Goal: Task Accomplishment & Management: Complete application form

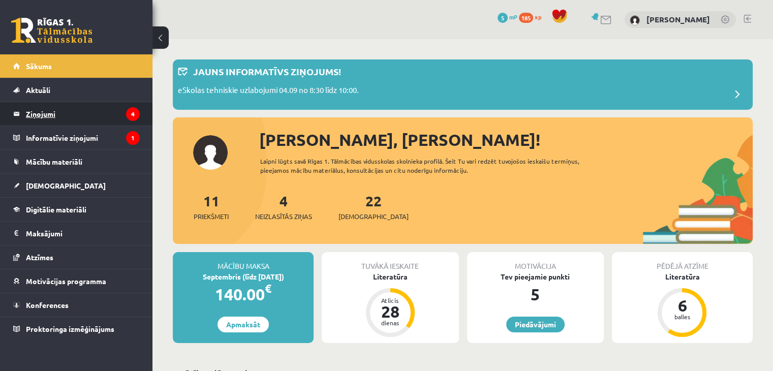
click at [85, 121] on legend "Ziņojumi 4" at bounding box center [83, 113] width 114 height 23
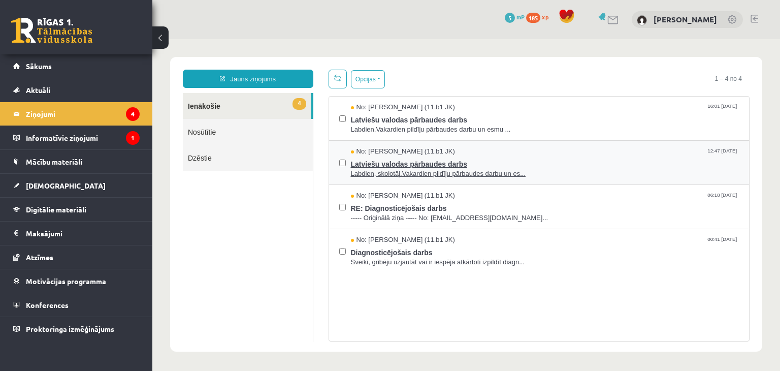
click at [455, 167] on span "Latviešu valodas pārbaudes darbs" at bounding box center [545, 162] width 389 height 13
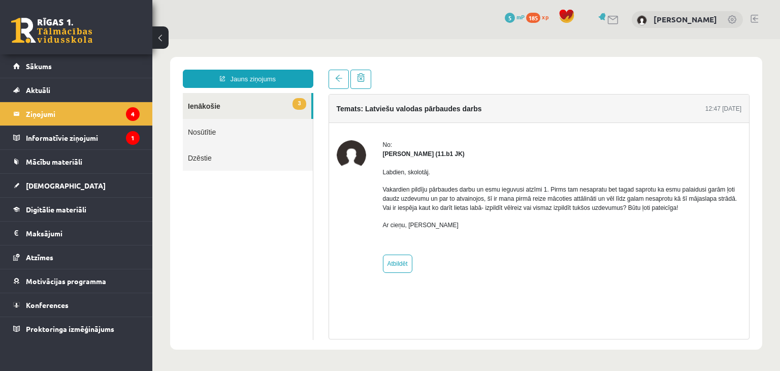
click at [228, 112] on link "3 Ienākošie" at bounding box center [247, 106] width 129 height 26
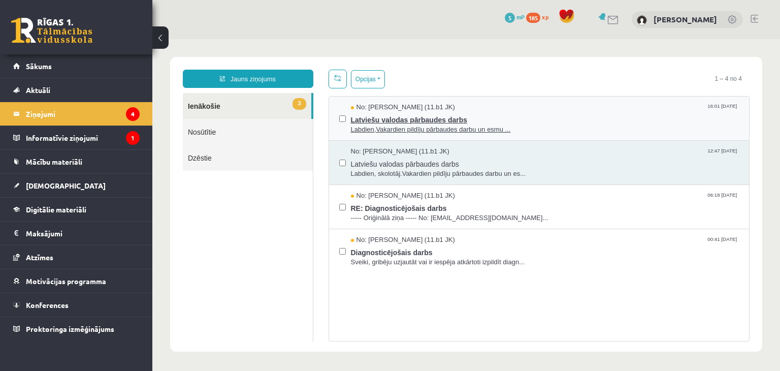
click at [418, 125] on span "Labdien,Vakardien pildīju pārbaudes darbu un esmu ..." at bounding box center [545, 130] width 389 height 10
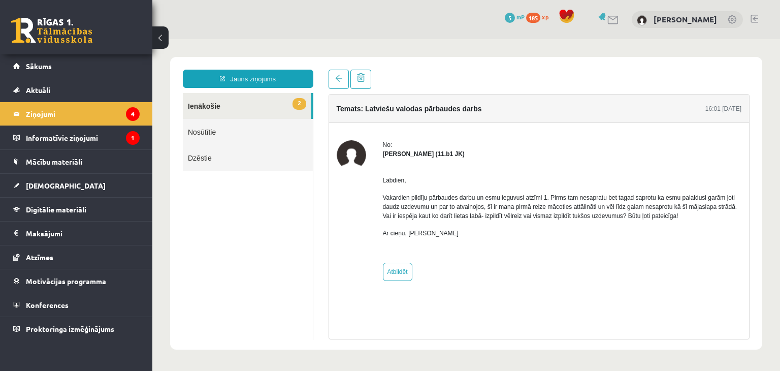
click at [255, 107] on link "2 Ienākošie" at bounding box center [247, 106] width 129 height 26
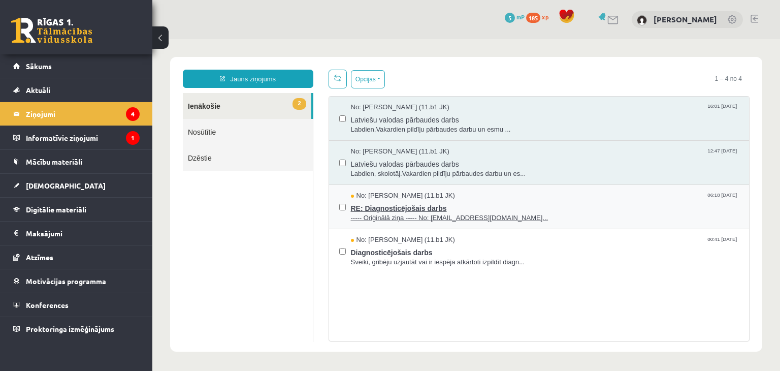
click at [406, 214] on span "----- Oriģinālā ziņa ----- No: persiks18@inbox.lv..." at bounding box center [545, 218] width 389 height 10
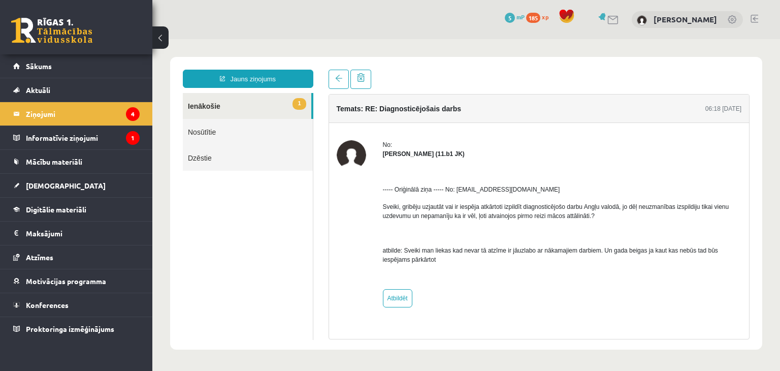
click at [264, 112] on link "1 Ienākošie" at bounding box center [247, 106] width 129 height 26
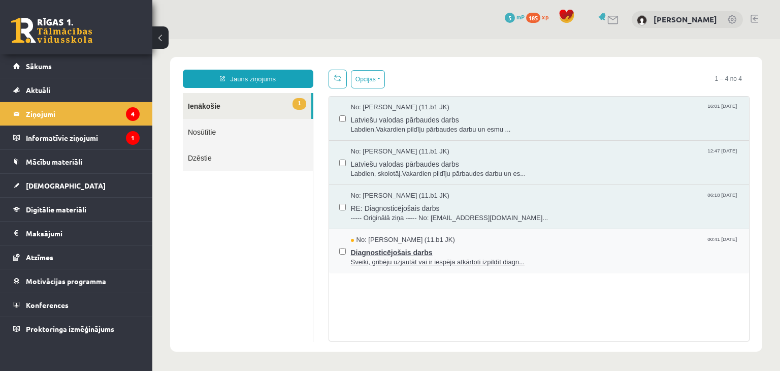
click at [397, 258] on span "Sveiki, gribēju uzjautāt vai ir iespēja atkārtoti izpildīt diagn..." at bounding box center [545, 263] width 389 height 10
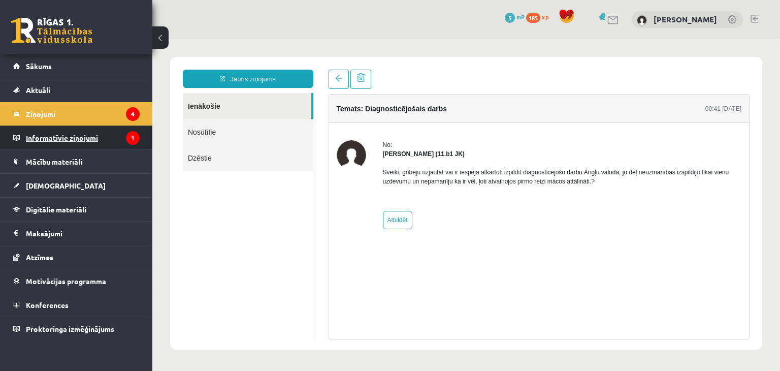
click at [75, 145] on legend "Informatīvie ziņojumi 1" at bounding box center [83, 137] width 114 height 23
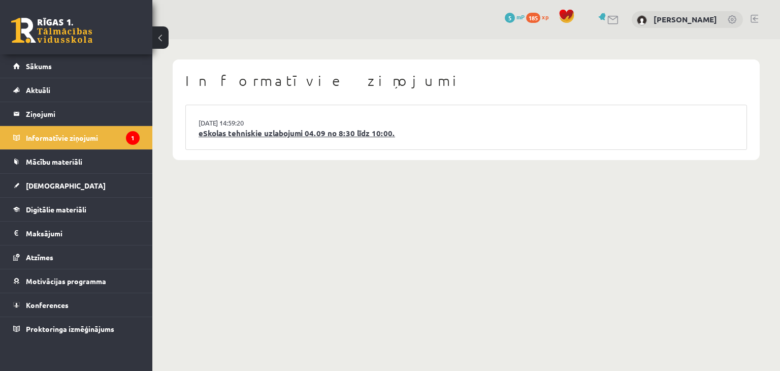
click at [251, 130] on link "eSkolas tehniskie uzlabojumi 04.09 no 8:30 līdz 10:00." at bounding box center [466, 134] width 535 height 12
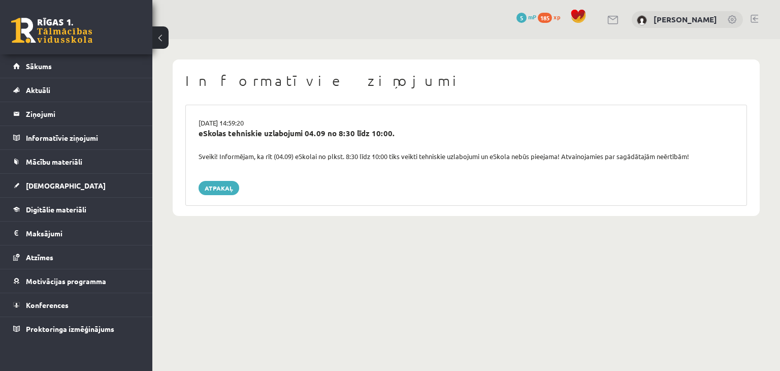
click at [338, 183] on div "Atpakaļ" at bounding box center [466, 188] width 535 height 14
click at [74, 65] on link "Sākums" at bounding box center [76, 65] width 127 height 23
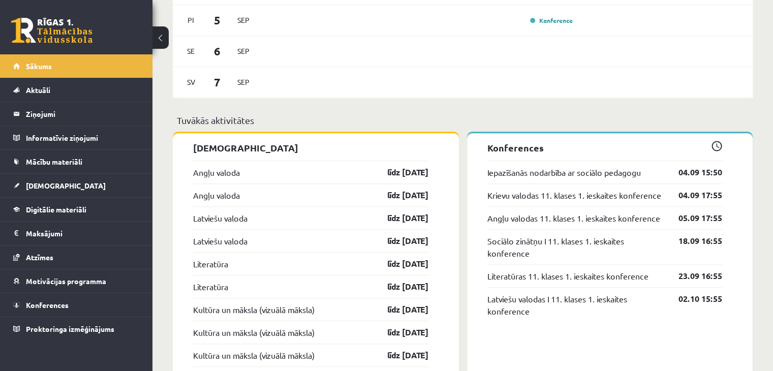
scroll to position [809, 0]
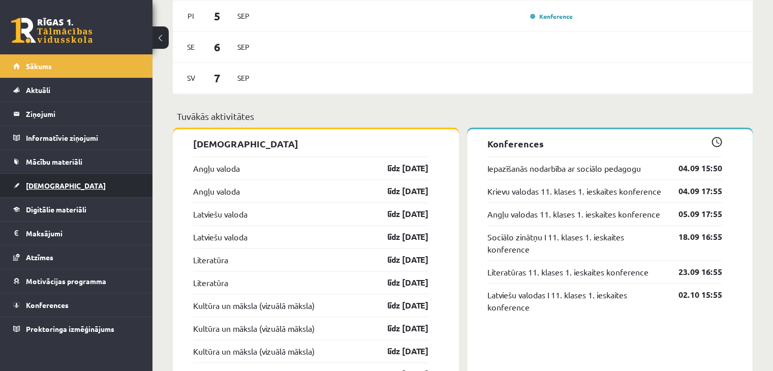
click at [86, 183] on link "[DEMOGRAPHIC_DATA]" at bounding box center [76, 185] width 127 height 23
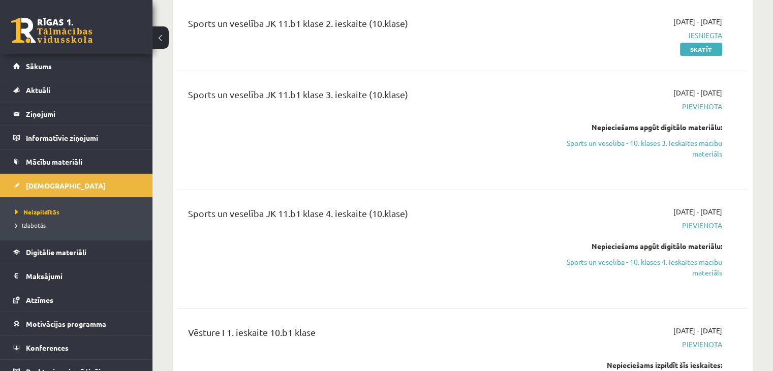
scroll to position [4018, 0]
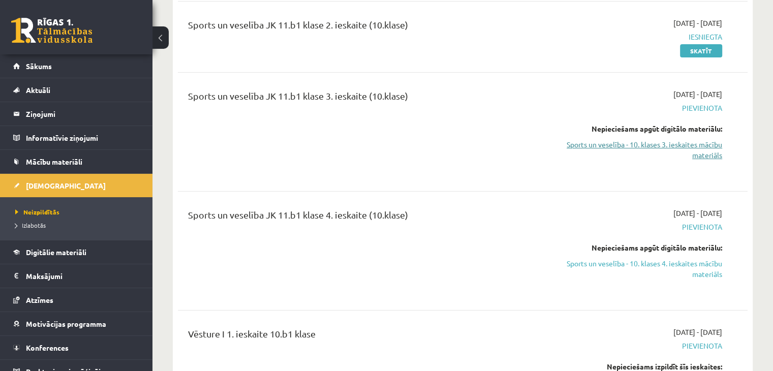
click at [640, 139] on link "Sports un veselība - 10. klases 3. ieskaites mācību materiāls" at bounding box center [638, 149] width 168 height 21
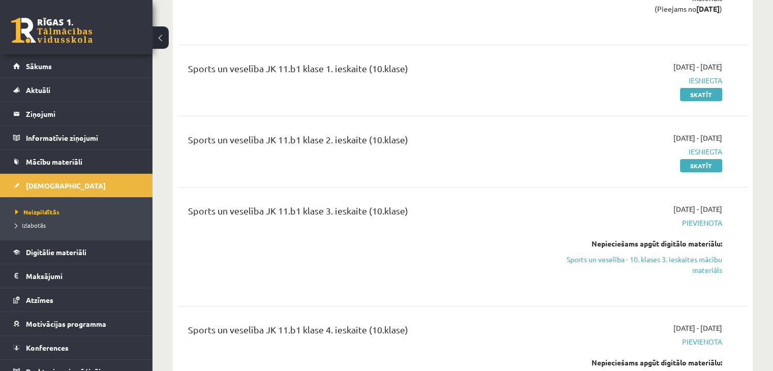
scroll to position [3907, 0]
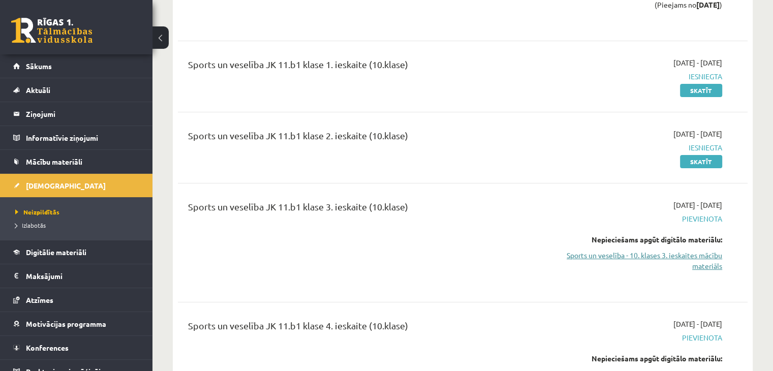
click at [678, 250] on link "Sports un veselība - 10. klases 3. ieskaites mācību materiāls" at bounding box center [638, 260] width 168 height 21
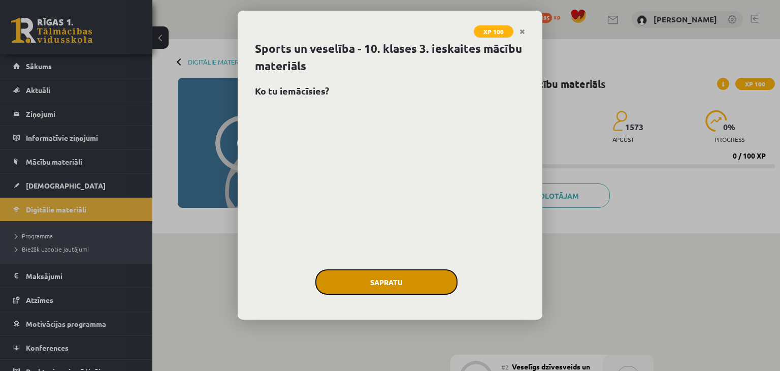
click at [424, 270] on button "Sapratu" at bounding box center [386, 281] width 142 height 25
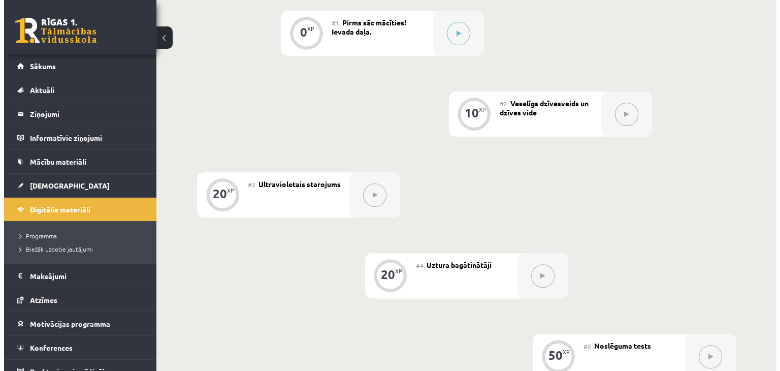
scroll to position [266, 0]
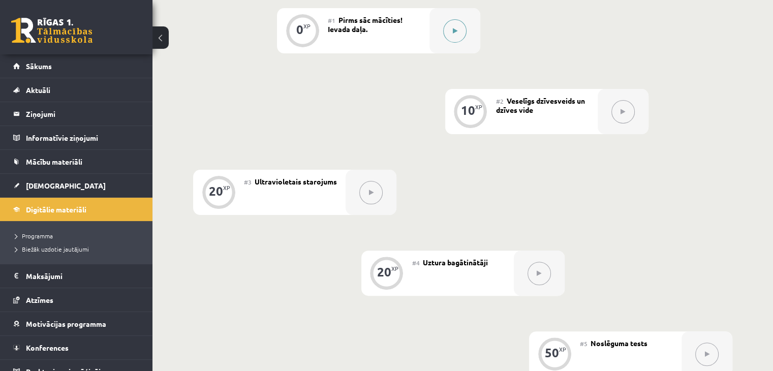
click at [444, 36] on div at bounding box center [454, 30] width 51 height 45
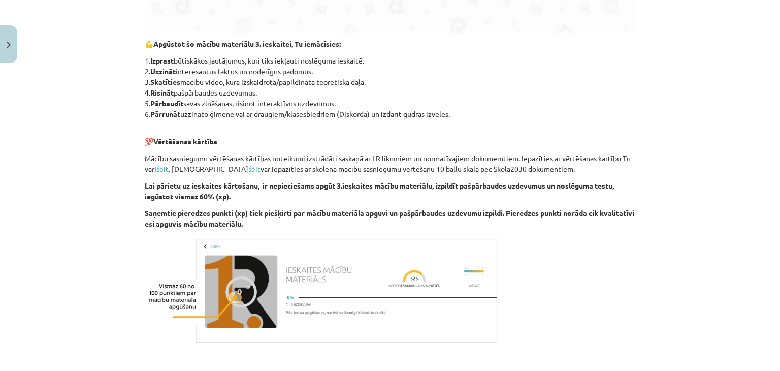
scroll to position [626, 0]
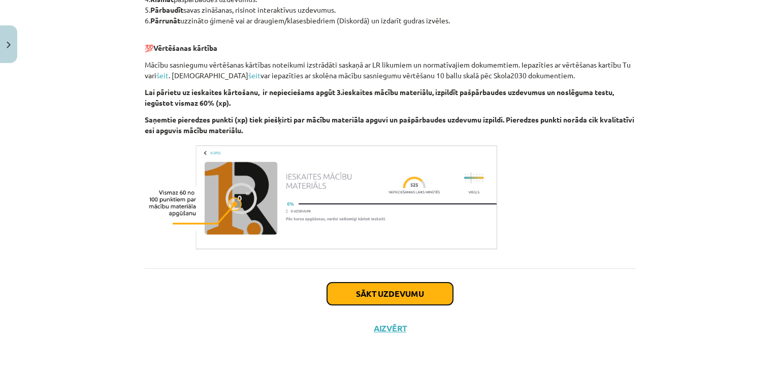
click at [409, 287] on button "Sākt uzdevumu" at bounding box center [390, 293] width 126 height 22
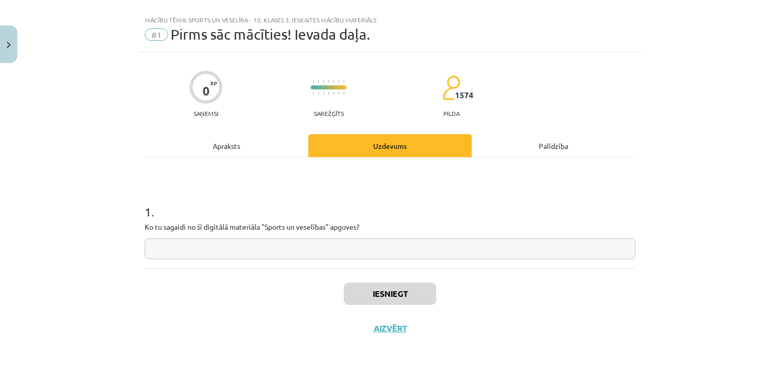
scroll to position [15, 0]
click at [401, 255] on input "text" at bounding box center [390, 249] width 491 height 21
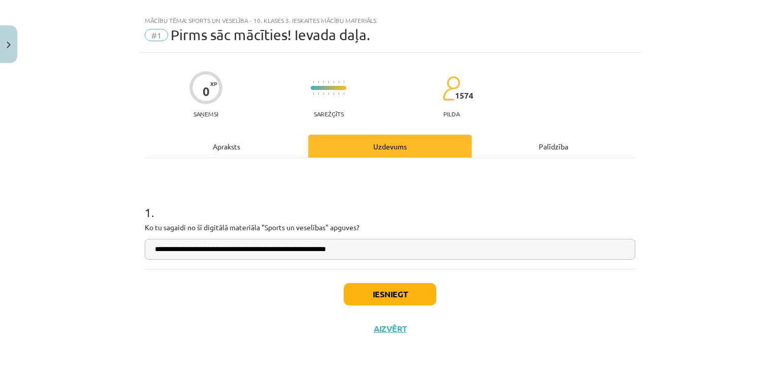
type input "**********"
click at [398, 294] on button "Iesniegt" at bounding box center [390, 294] width 92 height 22
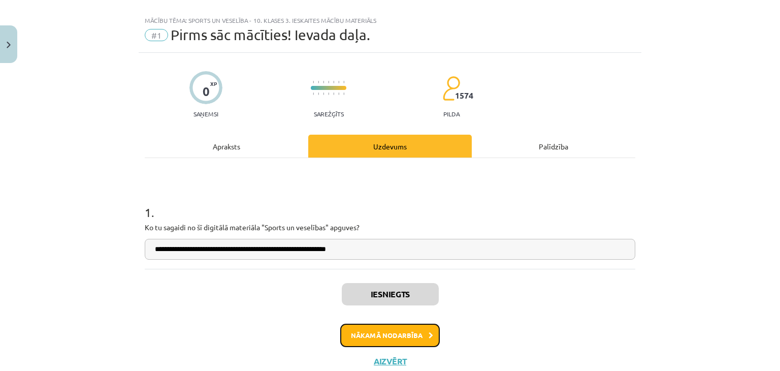
click at [419, 334] on button "Nākamā nodarbība" at bounding box center [390, 335] width 100 height 23
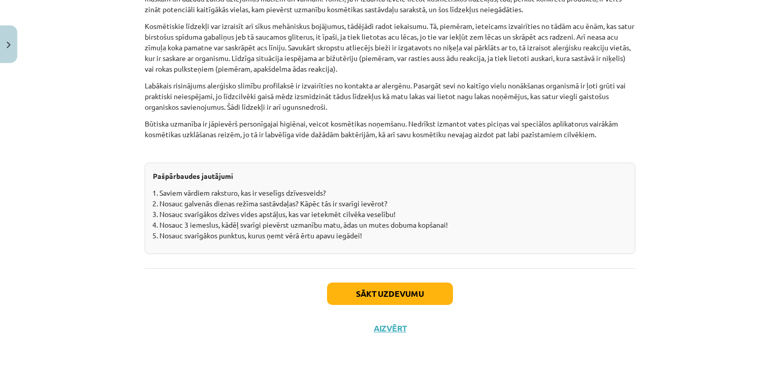
scroll to position [3158, 0]
click at [376, 298] on button "Sākt uzdevumu" at bounding box center [390, 293] width 126 height 22
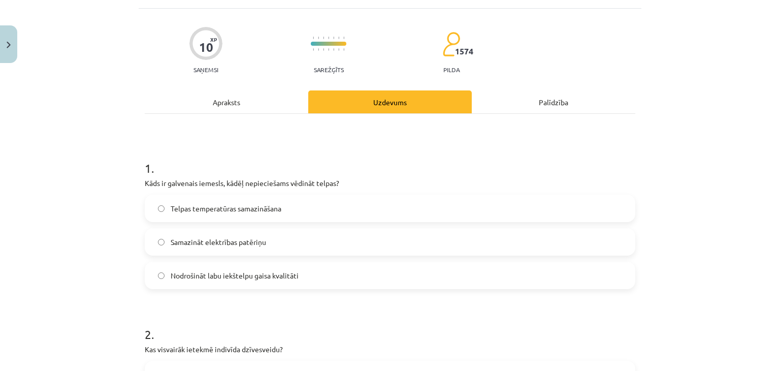
scroll to position [59, 0]
click at [336, 274] on label "Nodrošināt labu iekštelpu gaisa kvalitāti" at bounding box center [390, 274] width 489 height 25
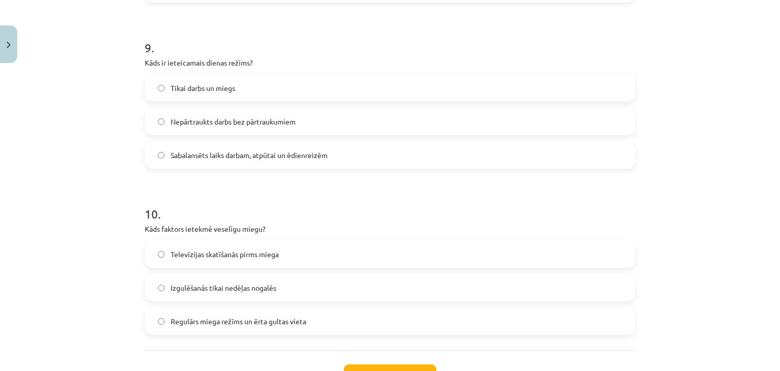
scroll to position [1590, 0]
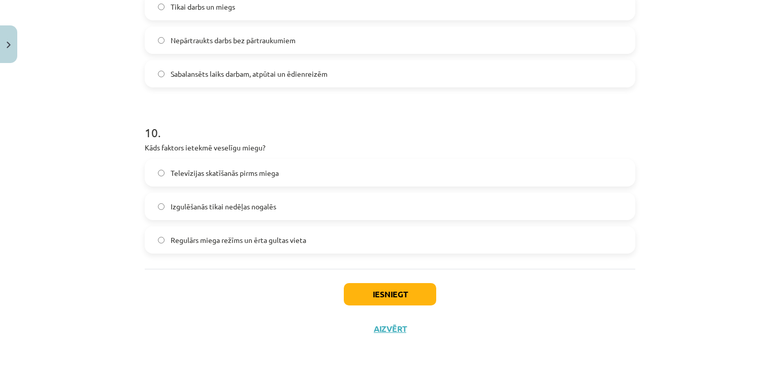
click at [337, 238] on label "Regulārs miega režīms un ērta gultas vieta" at bounding box center [390, 239] width 489 height 25
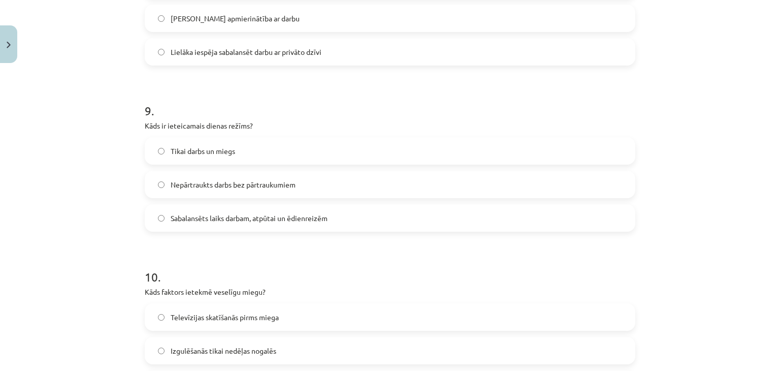
scroll to position [1427, 0]
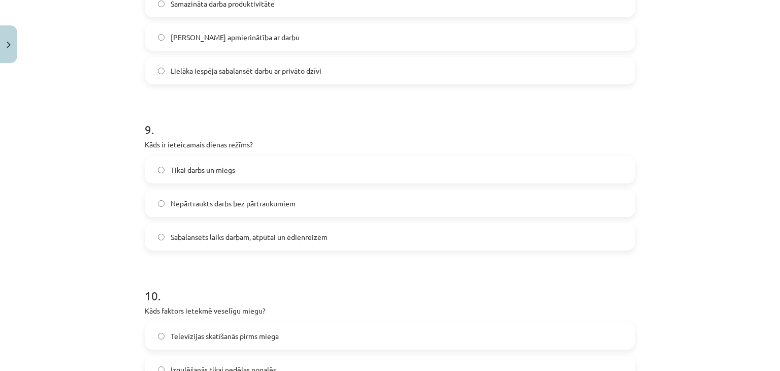
click at [331, 241] on label "Sabalansēts laiks darbam, atpūtai un ēdienreizēm" at bounding box center [390, 236] width 489 height 25
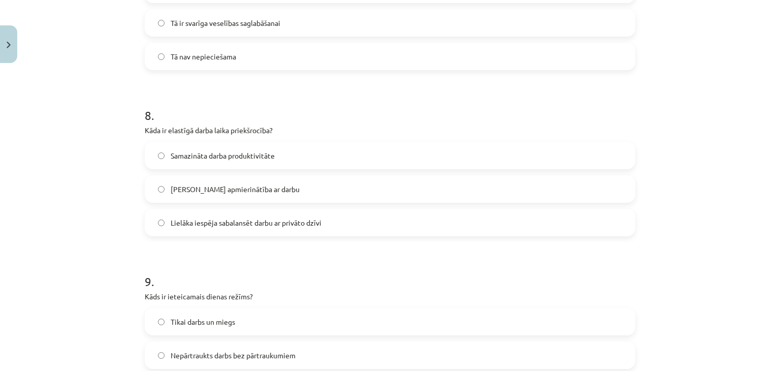
scroll to position [1274, 0]
click at [311, 220] on span "Lielāka iespēja sabalansēt darbu ar privāto dzīvi" at bounding box center [246, 223] width 151 height 11
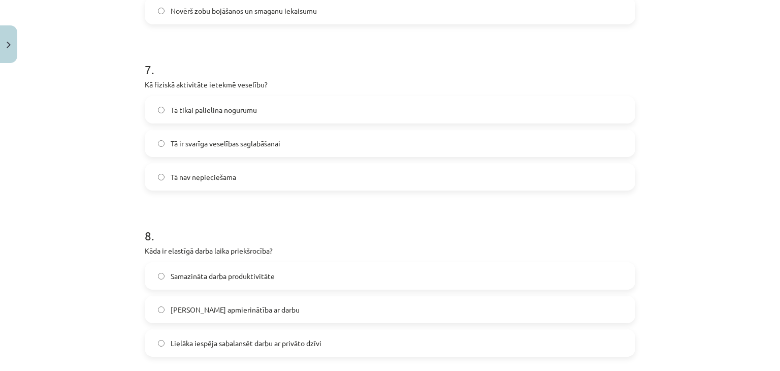
scroll to position [1148, 0]
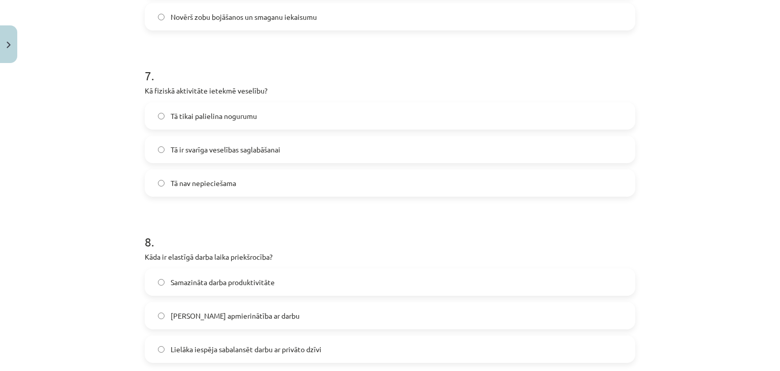
click at [309, 153] on label "Tā ir svarīga veselības saglabāšanai" at bounding box center [390, 149] width 489 height 25
click at [296, 181] on span "Novērš zobu bojāšanos un smaganu iekaisumu" at bounding box center [244, 183] width 146 height 11
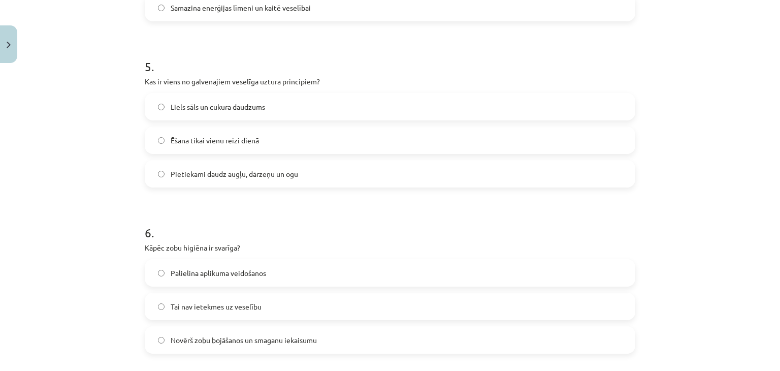
scroll to position [821, 0]
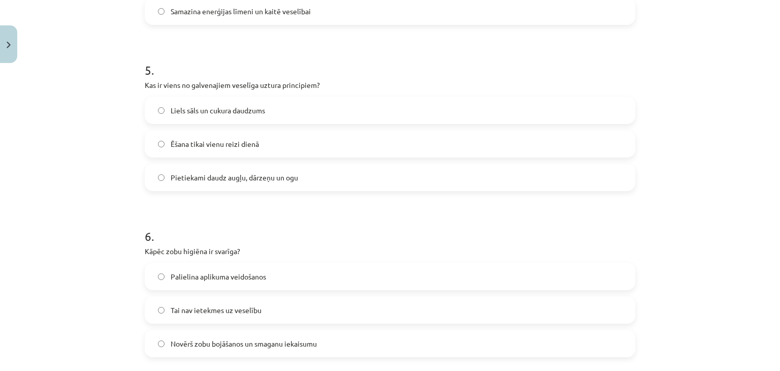
click at [285, 173] on span "Pietiekami daudz augļu, dārzeņu un ogu" at bounding box center [235, 177] width 128 height 11
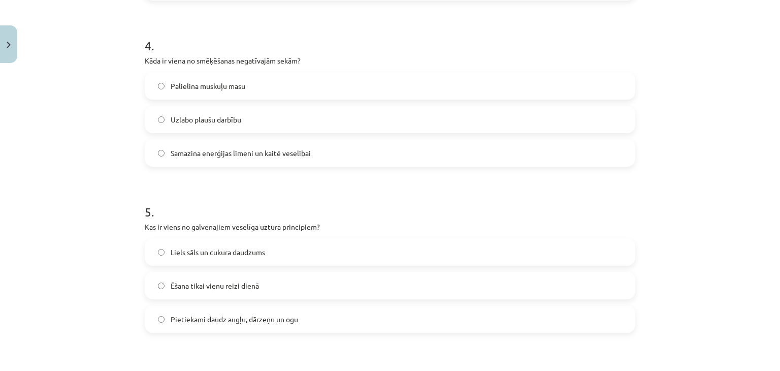
scroll to position [639, 0]
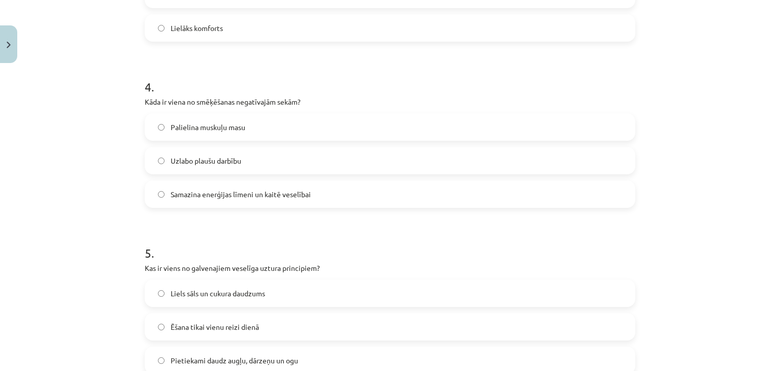
click at [277, 201] on label "Samazina enerģijas līmeni un kaitē veselībai" at bounding box center [390, 193] width 489 height 25
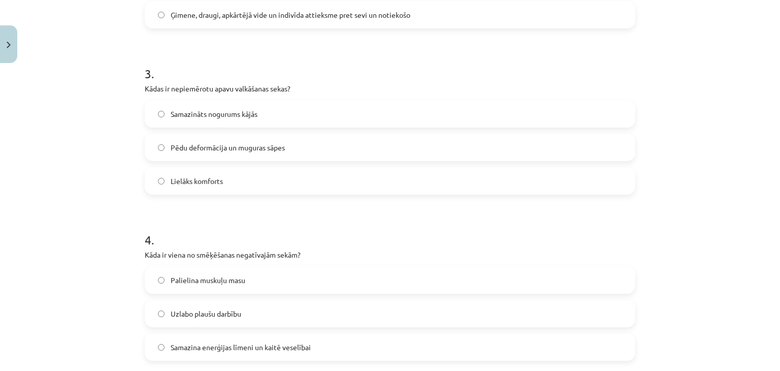
scroll to position [484, 0]
click at [266, 152] on span "Pēdu deformācija un muguras sāpes" at bounding box center [228, 149] width 114 height 11
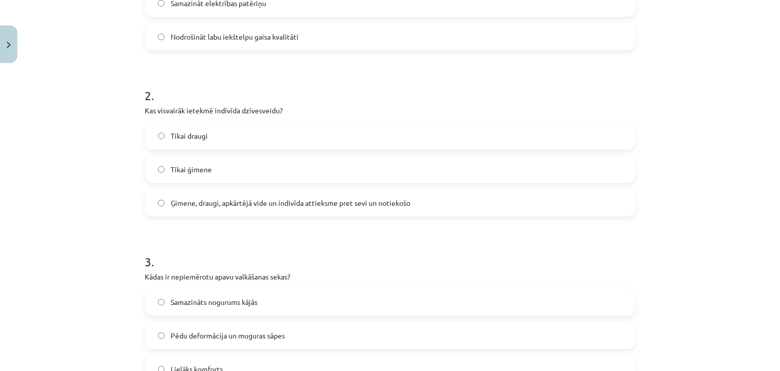
scroll to position [295, 0]
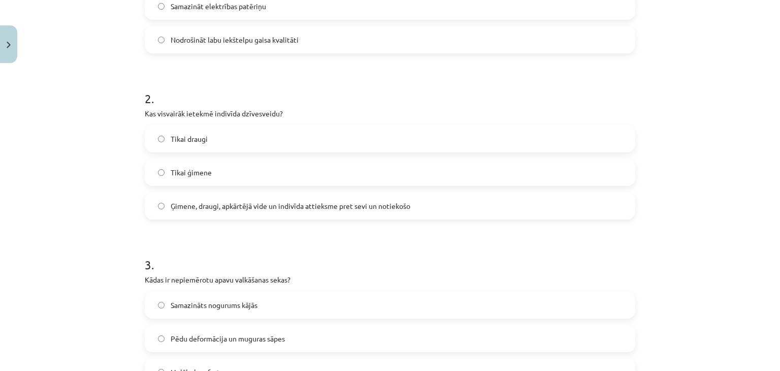
click at [283, 204] on span "Ģimene, draugi, apkārtējā vide un indivīda attieksme pret sevi un notiekošo" at bounding box center [291, 206] width 240 height 11
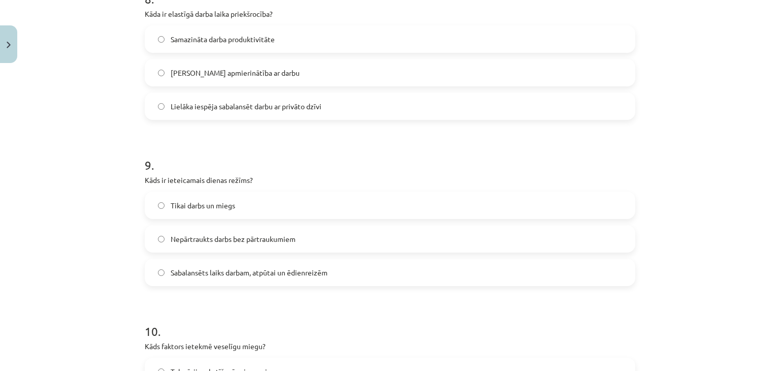
scroll to position [1590, 0]
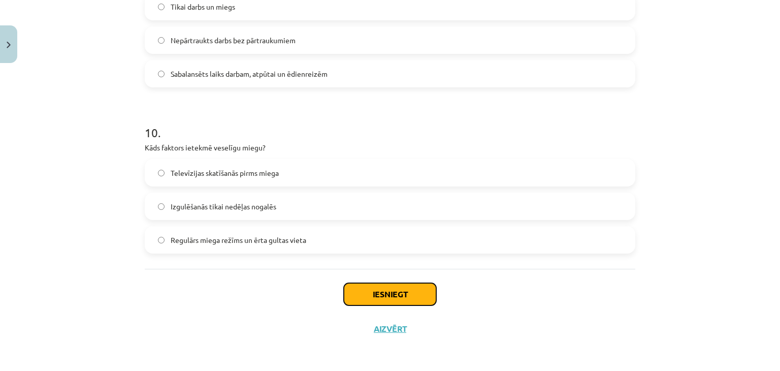
click at [388, 299] on button "Iesniegt" at bounding box center [390, 294] width 92 height 22
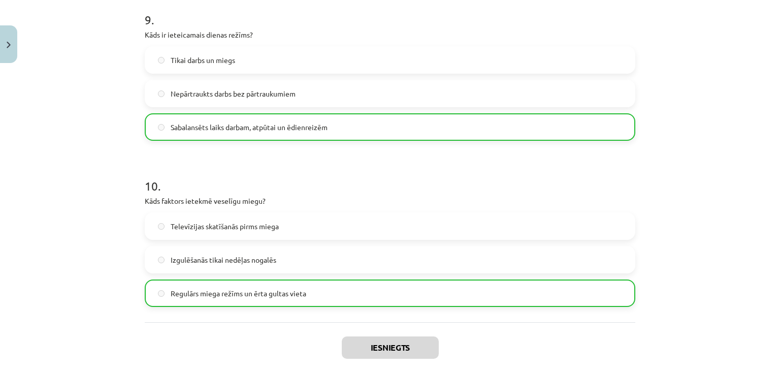
scroll to position [1622, 0]
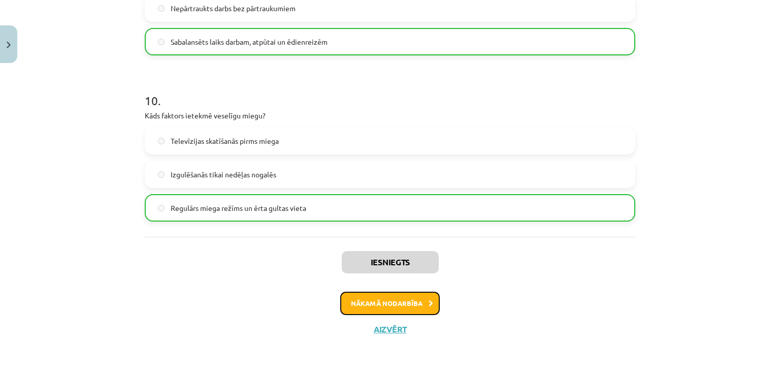
click at [416, 301] on button "Nākamā nodarbība" at bounding box center [390, 303] width 100 height 23
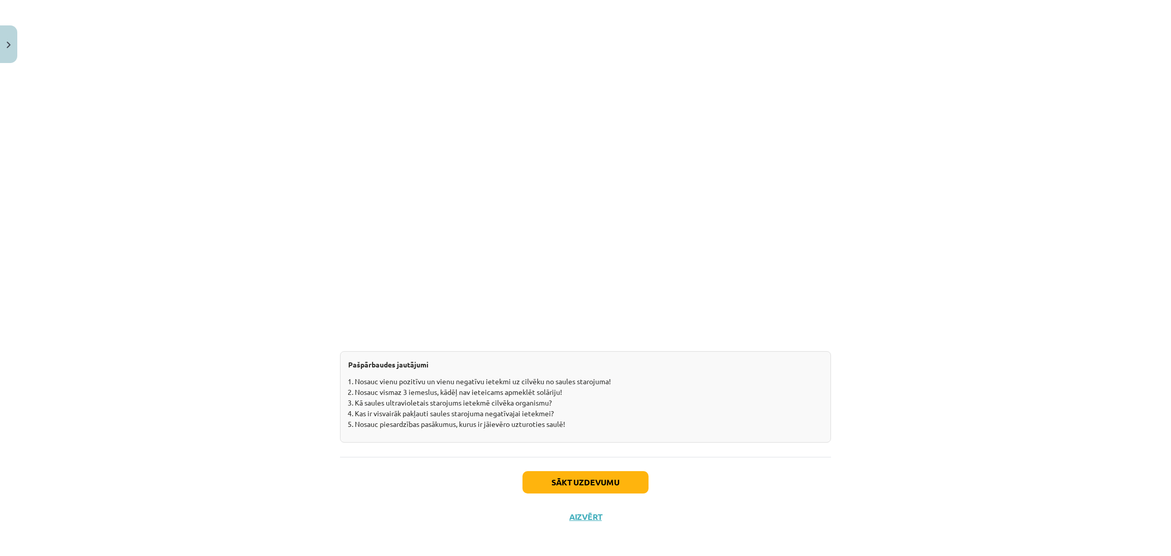
scroll to position [1108, 0]
click at [592, 370] on button "Sākt uzdevumu" at bounding box center [585, 478] width 126 height 22
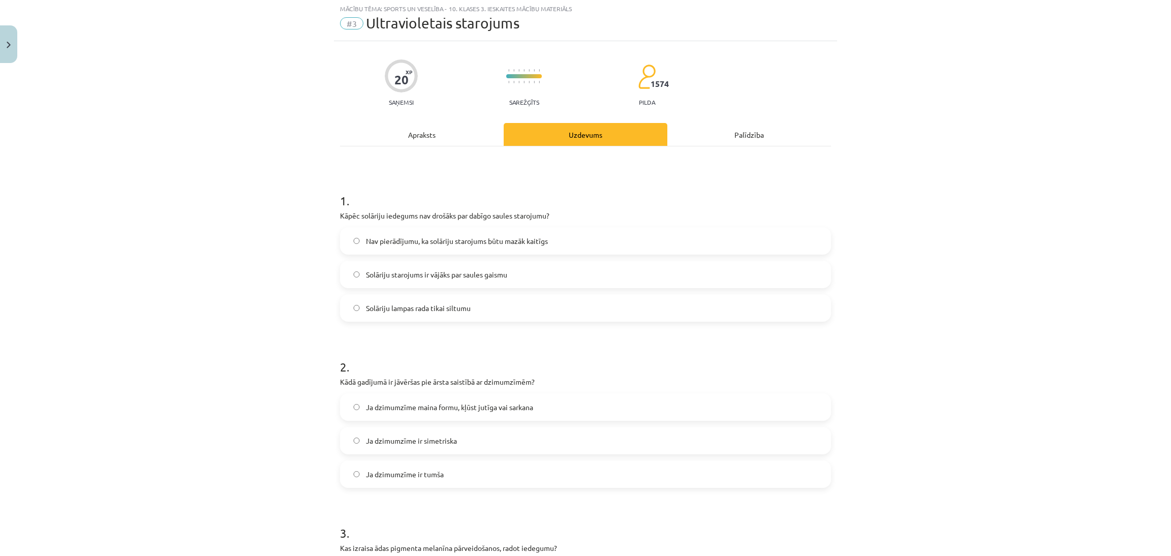
scroll to position [25, 0]
click at [550, 242] on label "Nav pierādījumu, ka solāriju starojums būtu mazāk kaitīgs" at bounding box center [585, 241] width 489 height 25
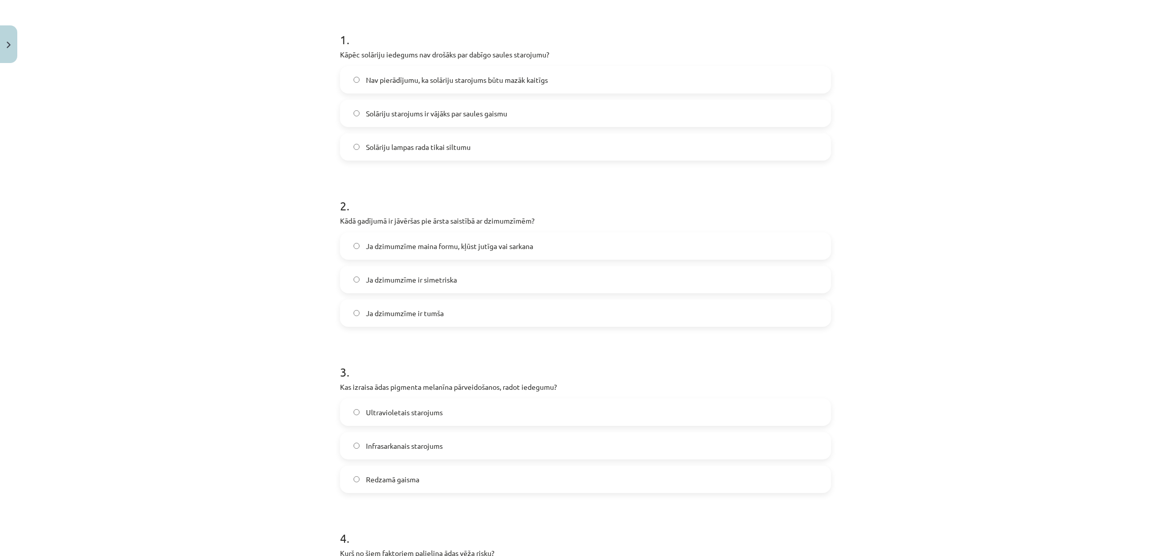
scroll to position [194, 0]
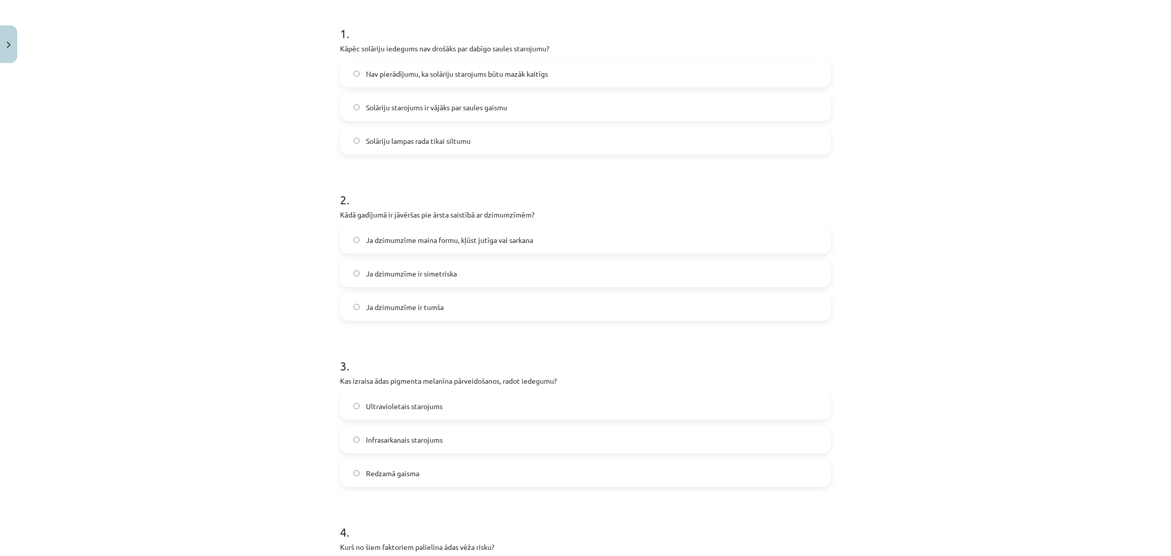
click at [491, 236] on span "Ja dzimumzīme maina formu, kļūst jutīga vai sarkana" at bounding box center [449, 240] width 167 height 11
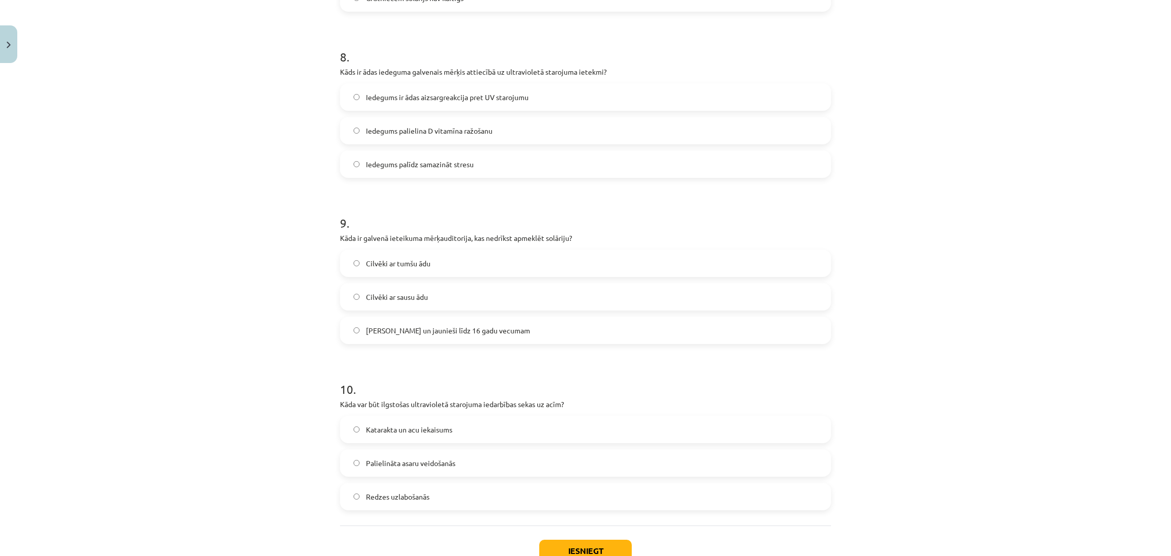
scroll to position [1405, 0]
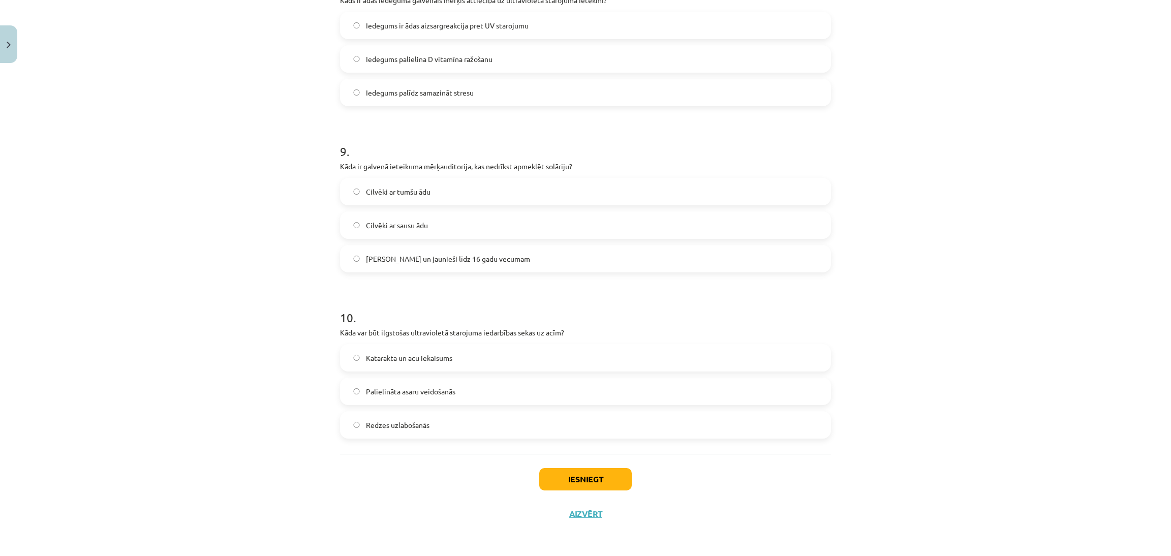
click at [490, 349] on label "Katarakta un acu iekaisums" at bounding box center [585, 357] width 489 height 25
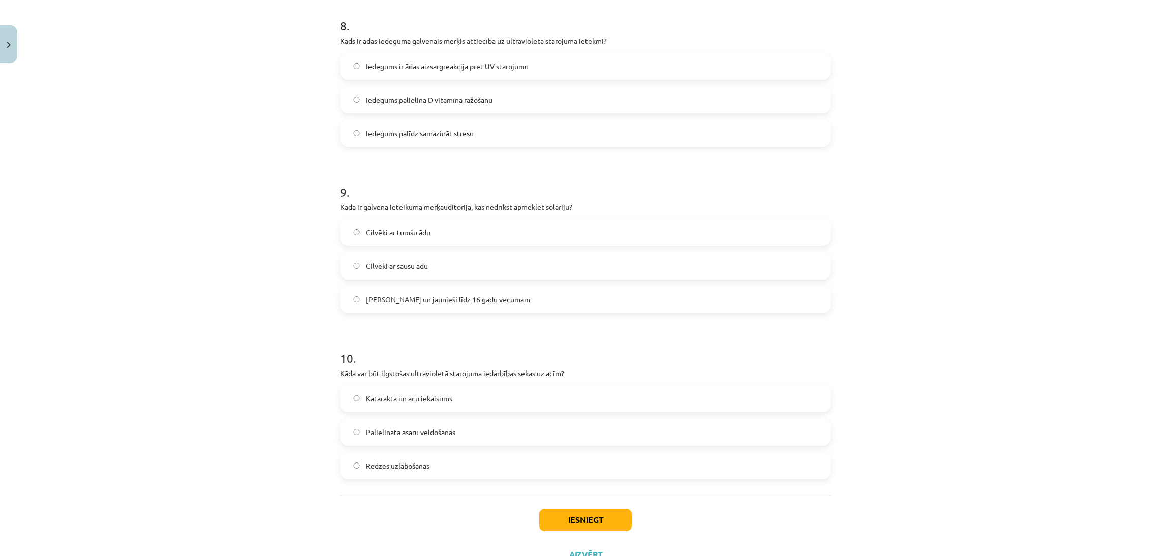
scroll to position [1346, 0]
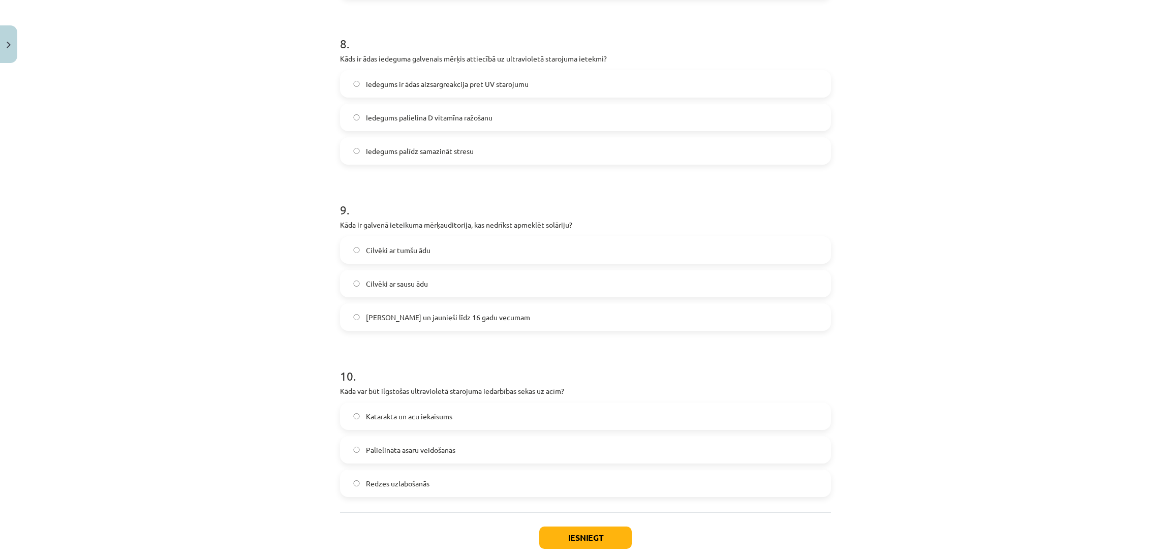
click at [519, 320] on label "Bērni un jaunieši līdz 16 gadu vecumam" at bounding box center [585, 316] width 489 height 25
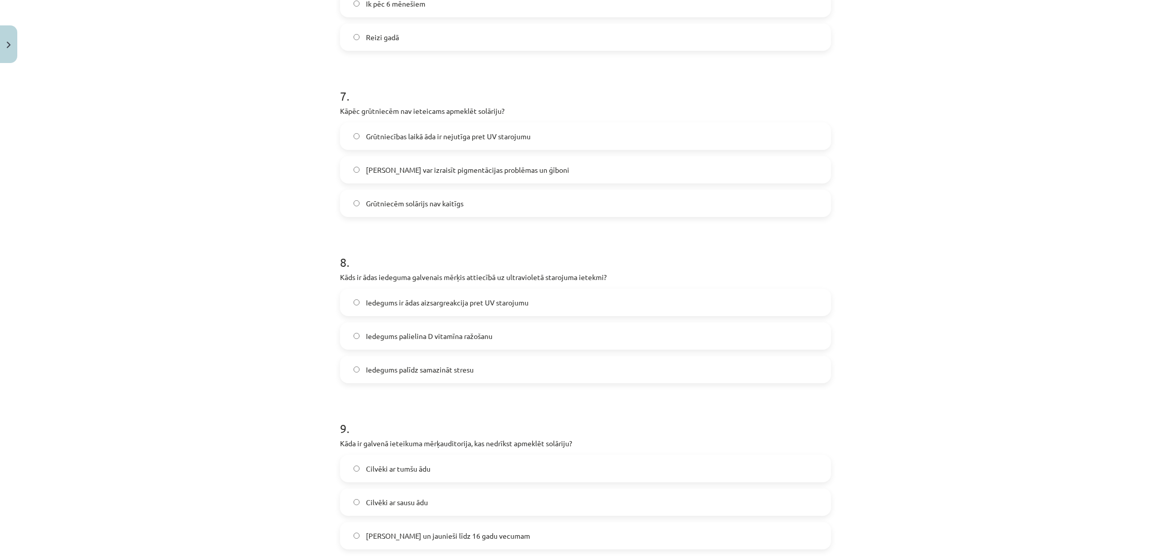
scroll to position [1126, 0]
click at [527, 304] on label "Iedegums ir ādas aizsargreakcija pret UV starojumu" at bounding box center [585, 303] width 489 height 25
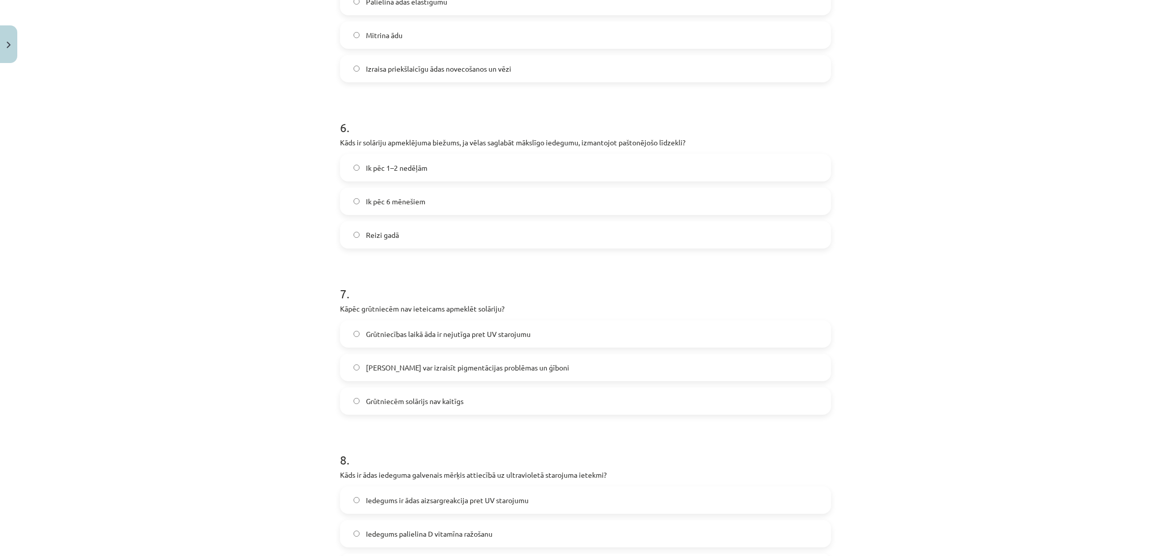
scroll to position [920, 0]
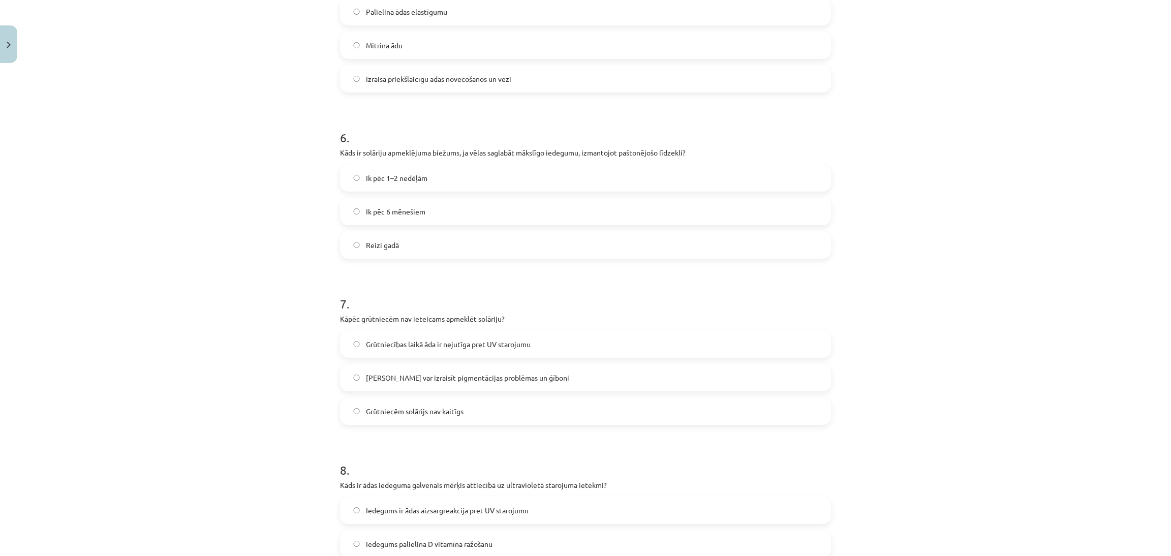
click at [518, 180] on label "Ik pēc 1–2 nedēļām" at bounding box center [585, 177] width 489 height 25
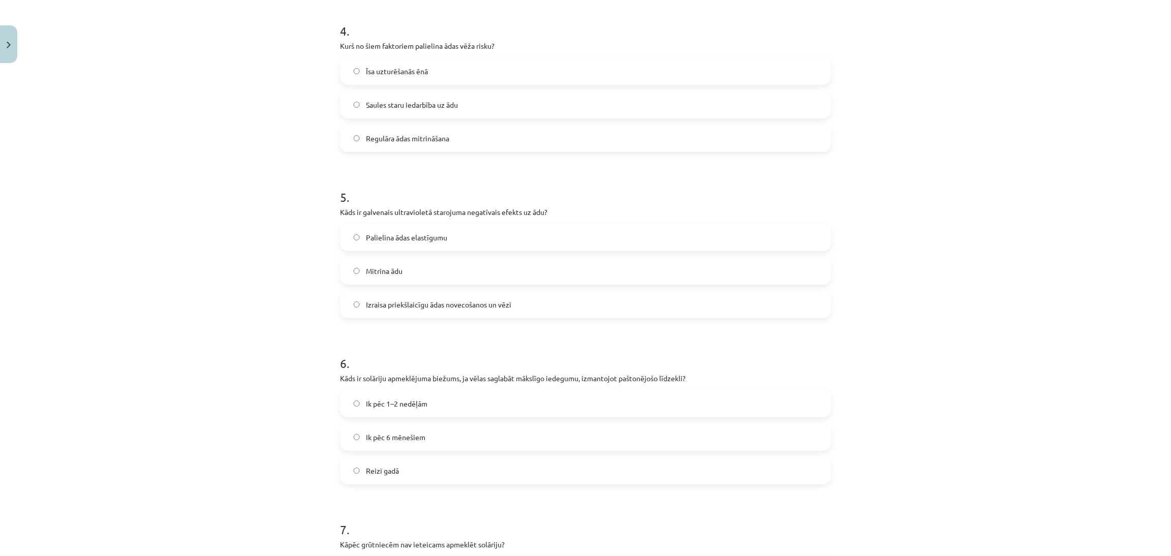
scroll to position [693, 0]
click at [480, 309] on span "Izraisa priekšlaicīgu ādas novecošanos un vēzi" at bounding box center [438, 305] width 145 height 11
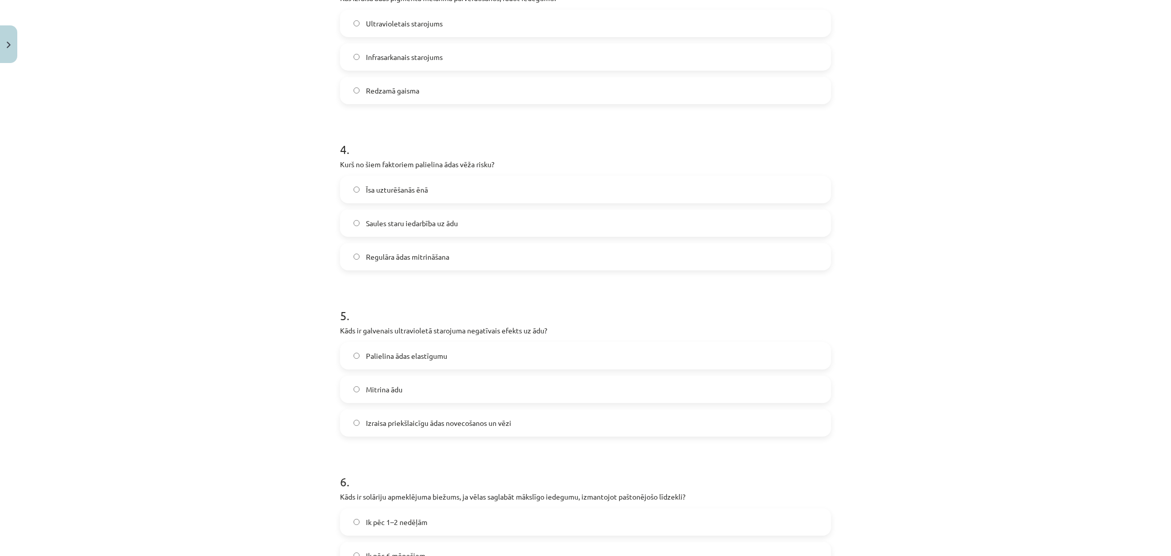
scroll to position [553, 0]
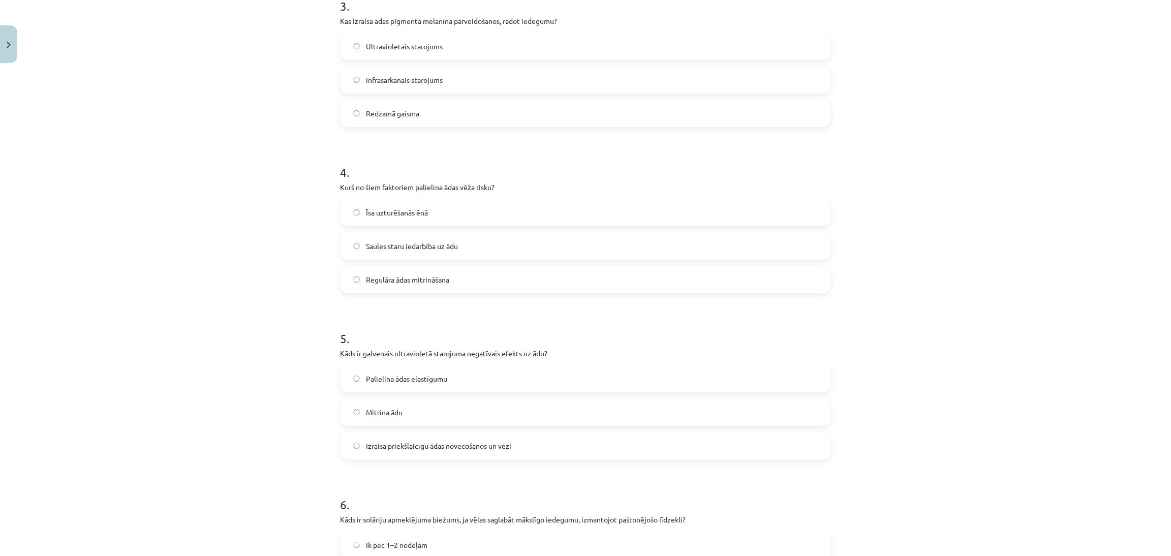
click at [482, 241] on label "Saules staru iedarbība uz ādu" at bounding box center [585, 245] width 489 height 25
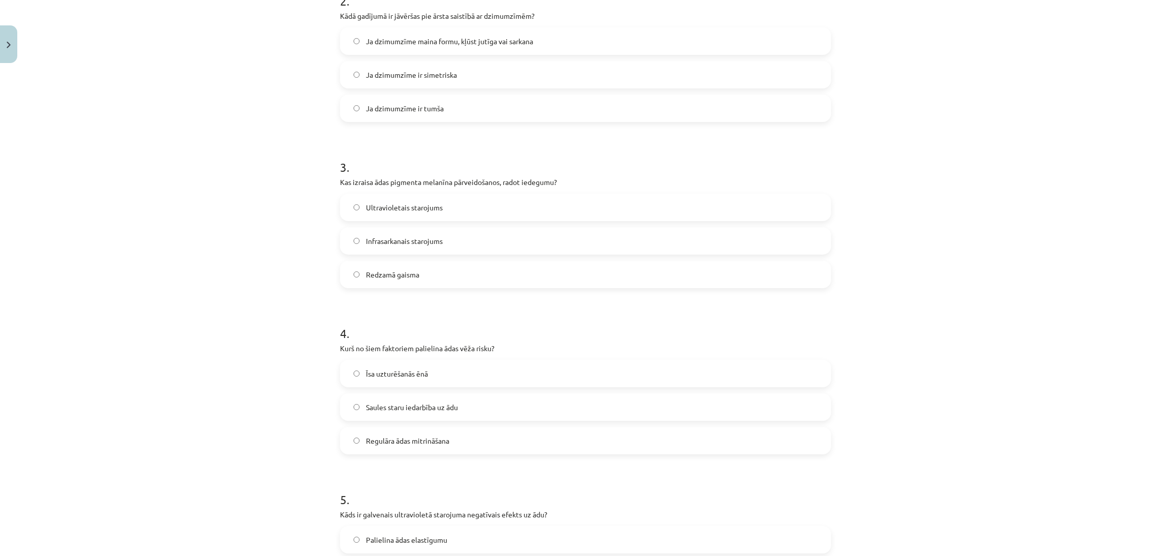
scroll to position [389, 0]
click at [486, 199] on label "Ultravioletais starojums" at bounding box center [585, 210] width 489 height 25
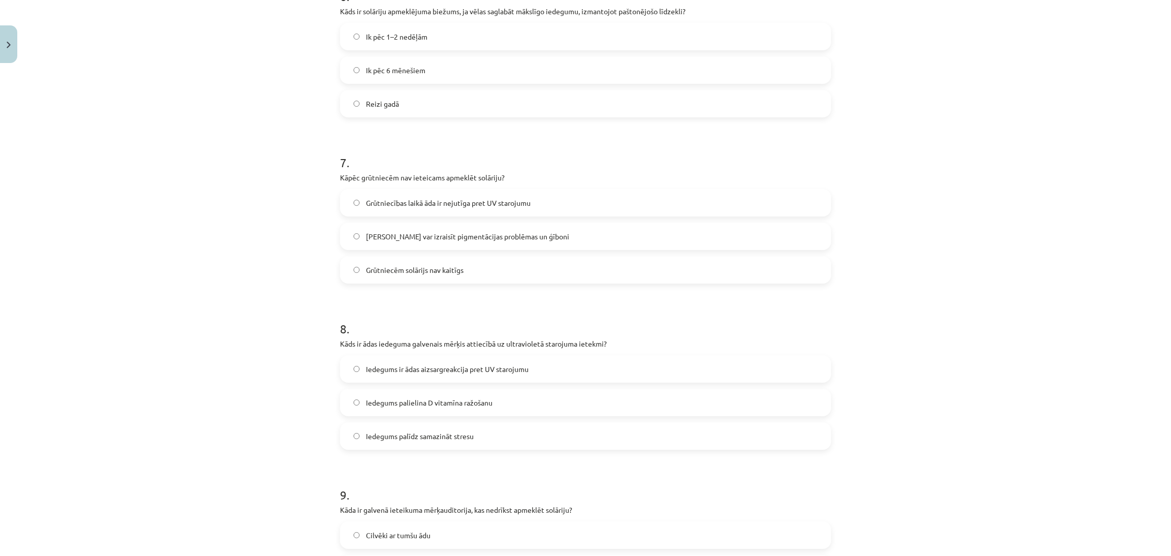
scroll to position [1062, 0]
click at [519, 230] on span "Solārijs var izraisīt pigmentācijas problēmas un ģīboni" at bounding box center [467, 235] width 203 height 11
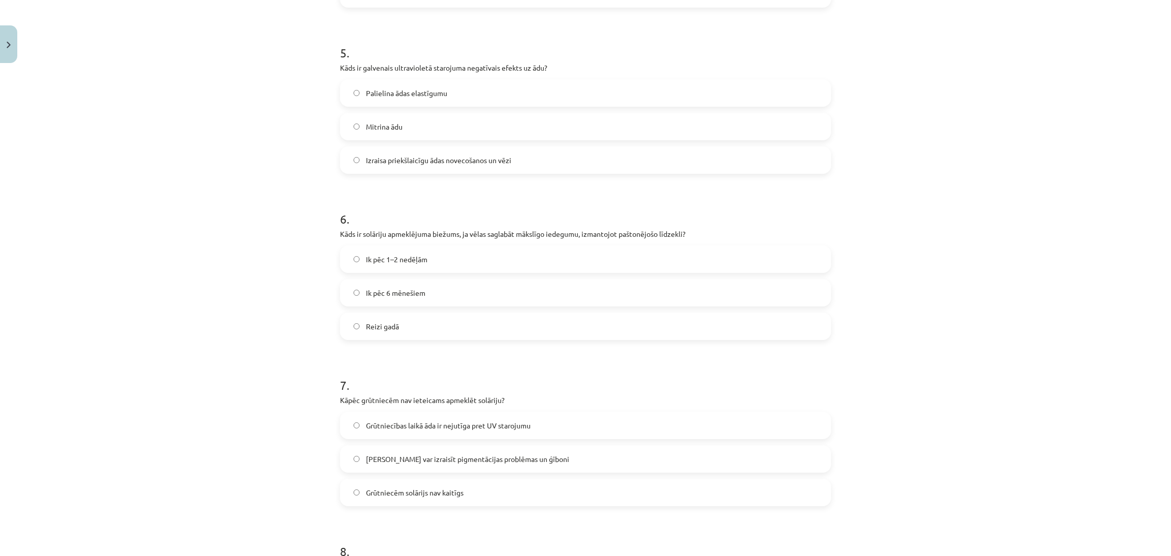
scroll to position [1405, 0]
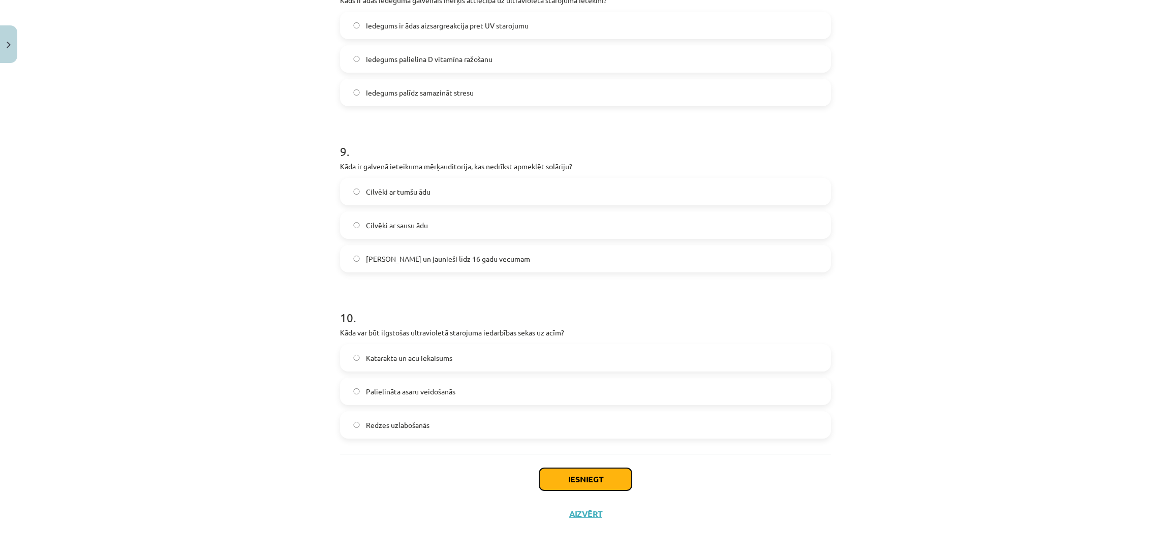
click at [586, 370] on button "Iesniegt" at bounding box center [585, 479] width 92 height 22
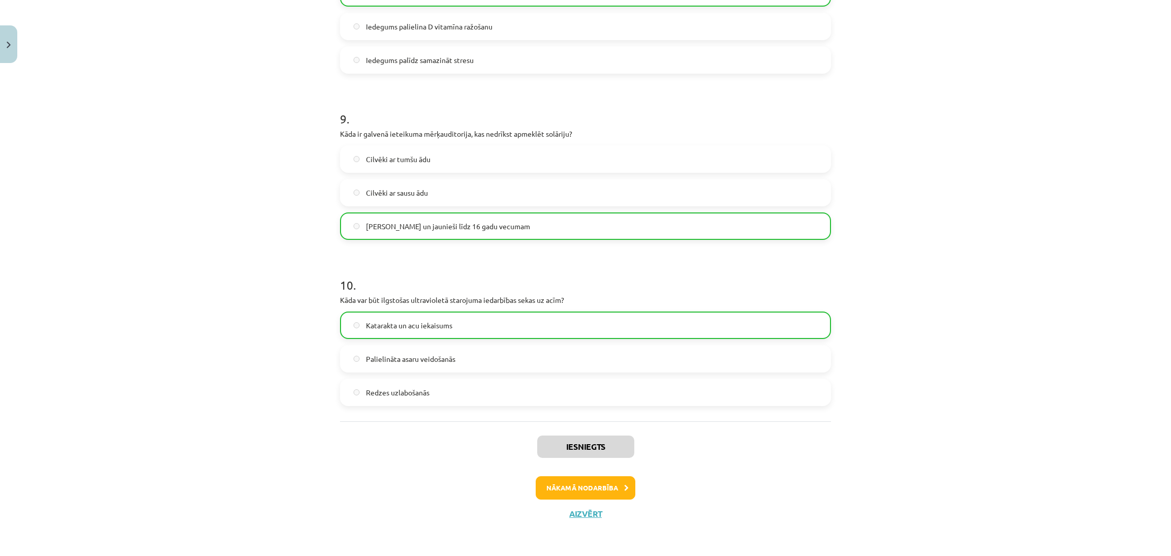
scroll to position [1437, 0]
click at [602, 370] on button "Nākamā nodarbība" at bounding box center [585, 487] width 100 height 23
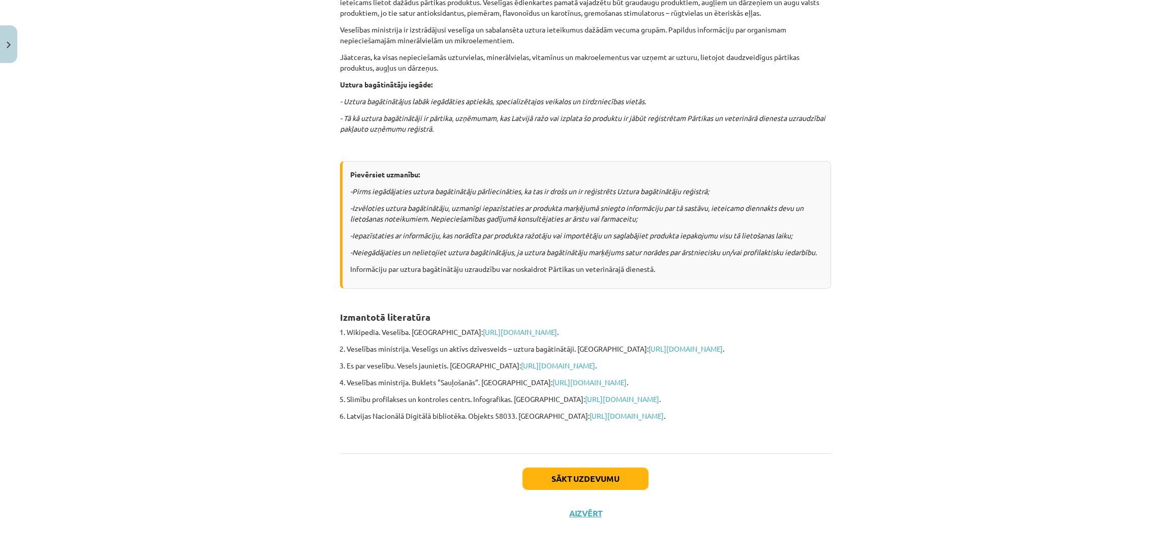
scroll to position [601, 0]
click at [602, 370] on button "Sākt uzdevumu" at bounding box center [585, 478] width 126 height 22
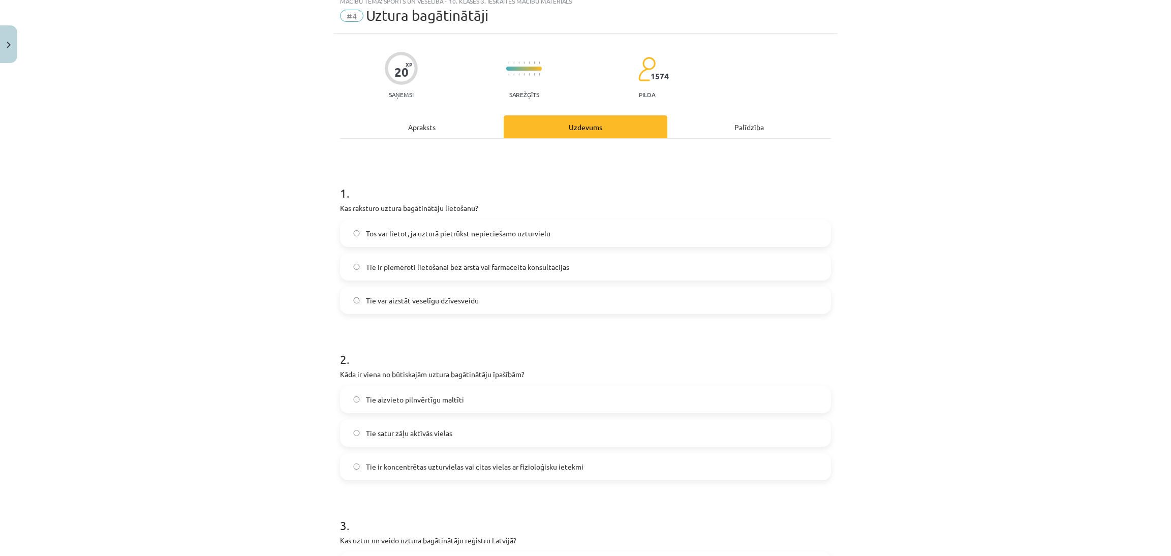
scroll to position [25, 0]
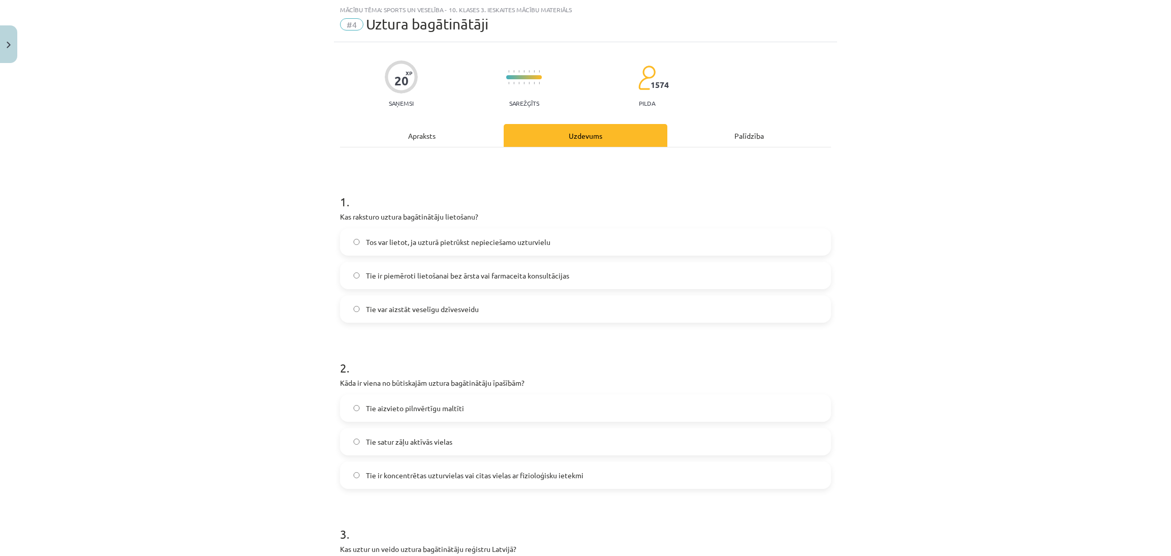
click at [574, 277] on label "Tie ir piemēroti lietošanai bez ārsta vai farmaceita konsultācijas" at bounding box center [585, 275] width 489 height 25
click at [553, 241] on label "Tos var lietot, ja uzturā pietrūkst nepieciešamo uzturvielu" at bounding box center [585, 241] width 489 height 25
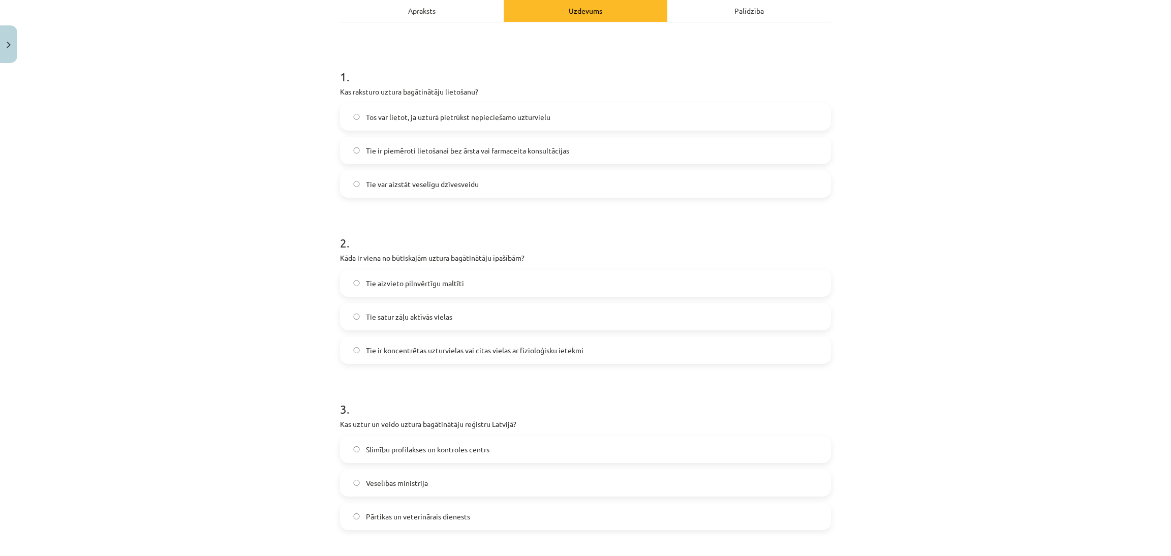
scroll to position [172, 0]
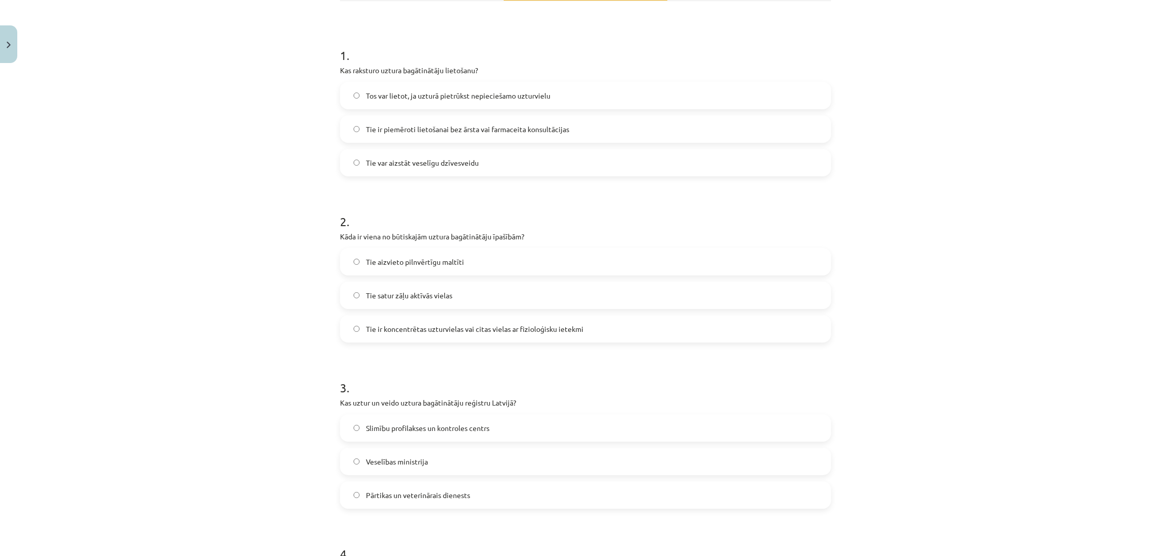
click at [587, 323] on label "Tie ir koncentrētas uzturvielas vai citas vielas ar fizioloģisku ietekmi" at bounding box center [585, 328] width 489 height 25
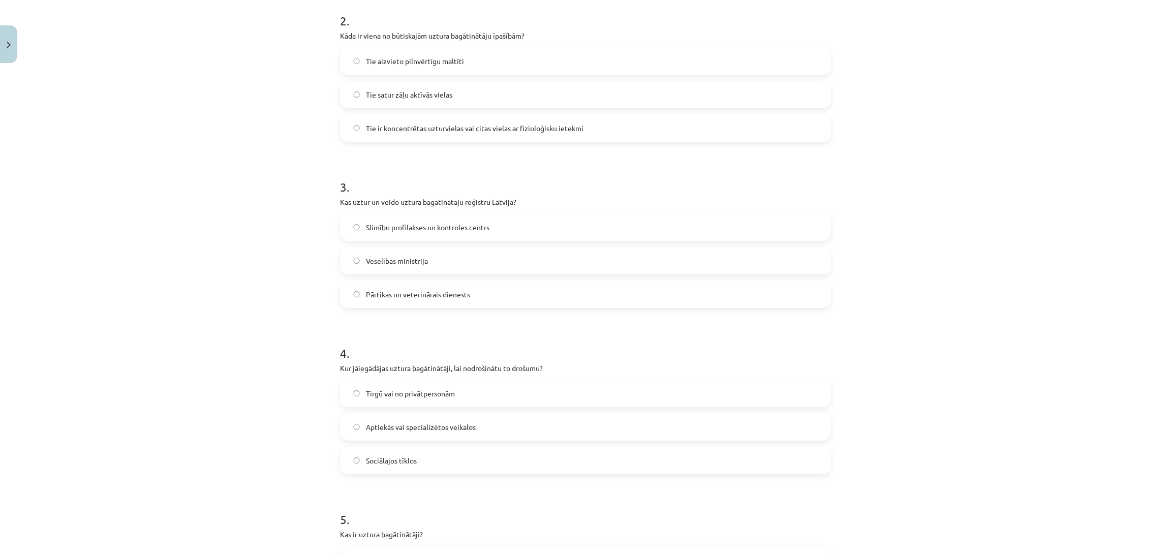
scroll to position [380, 0]
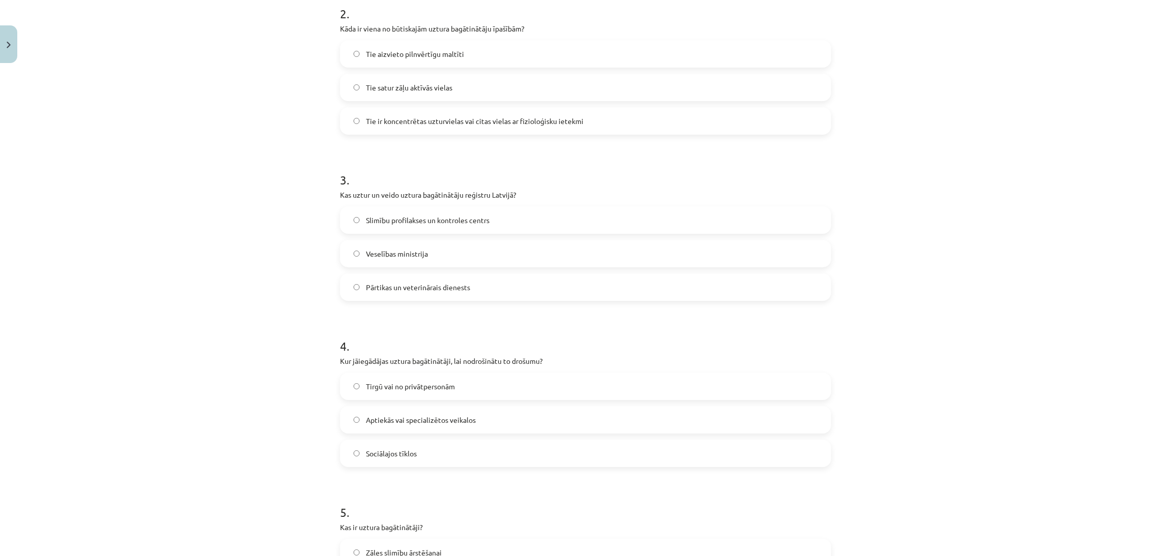
click at [514, 288] on label "Pārtikas un veterinārais dienests" at bounding box center [585, 286] width 489 height 25
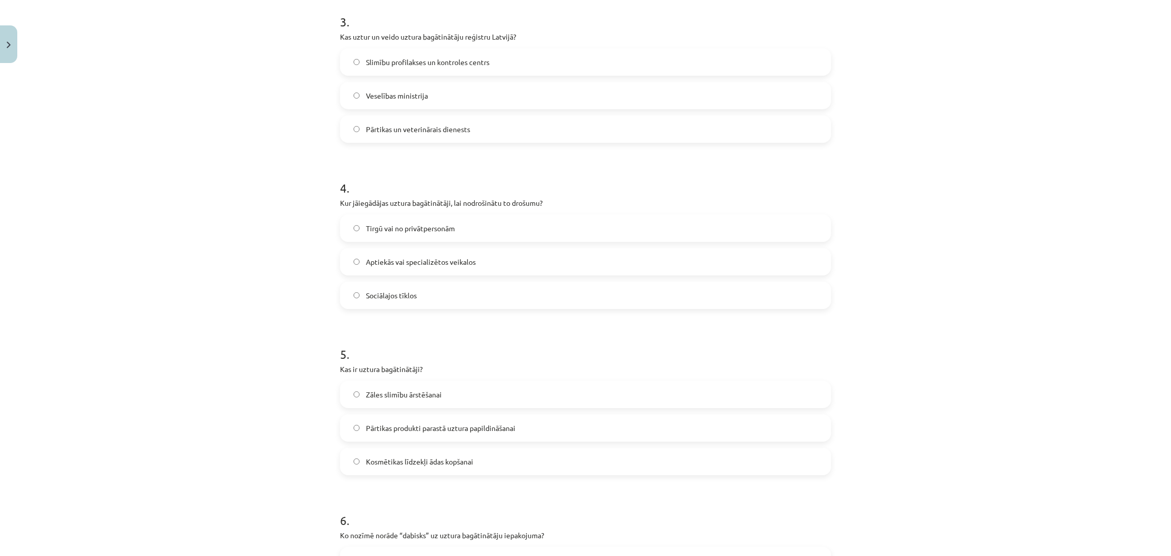
scroll to position [538, 0]
click at [523, 268] on label "Aptiekās vai specializētos veikalos" at bounding box center [585, 260] width 489 height 25
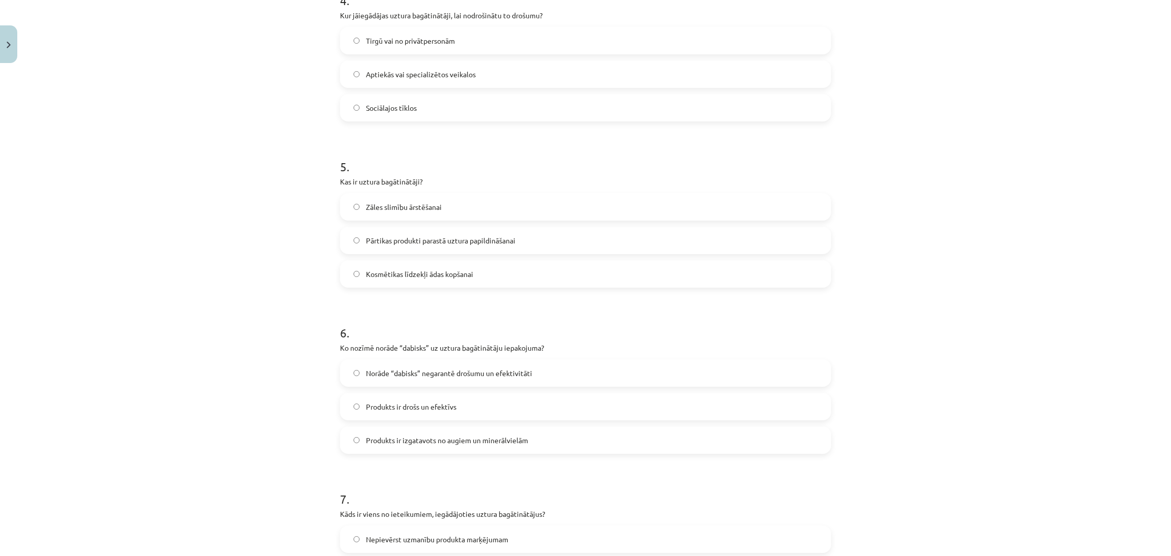
scroll to position [745, 0]
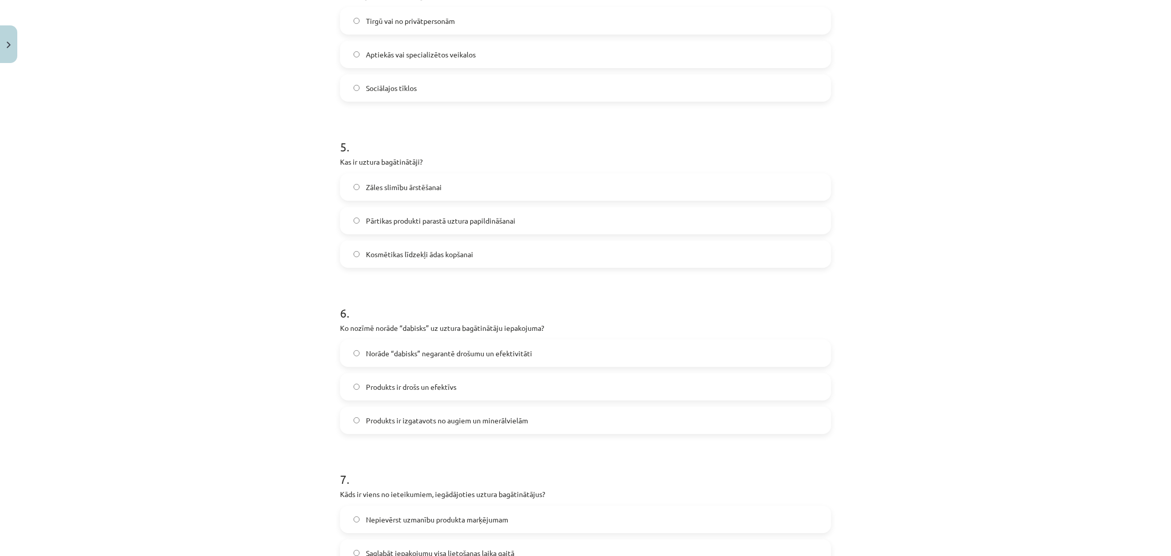
click at [548, 227] on label "Pārtikas produkti parastā uztura papildināšanai" at bounding box center [585, 220] width 489 height 25
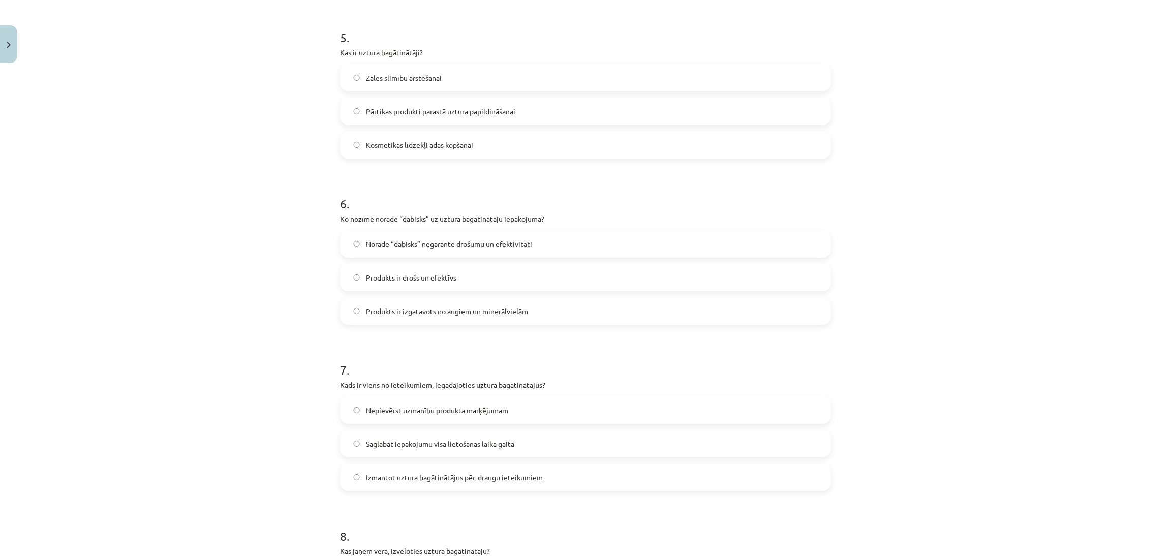
scroll to position [855, 0]
click at [532, 240] on label "Norāde “dabisks” negarantē drošumu un efektivitāti" at bounding box center [585, 243] width 489 height 25
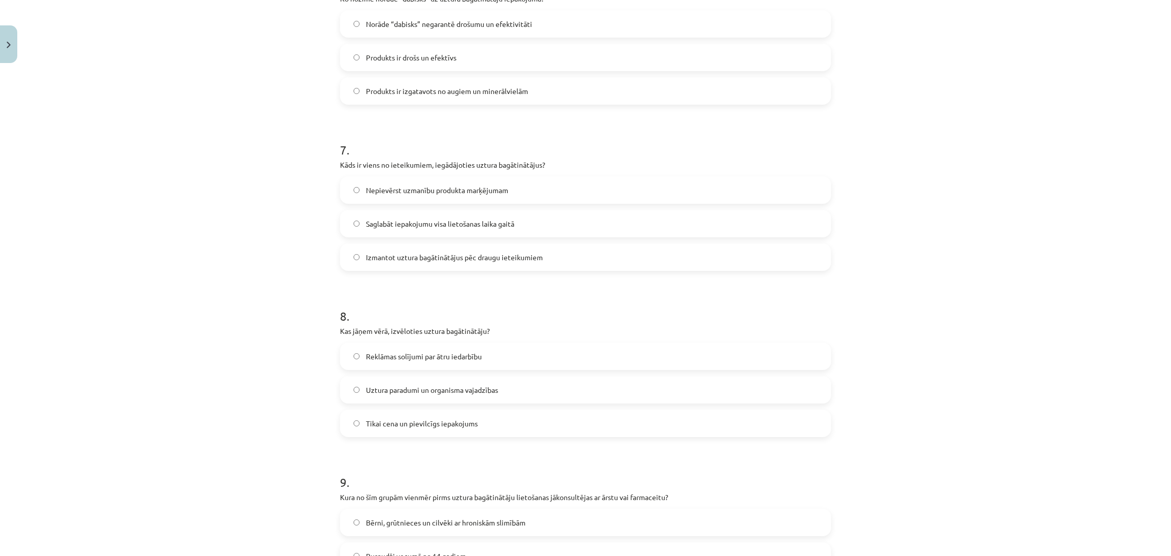
scroll to position [1074, 0]
click at [563, 216] on label "Saglabāt iepakojumu visa lietošanas laika gaitā" at bounding box center [585, 222] width 489 height 25
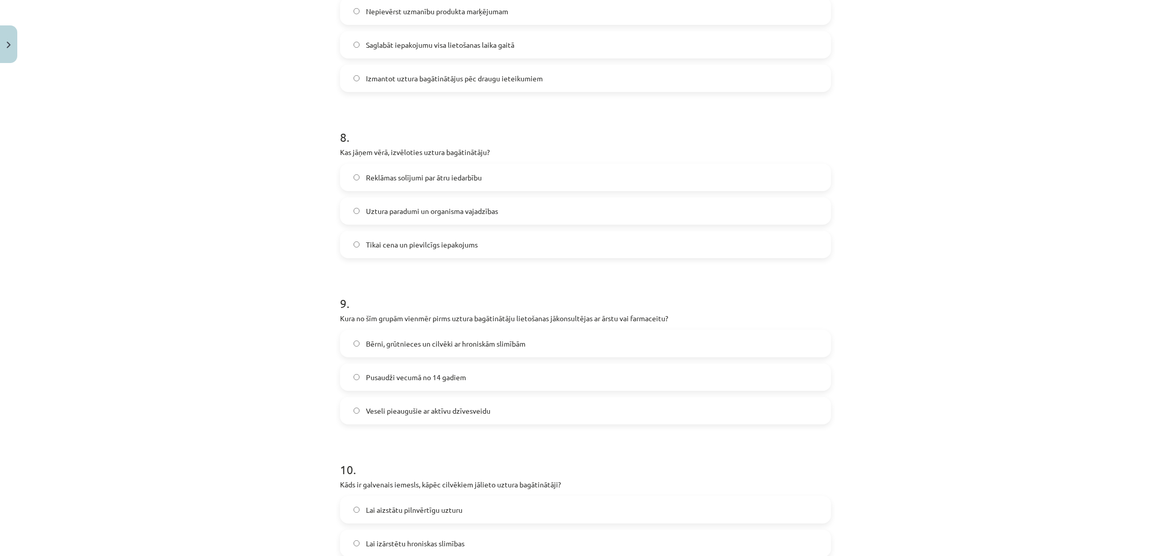
scroll to position [1254, 0]
click at [550, 214] on label "Uztura paradumi un organisma vajadzības" at bounding box center [585, 209] width 489 height 25
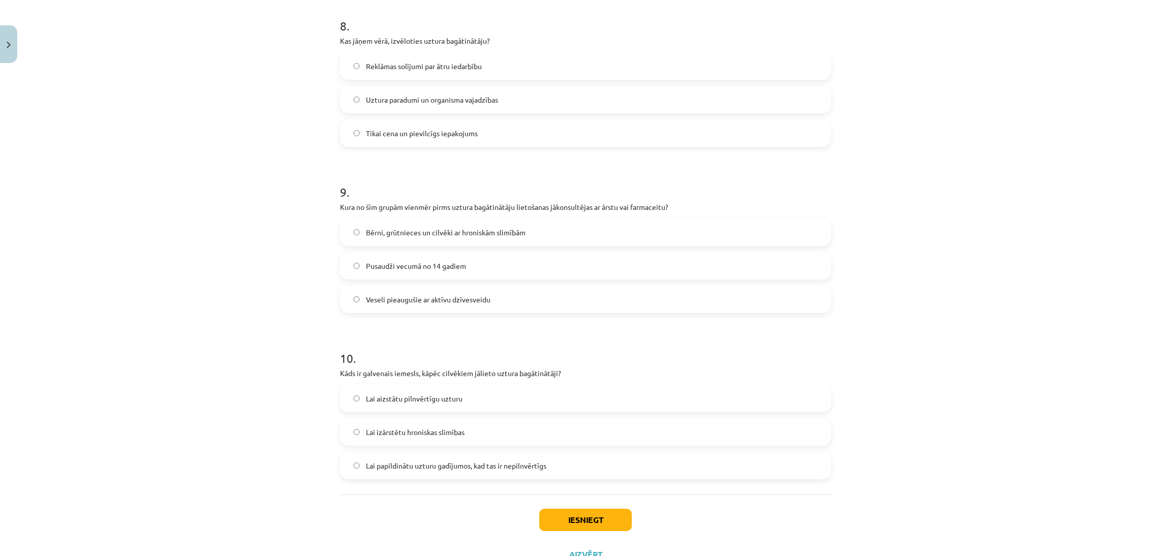
scroll to position [1394, 0]
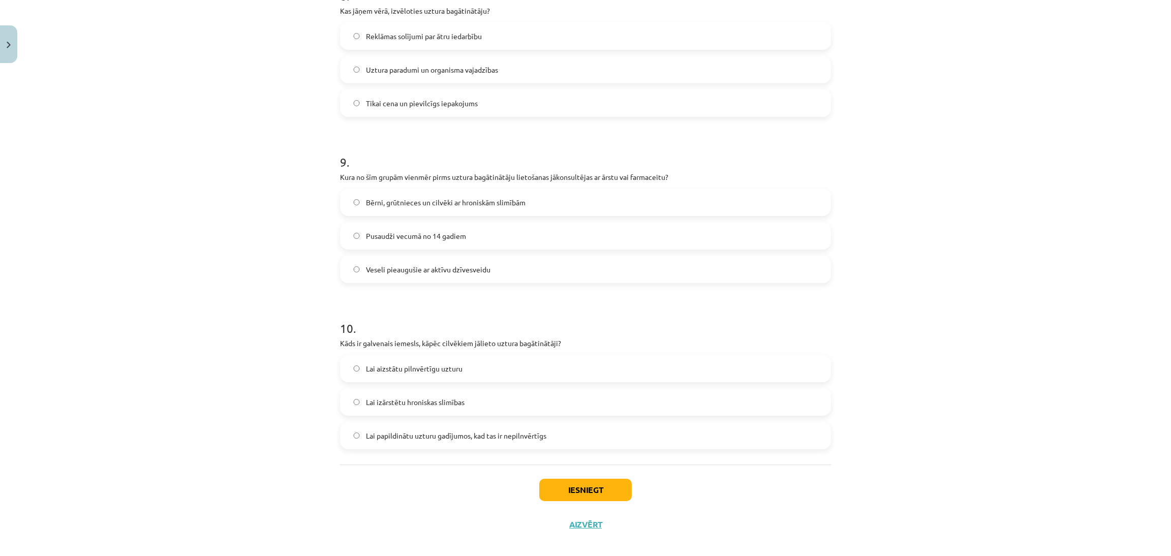
click at [556, 204] on label "Bērni, grūtnieces un cilvēki ar hroniskām slimībām" at bounding box center [585, 201] width 489 height 25
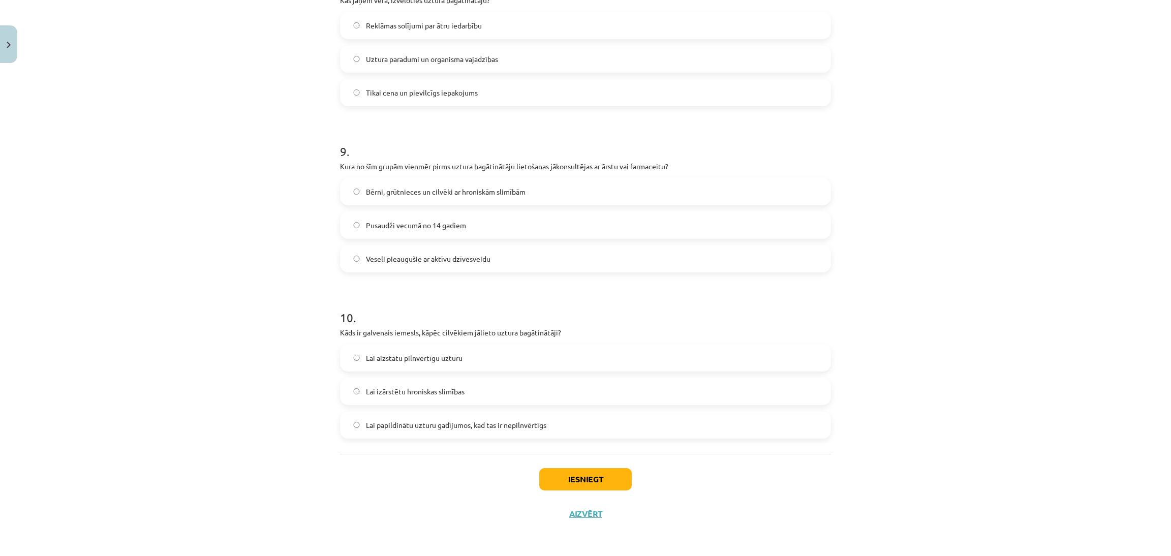
click at [566, 370] on label "Lai papildinātu uzturu gadījumos, kad tas ir nepilnvērtīgs" at bounding box center [585, 424] width 489 height 25
click at [579, 370] on button "Iesniegt" at bounding box center [585, 479] width 92 height 22
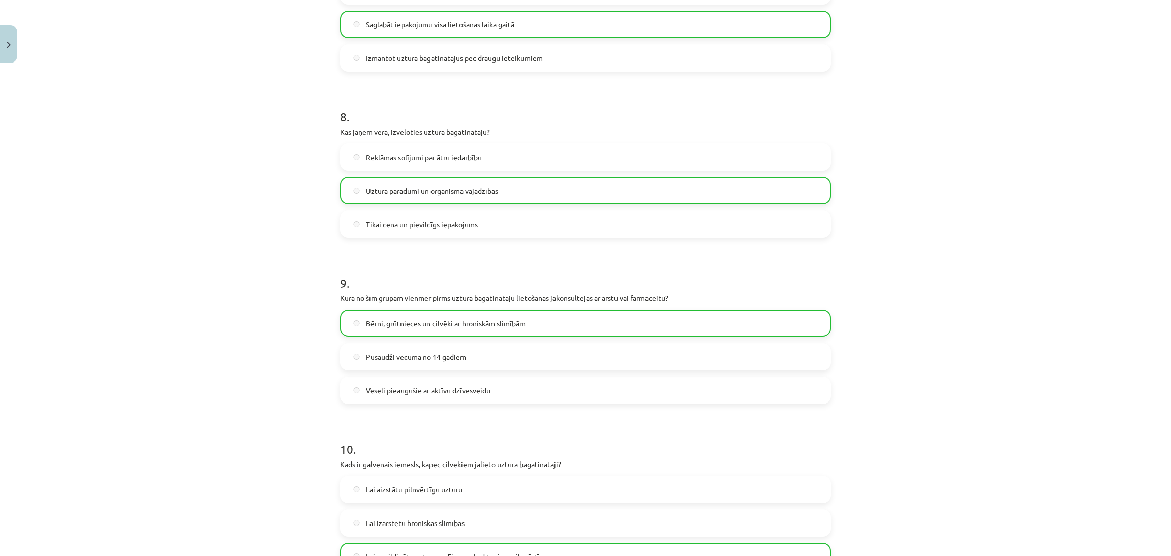
scroll to position [1437, 0]
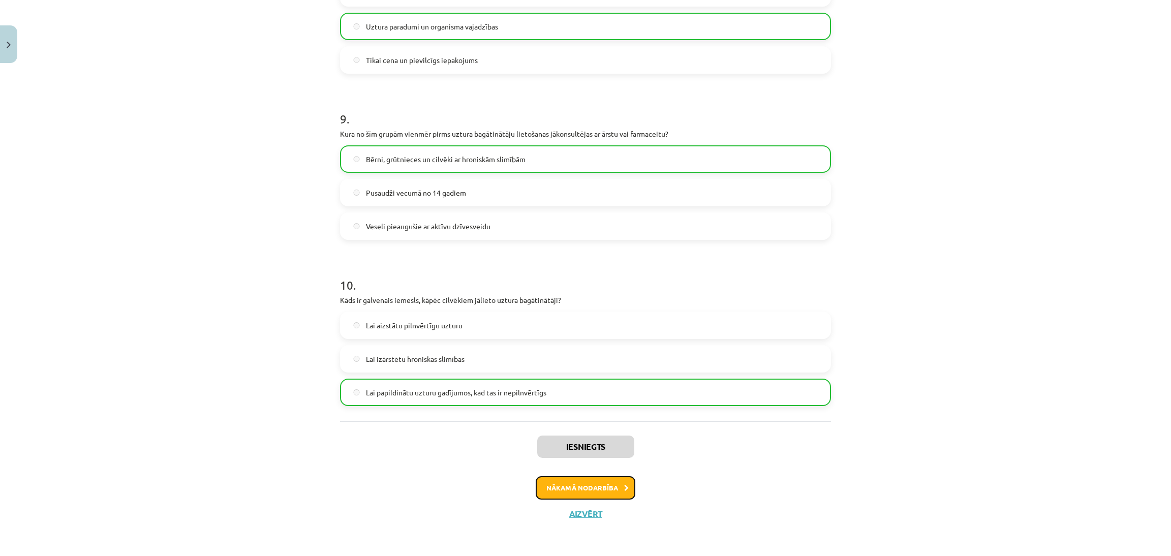
click at [594, 370] on button "Nākamā nodarbība" at bounding box center [585, 487] width 100 height 23
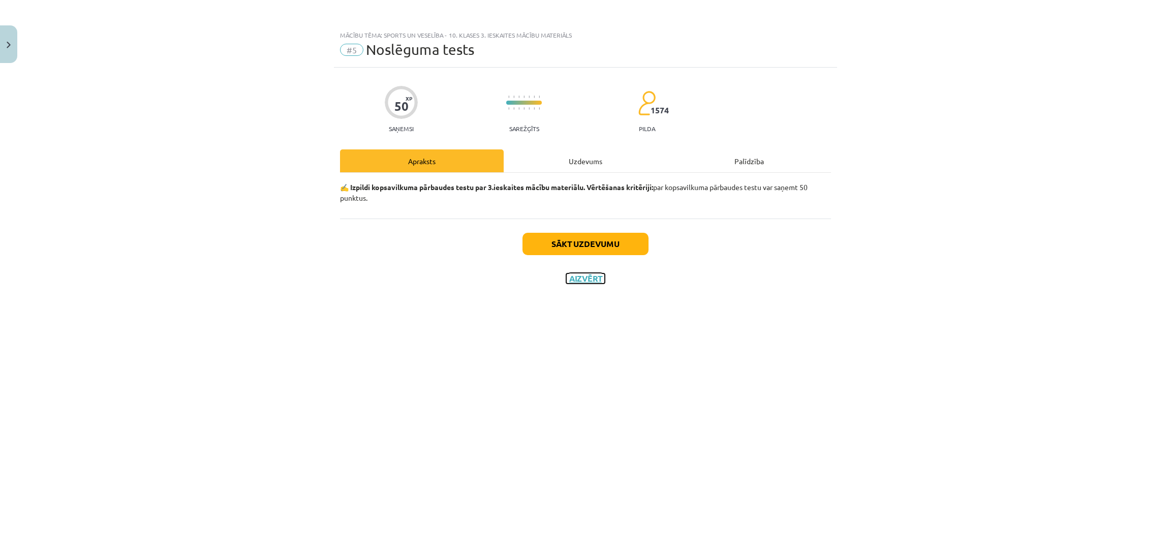
click at [584, 281] on button "Aizvērt" at bounding box center [585, 278] width 39 height 10
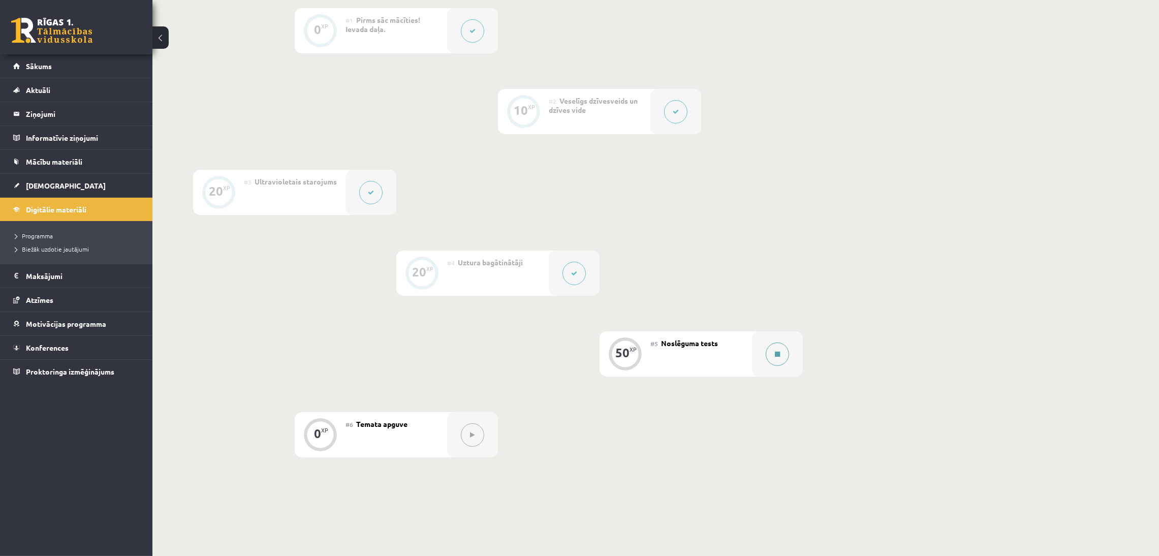
click at [766, 355] on button at bounding box center [777, 353] width 23 height 23
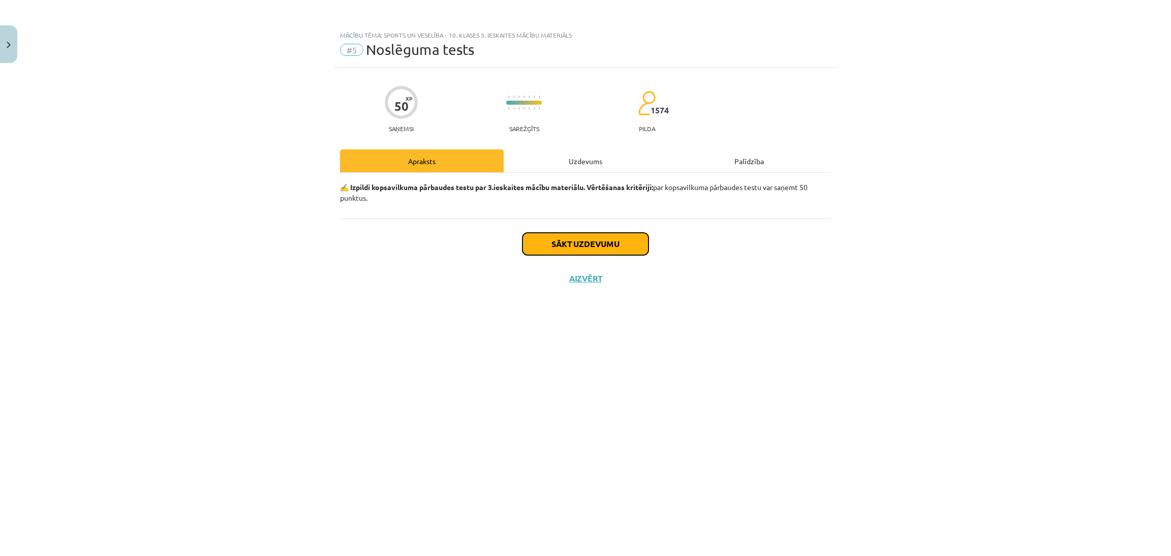
click at [617, 252] on button "Sākt uzdevumu" at bounding box center [585, 244] width 126 height 22
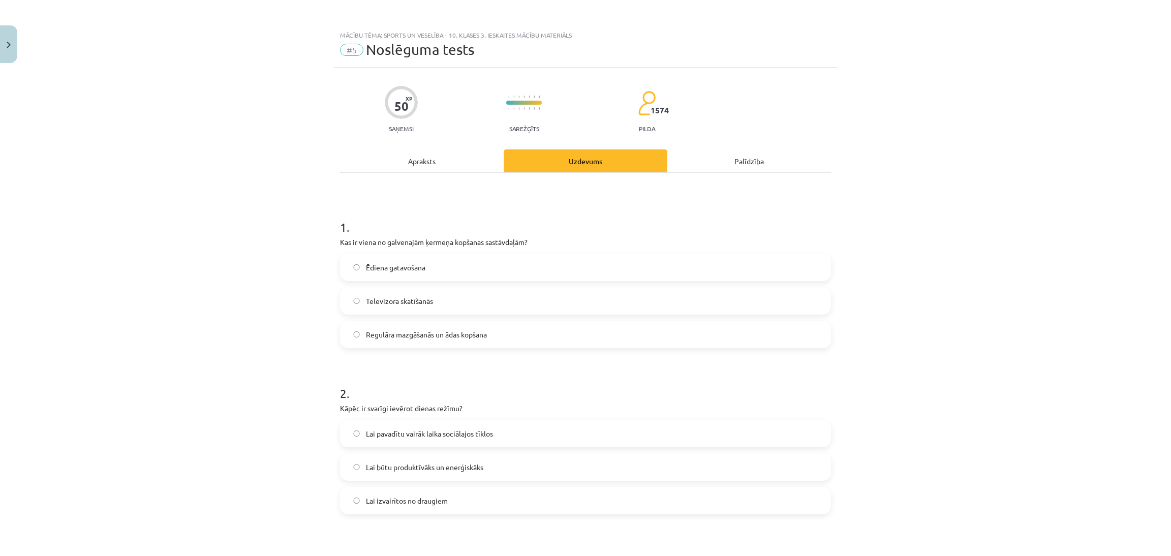
click at [561, 327] on label "Regulāra mazgāšanās un ādas kopšana" at bounding box center [585, 334] width 489 height 25
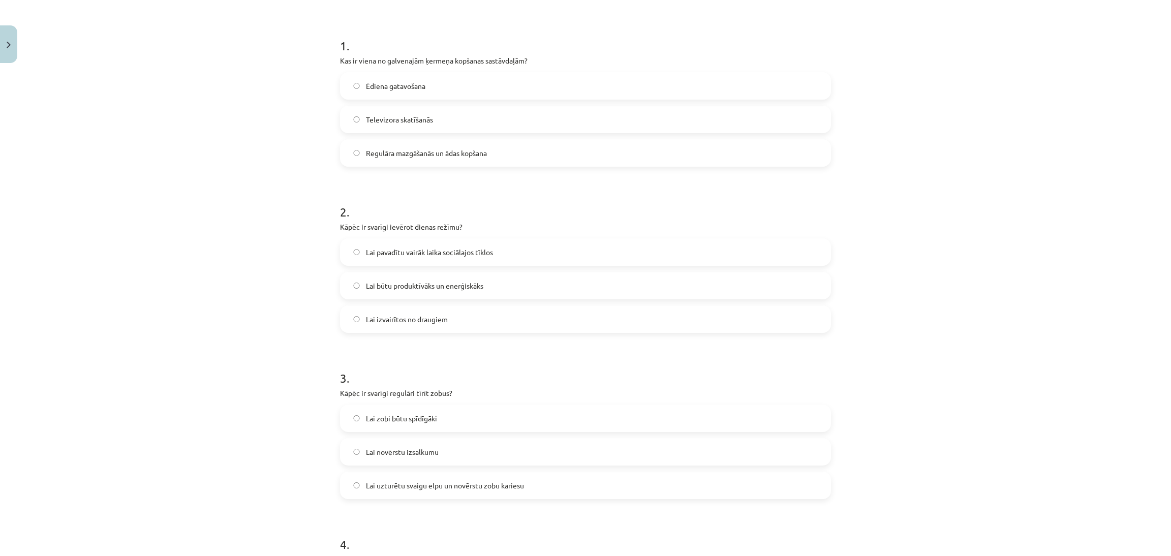
scroll to position [182, 0]
click at [534, 280] on label "Lai būtu produktīvāks un enerģiskāks" at bounding box center [585, 284] width 489 height 25
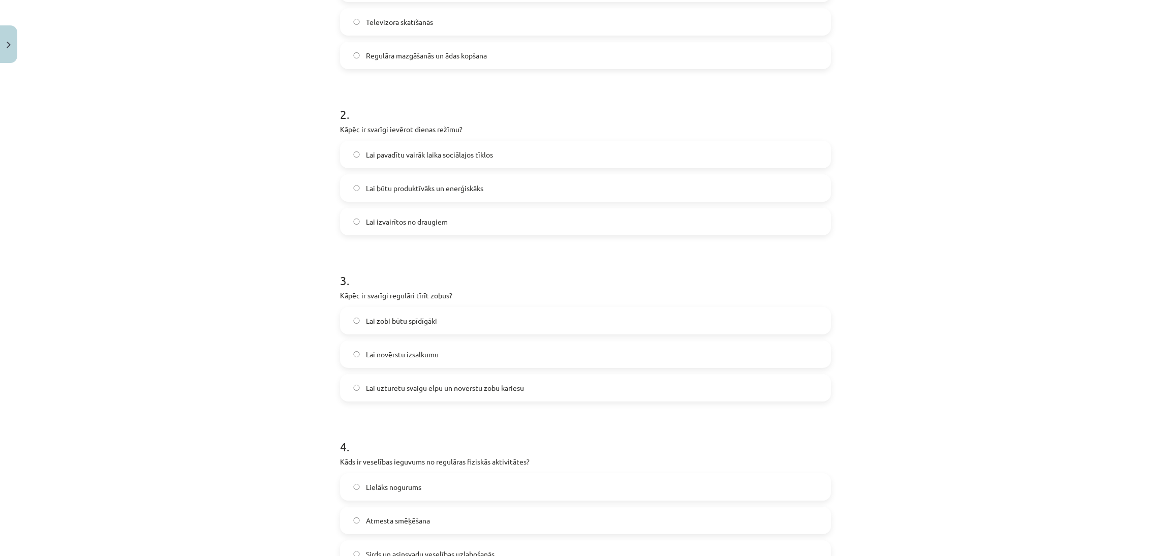
scroll to position [321, 0]
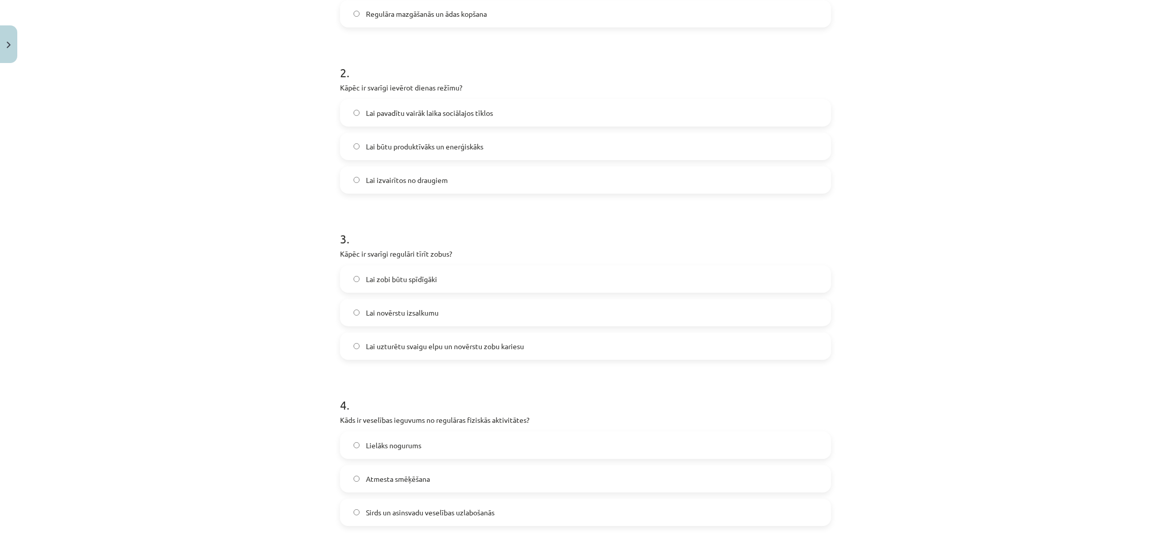
click at [550, 345] on label "Lai uzturētu svaigu elpu un novērstu zobu kariesu" at bounding box center [585, 345] width 489 height 25
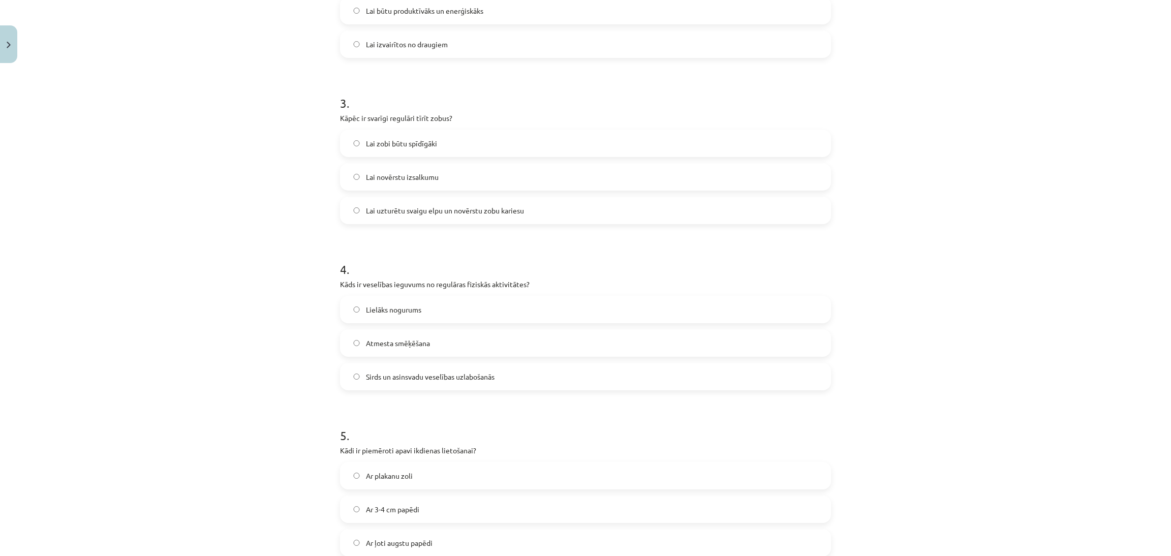
scroll to position [457, 0]
click at [529, 370] on label "Sirds un asinsvadu veselības uzlabošanās" at bounding box center [585, 375] width 489 height 25
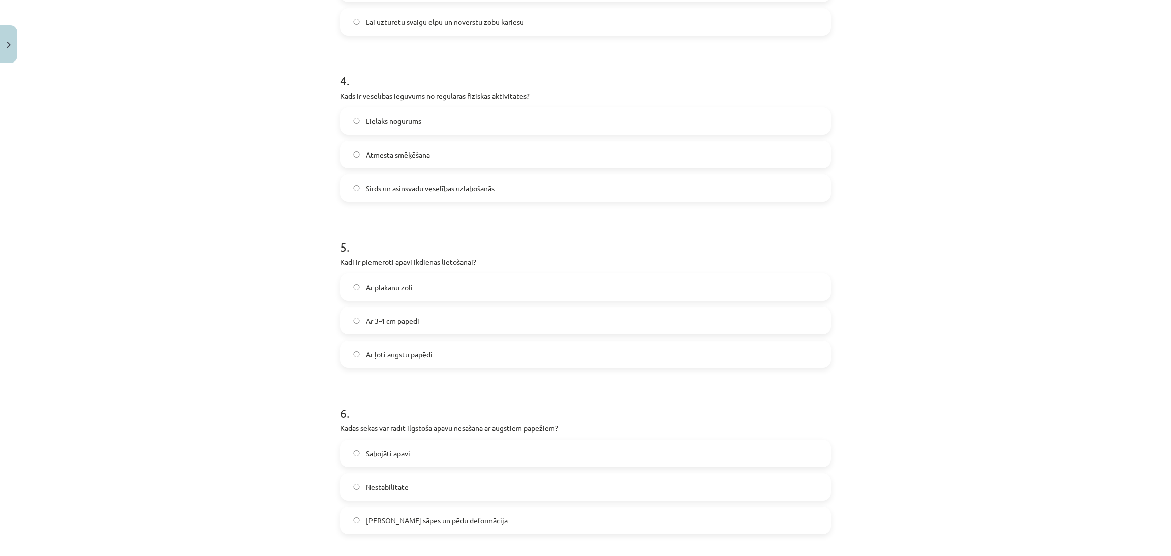
scroll to position [645, 0]
click at [494, 315] on label "Ar 3-4 cm papēdi" at bounding box center [585, 319] width 489 height 25
click at [476, 353] on label "Muguras sāpes un pēdu deformācija" at bounding box center [585, 351] width 489 height 25
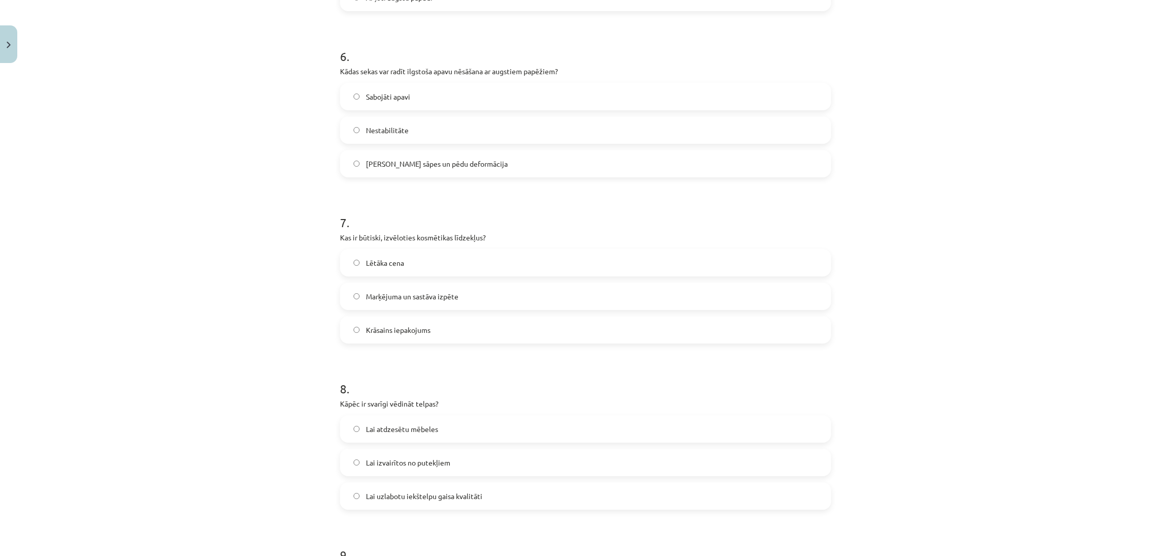
scroll to position [1002, 0]
click at [486, 297] on label "Marķējuma un sastāva izpēte" at bounding box center [585, 295] width 489 height 25
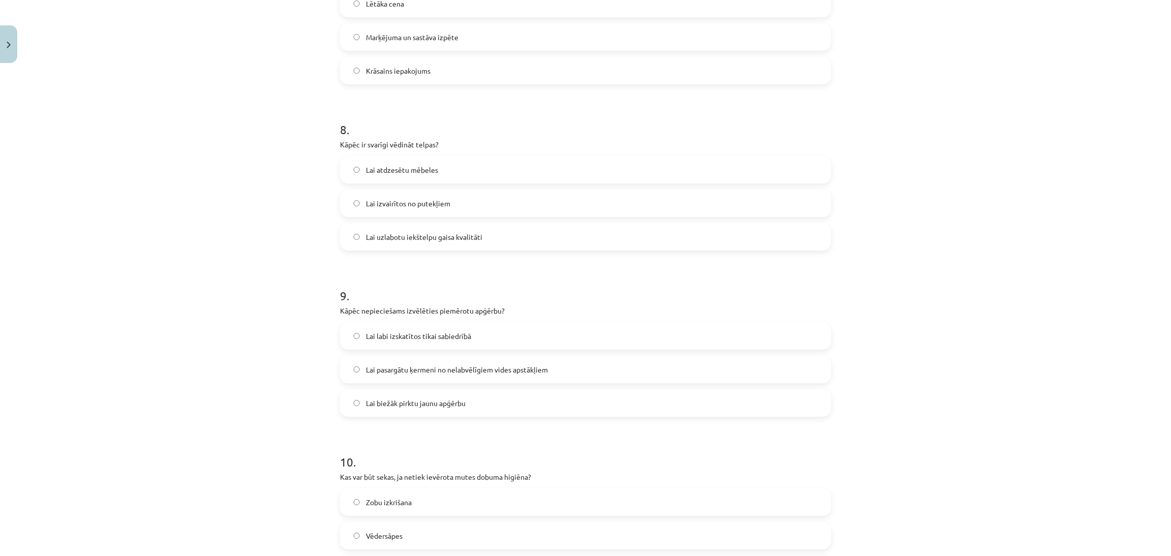
scroll to position [1261, 0]
click at [499, 235] on label "Lai uzlabotu iekštelpu gaisa kvalitāti" at bounding box center [585, 236] width 489 height 25
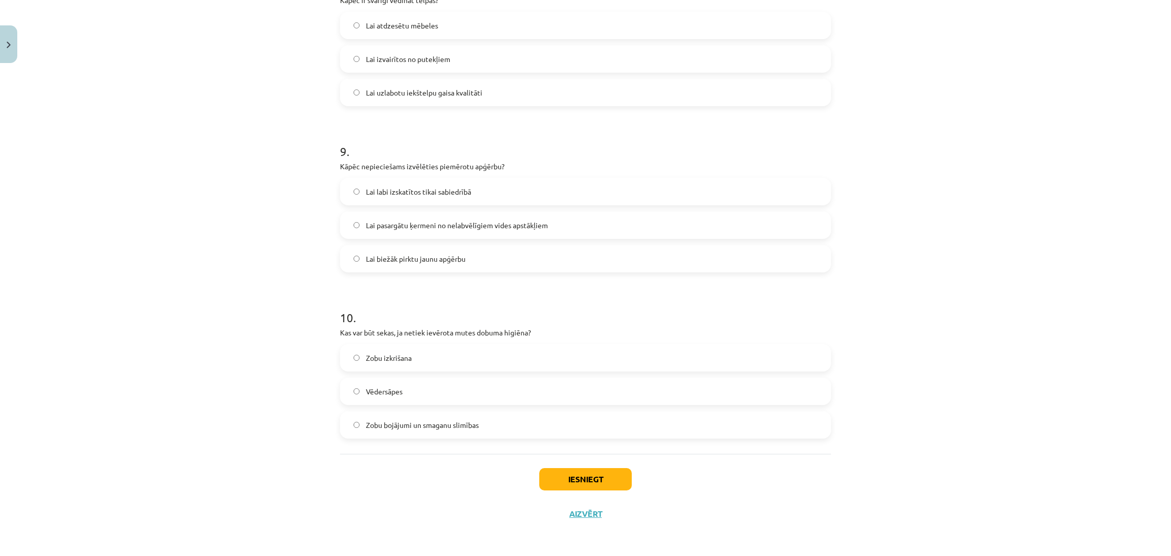
click at [517, 233] on label "Lai pasargātu ķermeni no nelabvēlīgiem vides apstākļiem" at bounding box center [585, 224] width 489 height 25
click at [478, 370] on label "Zobu bojājumi un smaganu slimības" at bounding box center [585, 424] width 489 height 25
click at [562, 370] on button "Iesniegt" at bounding box center [585, 479] width 92 height 22
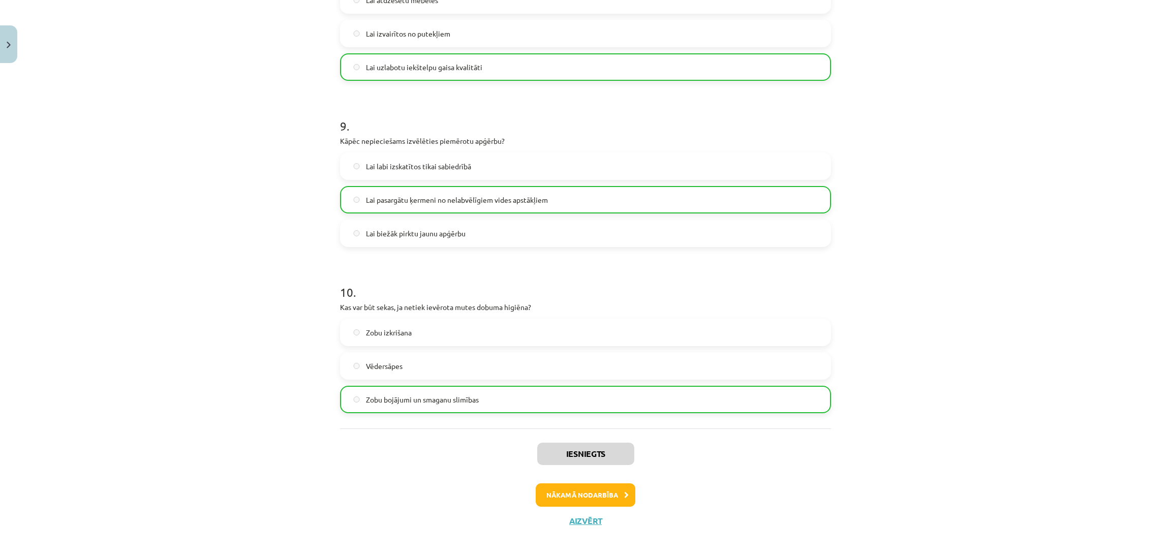
scroll to position [1437, 0]
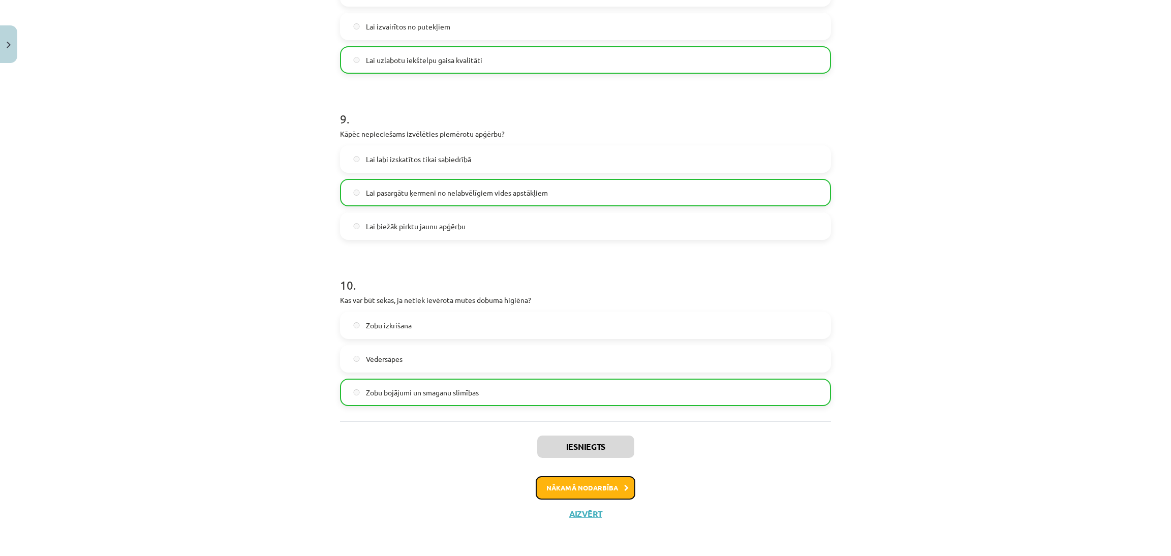
click at [593, 370] on button "Nākamā nodarbība" at bounding box center [585, 487] width 100 height 23
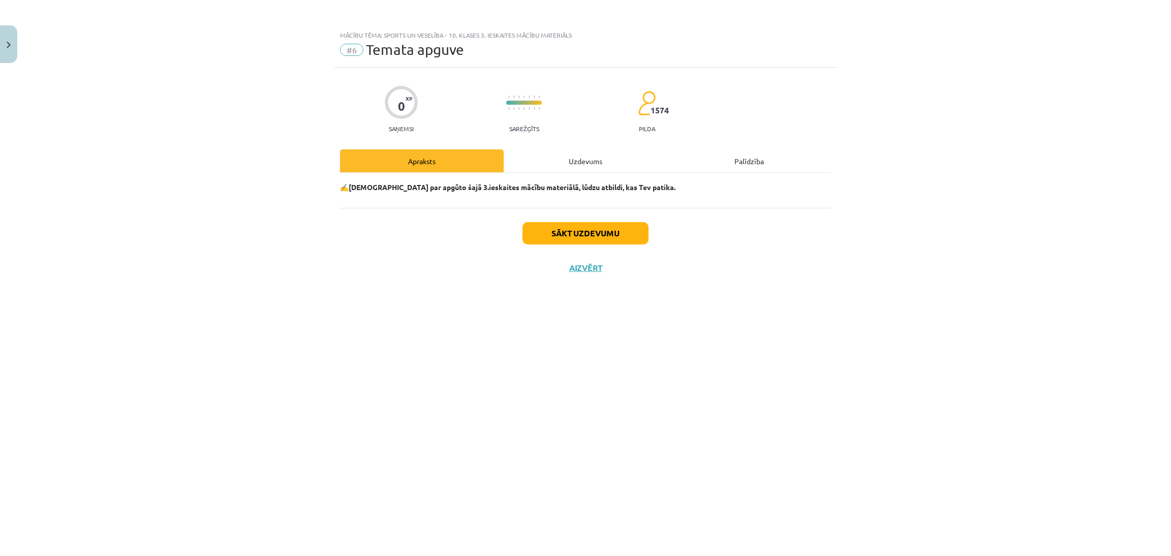
scroll to position [0, 0]
click at [592, 241] on button "Sākt uzdevumu" at bounding box center [585, 233] width 126 height 22
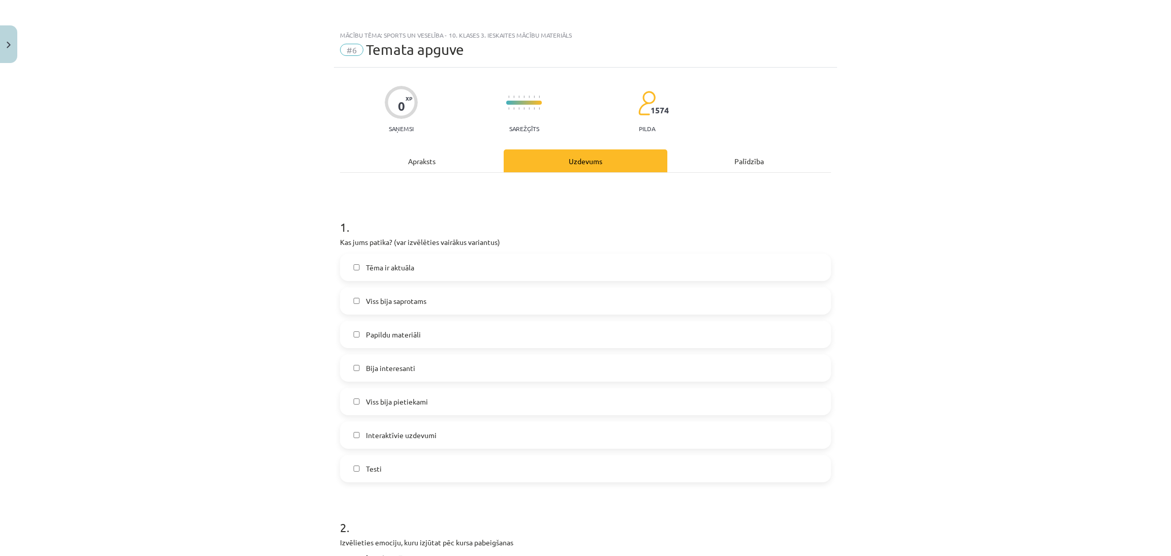
click at [487, 259] on label "Tēma ir aktuāla" at bounding box center [585, 267] width 489 height 25
click at [492, 303] on label "Viss bija saprotams" at bounding box center [585, 300] width 489 height 25
click at [471, 338] on label "Papildu materiāli" at bounding box center [585, 334] width 489 height 25
click at [468, 370] on label "Bija interesanti" at bounding box center [585, 367] width 489 height 25
click at [455, 370] on label "Viss bija pietiekami" at bounding box center [585, 401] width 489 height 25
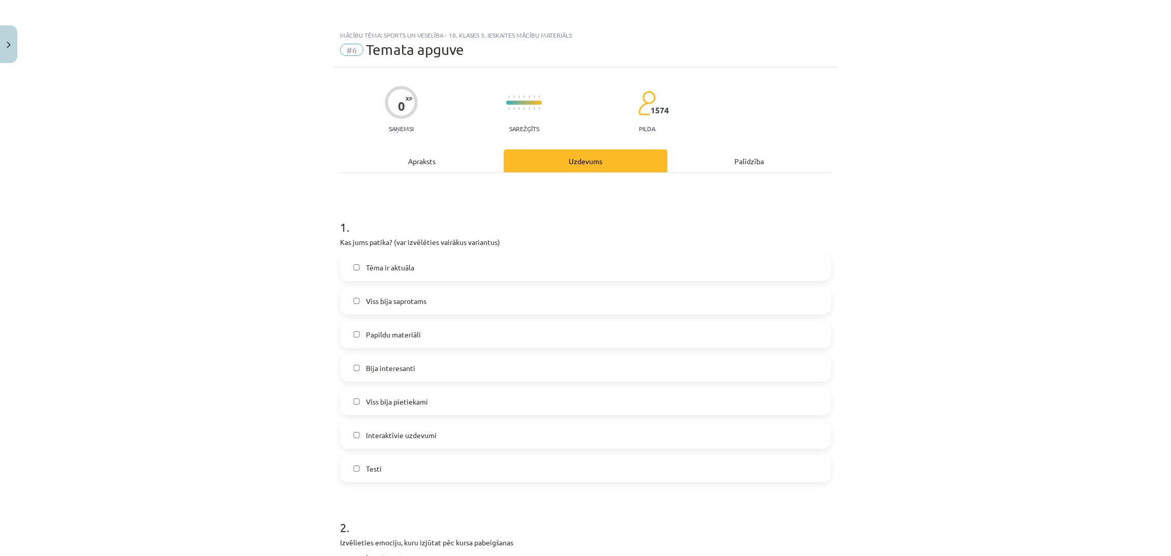
click at [438, 370] on label "Testi" at bounding box center [585, 468] width 489 height 25
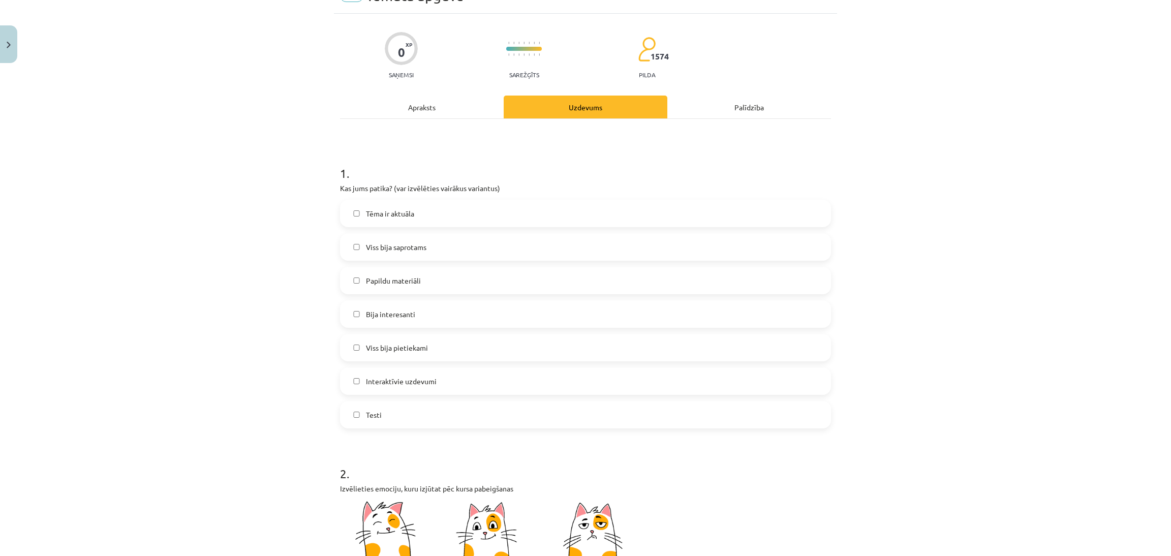
scroll to position [61, 0]
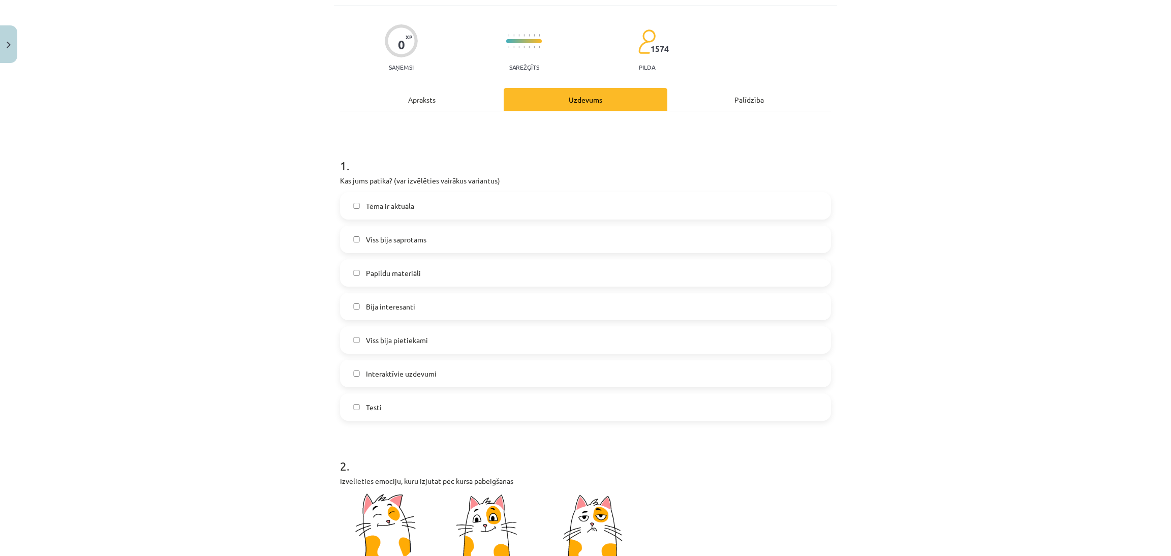
click at [449, 370] on label "Interaktīvie uzdevumi" at bounding box center [585, 373] width 489 height 25
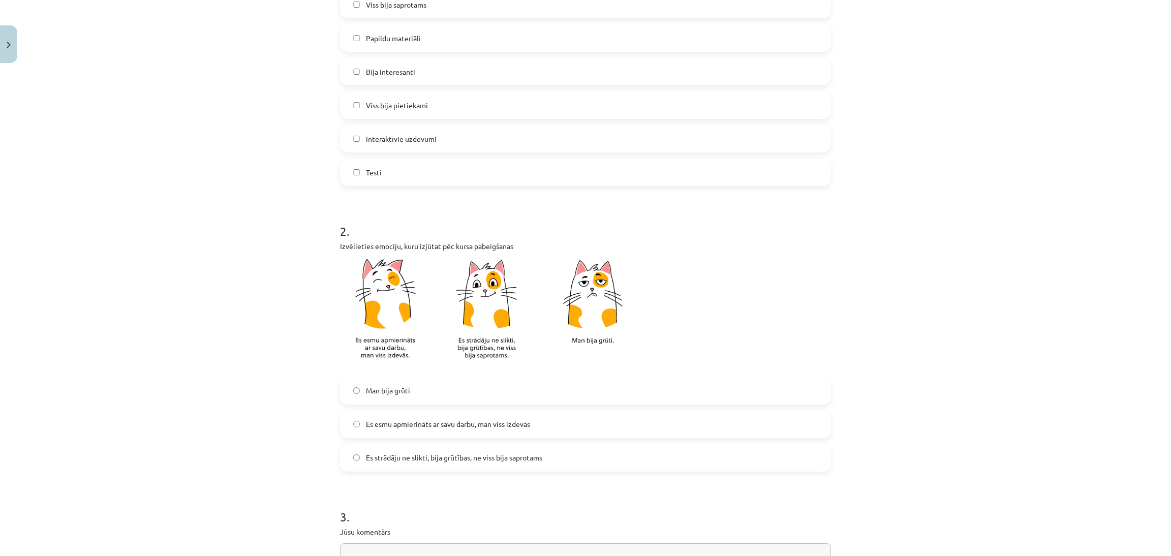
scroll to position [313, 0]
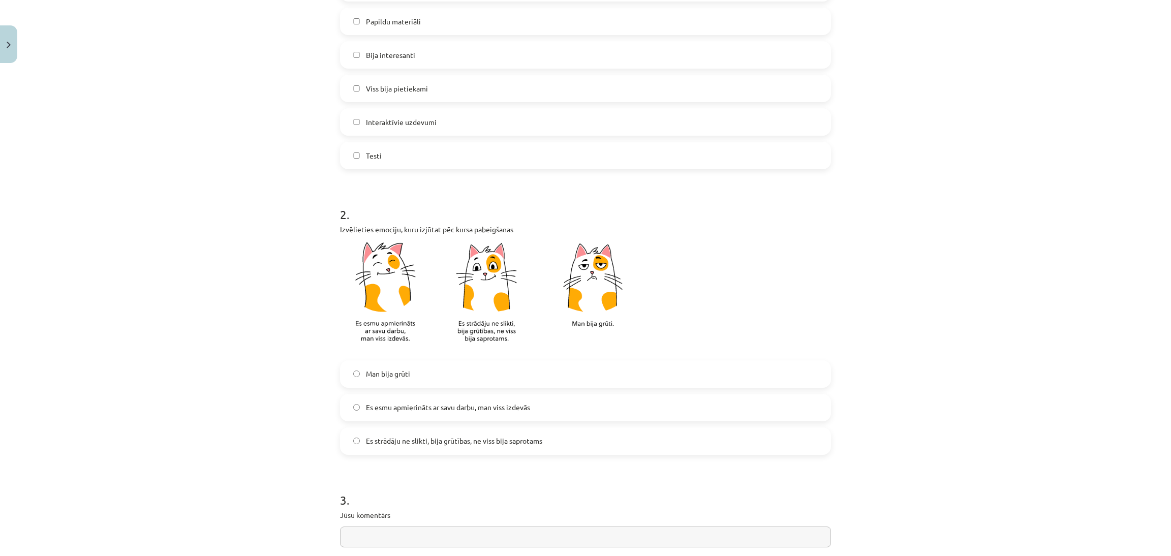
click at [474, 370] on span "Es esmu apmierināts ar savu darbu, man viss izdevās" at bounding box center [448, 407] width 164 height 11
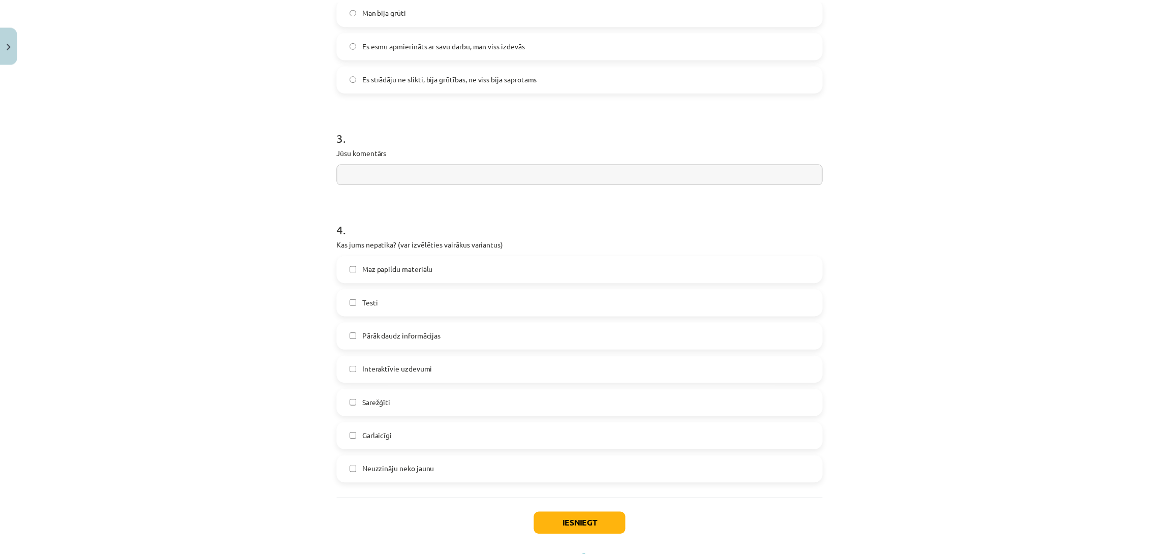
scroll to position [722, 0]
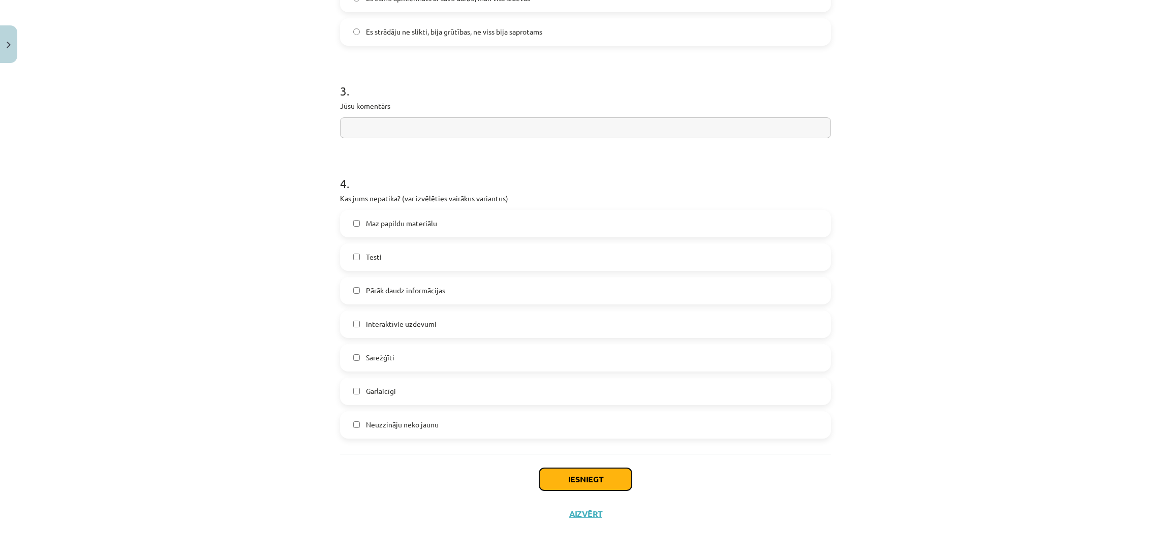
click at [575, 370] on button "Iesniegt" at bounding box center [585, 479] width 92 height 22
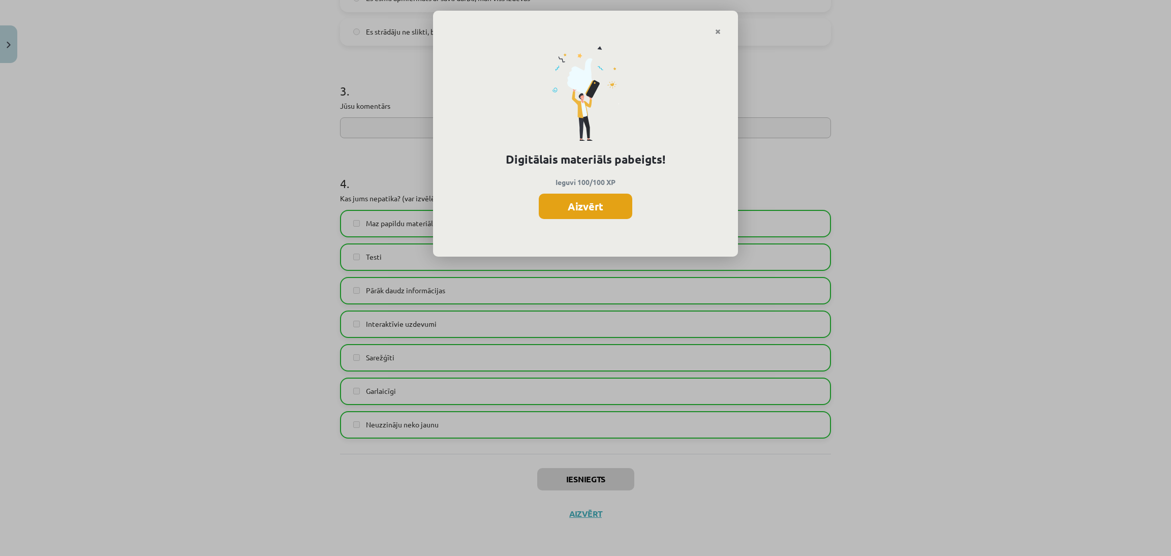
click at [605, 214] on button "Aizvērt" at bounding box center [585, 206] width 93 height 25
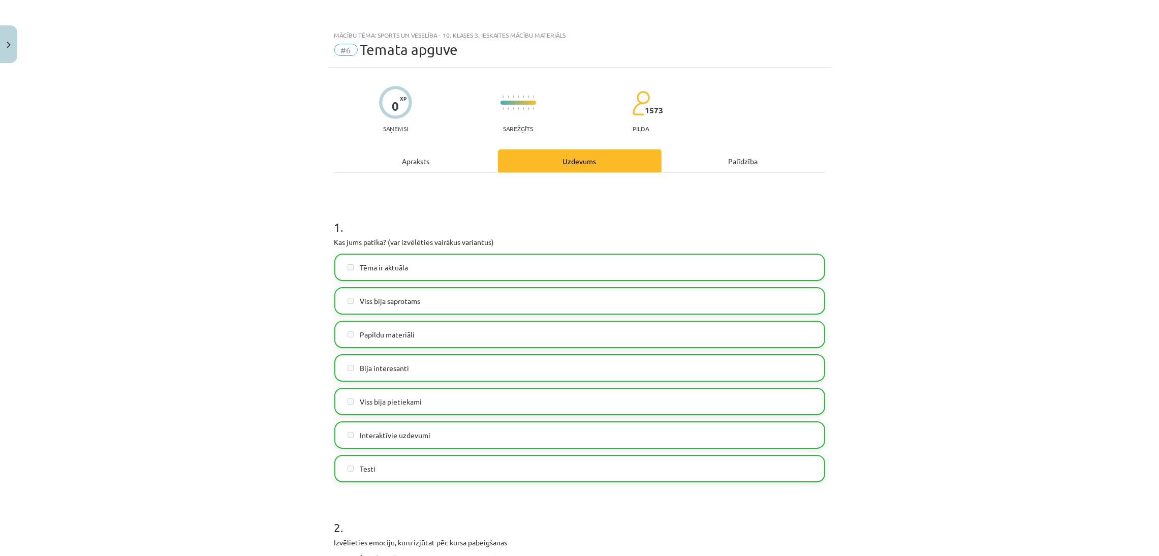
scroll to position [0, 0]
click at [7, 53] on button "Close" at bounding box center [8, 44] width 17 height 38
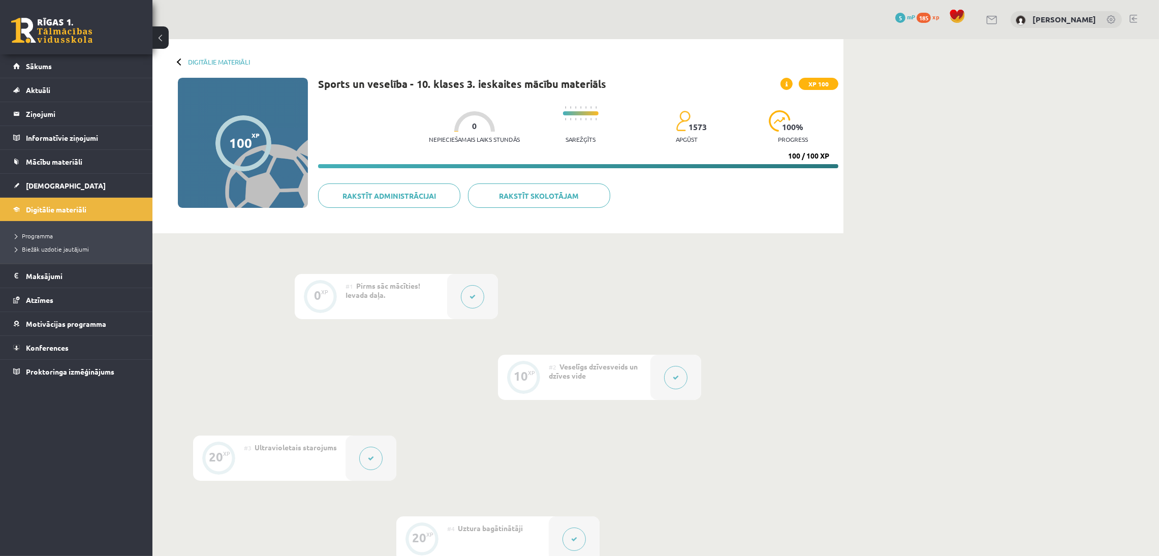
click at [780, 17] on span "185" at bounding box center [923, 18] width 14 height 10
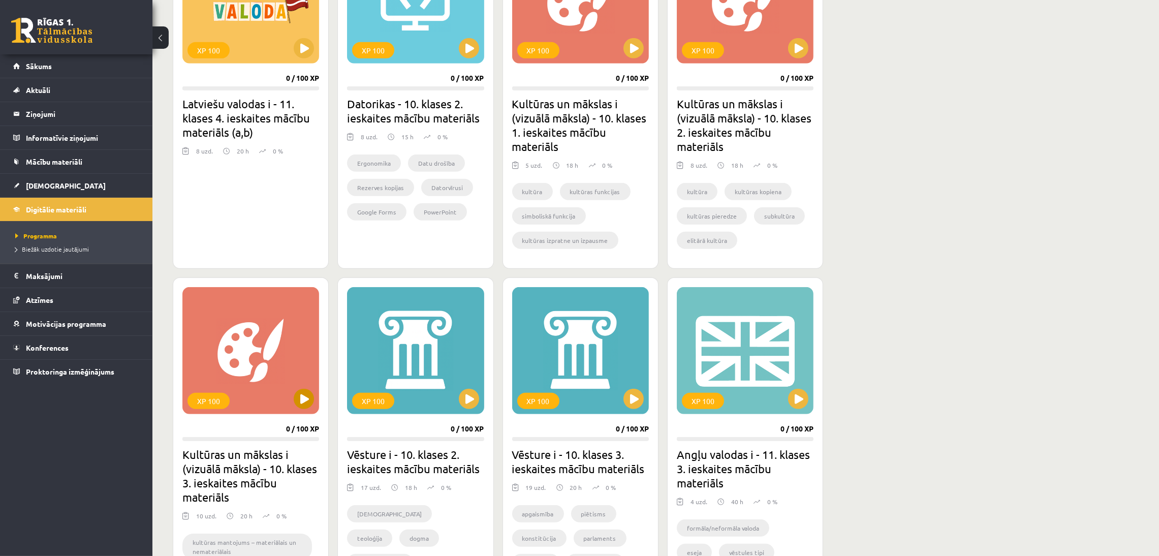
scroll to position [1036, 0]
click at [108, 322] on link "Motivācijas programma" at bounding box center [76, 323] width 127 height 23
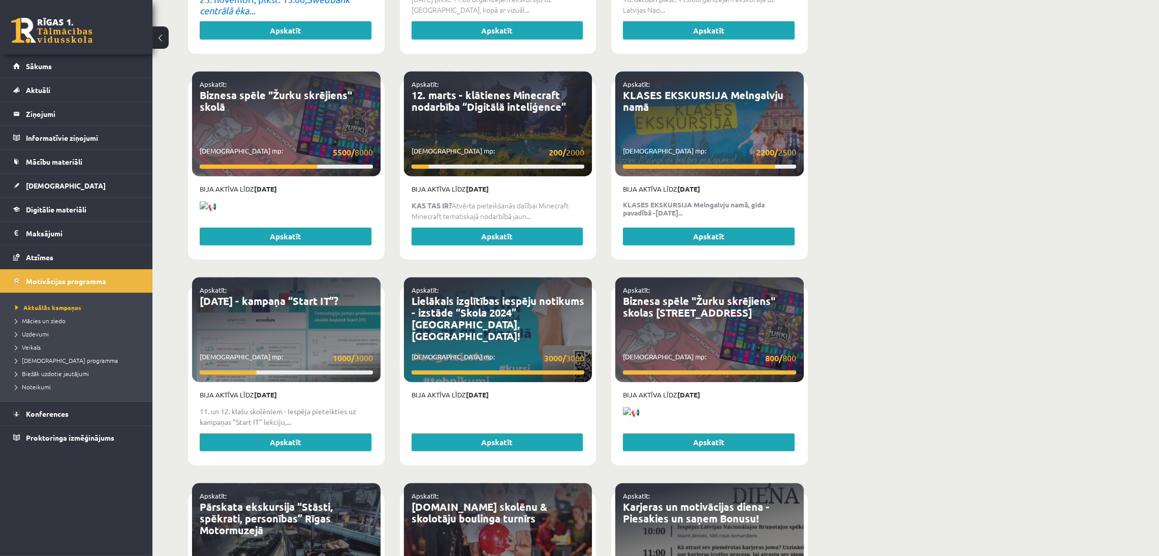
scroll to position [1756, 0]
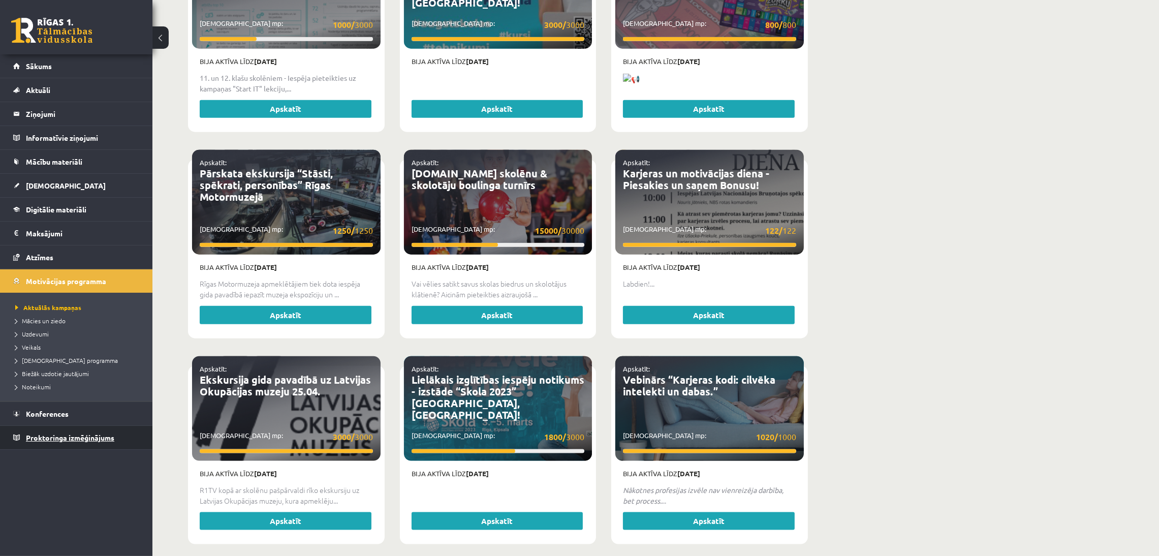
click at [80, 441] on span "Proktoringa izmēģinājums" at bounding box center [70, 437] width 88 height 9
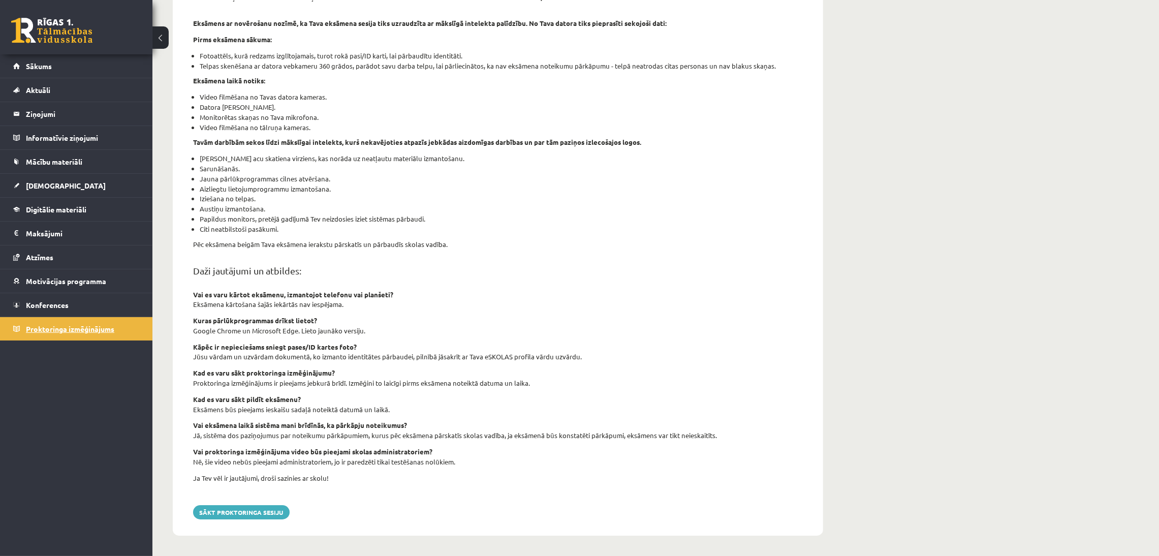
scroll to position [145, 0]
click at [65, 277] on span "Motivācijas programma" at bounding box center [66, 280] width 80 height 9
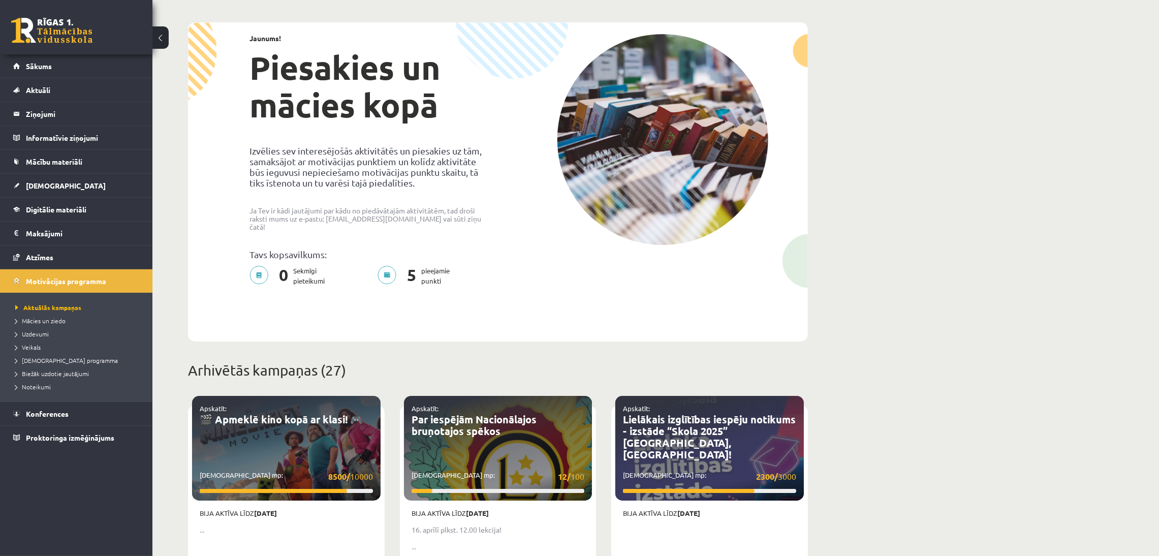
scroll to position [21, 0]
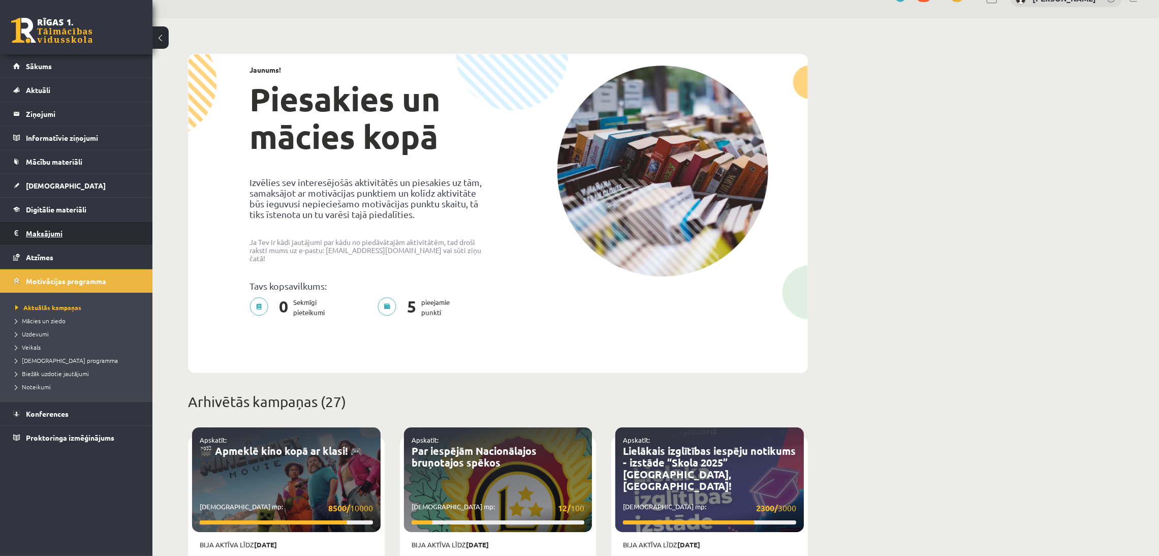
click at [71, 227] on legend "Maksājumi 0" at bounding box center [83, 233] width 114 height 23
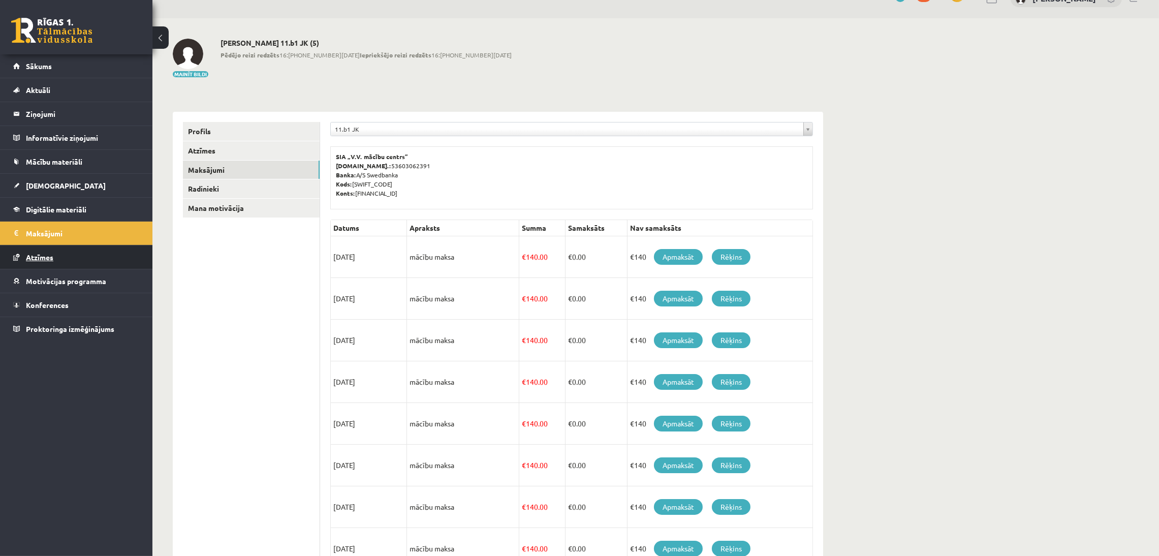
click at [70, 256] on link "Atzīmes" at bounding box center [76, 256] width 127 height 23
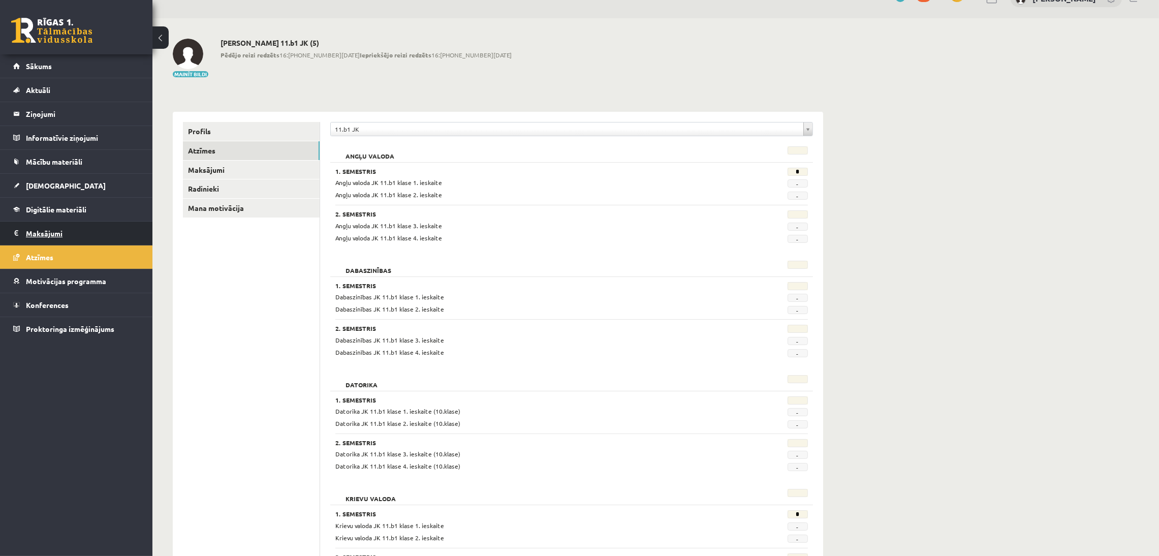
click at [80, 229] on legend "Maksājumi 0" at bounding box center [83, 233] width 114 height 23
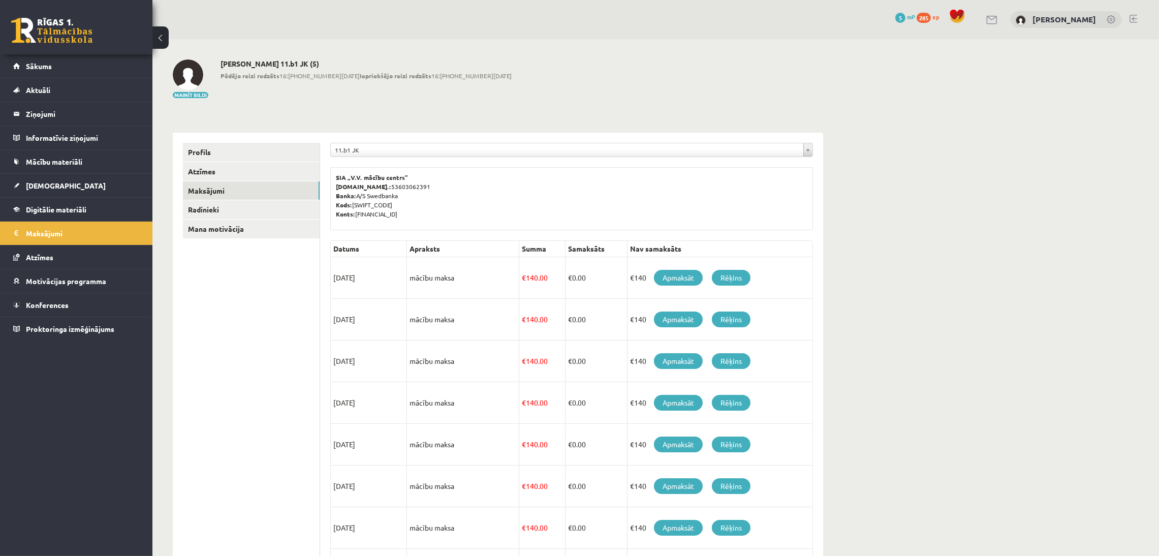
click at [157, 33] on button at bounding box center [160, 37] width 16 height 22
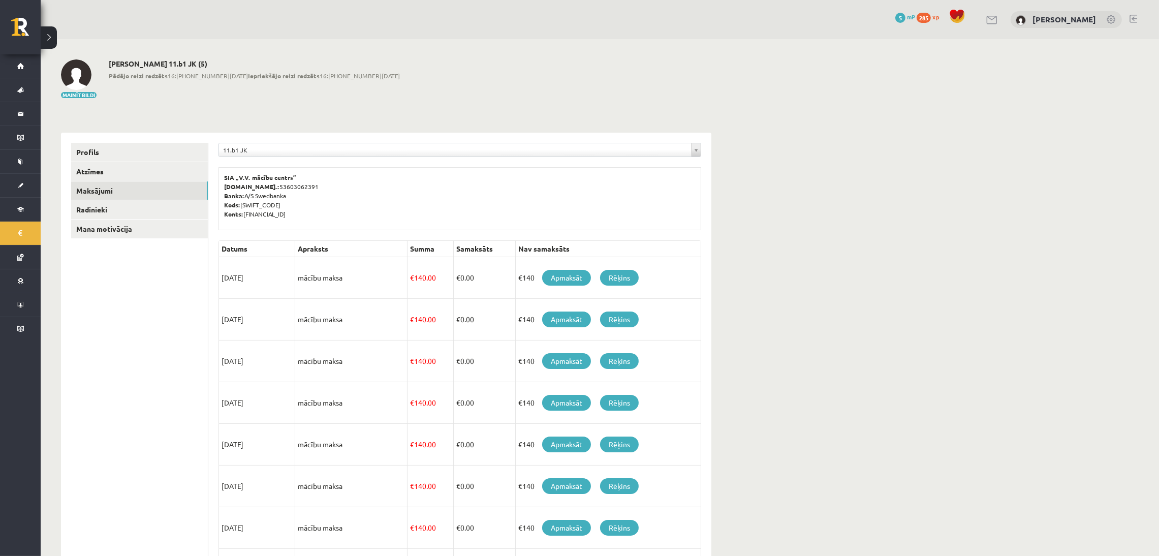
click at [905, 15] on span "5" at bounding box center [900, 18] width 10 height 10
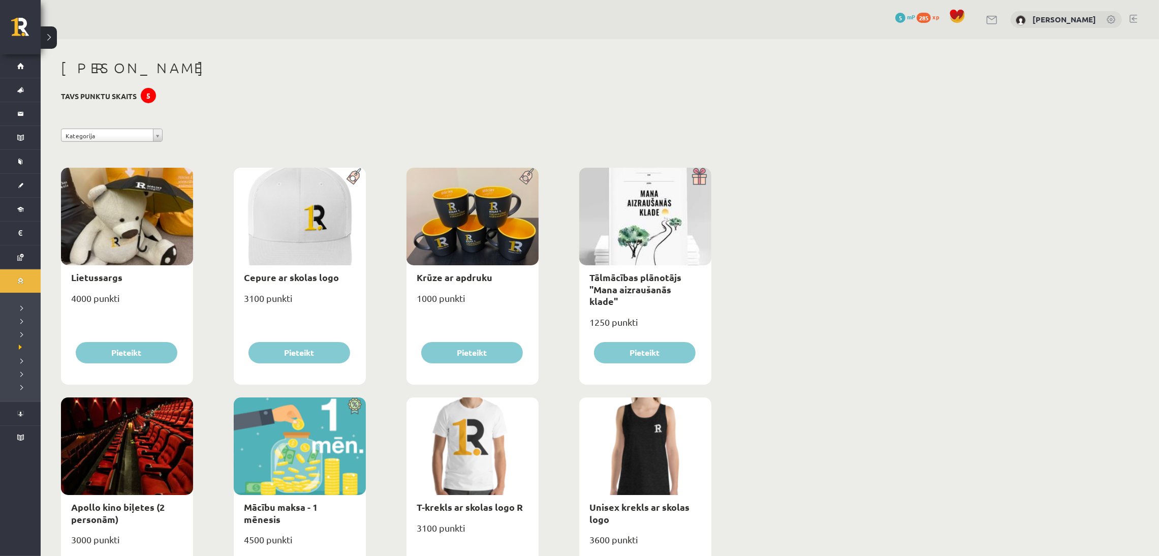
click at [931, 16] on span "285" at bounding box center [923, 18] width 14 height 10
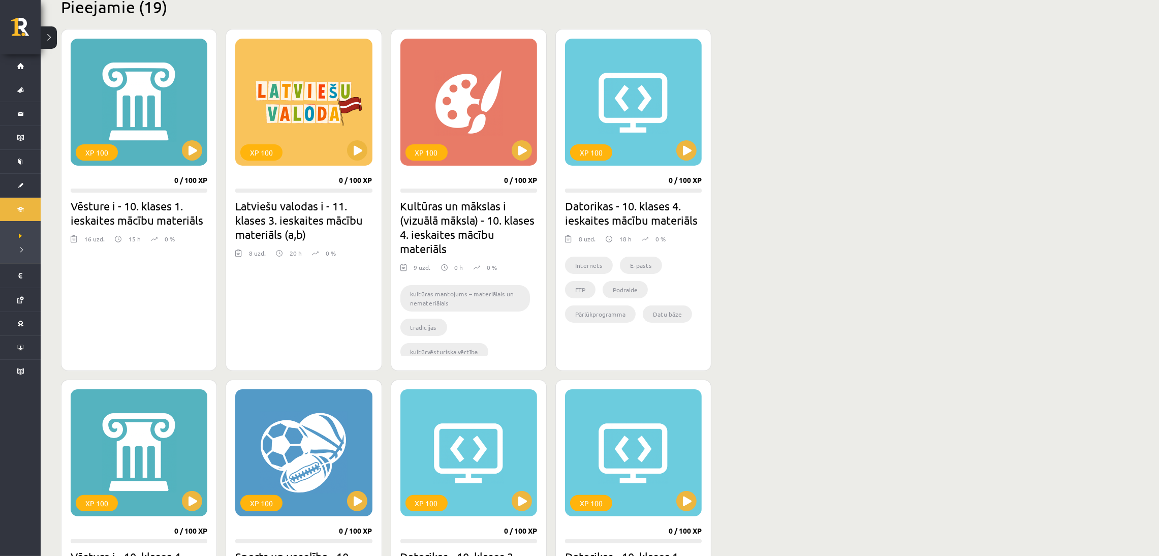
scroll to position [260, 0]
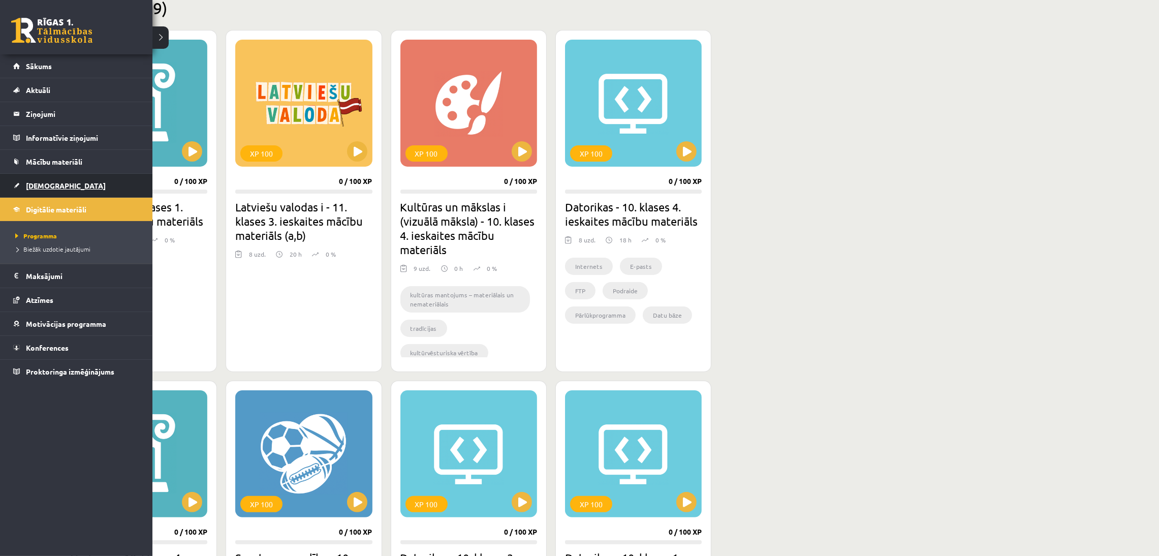
click at [75, 181] on link "[DEMOGRAPHIC_DATA]" at bounding box center [76, 185] width 127 height 23
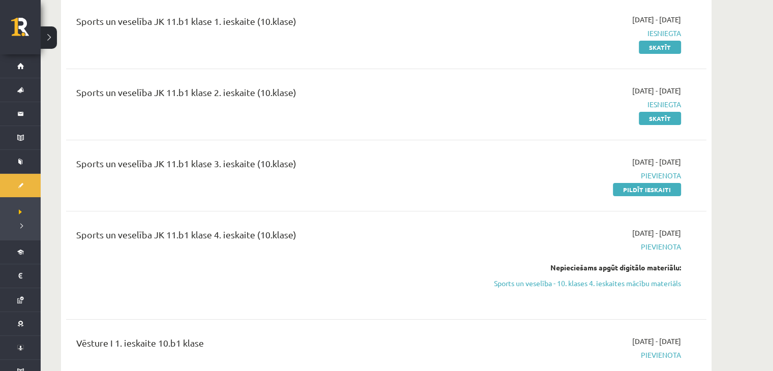
scroll to position [3751, 0]
click at [652, 187] on link "Pildīt ieskaiti" at bounding box center [647, 190] width 68 height 13
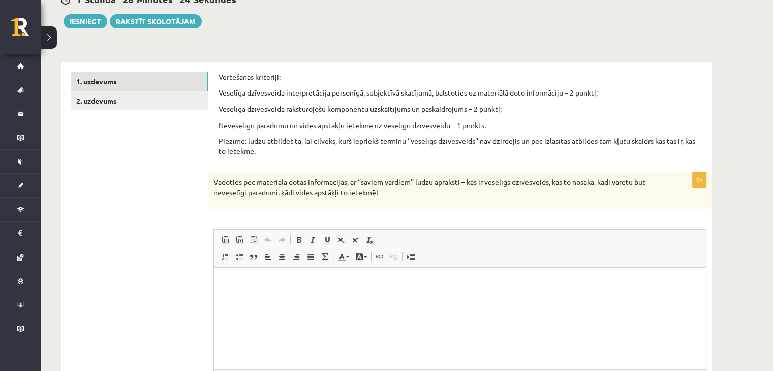
scroll to position [210, 0]
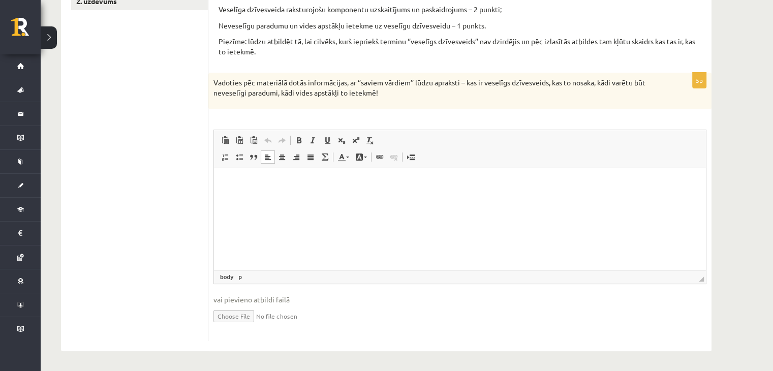
click at [346, 183] on p "Bagātinātā teksta redaktors, wiswyg-editor-user-answer-47363905867280" at bounding box center [459, 183] width 471 height 11
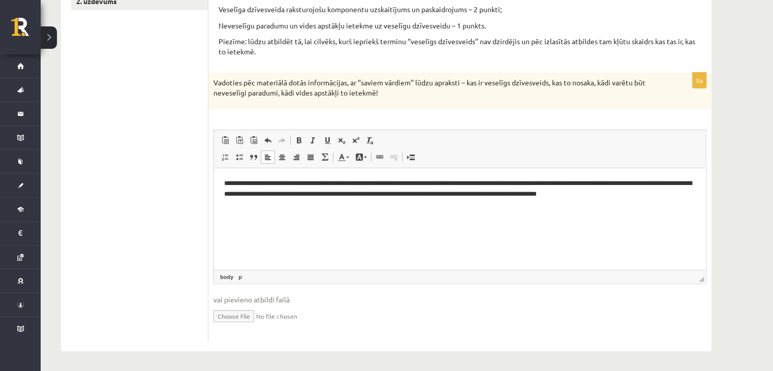
click at [387, 195] on p "**********" at bounding box center [460, 188] width 472 height 21
click at [401, 194] on p "**********" at bounding box center [460, 193] width 472 height 31
click at [463, 193] on p "**********" at bounding box center [460, 193] width 472 height 31
click at [630, 194] on p "**********" at bounding box center [460, 193] width 472 height 31
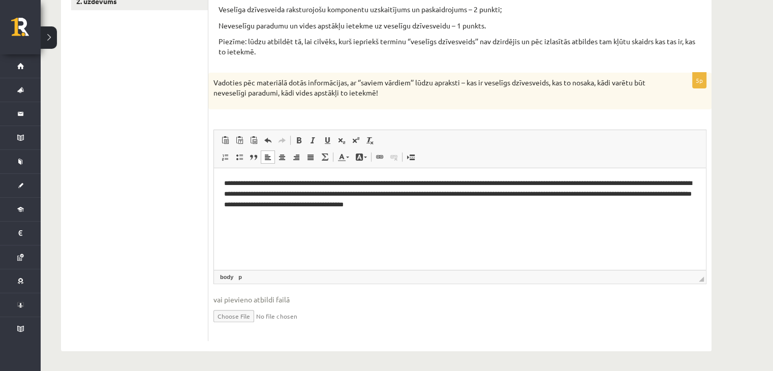
click at [243, 208] on p "**********" at bounding box center [460, 193] width 472 height 31
click at [692, 195] on p "**********" at bounding box center [460, 193] width 472 height 31
click at [570, 205] on p "**********" at bounding box center [460, 199] width 472 height 42
click at [520, 204] on p "**********" at bounding box center [460, 199] width 472 height 42
click at [574, 206] on p "**********" at bounding box center [460, 199] width 472 height 42
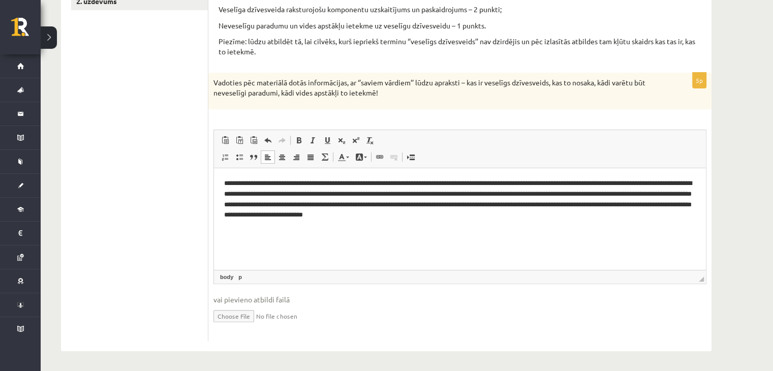
click at [574, 206] on p "**********" at bounding box center [460, 199] width 472 height 42
click at [348, 214] on p "**********" at bounding box center [460, 199] width 472 height 42
click at [511, 217] on p "**********" at bounding box center [460, 204] width 472 height 53
click at [628, 213] on p "**********" at bounding box center [460, 204] width 472 height 53
click at [630, 213] on p "**********" at bounding box center [460, 204] width 472 height 53
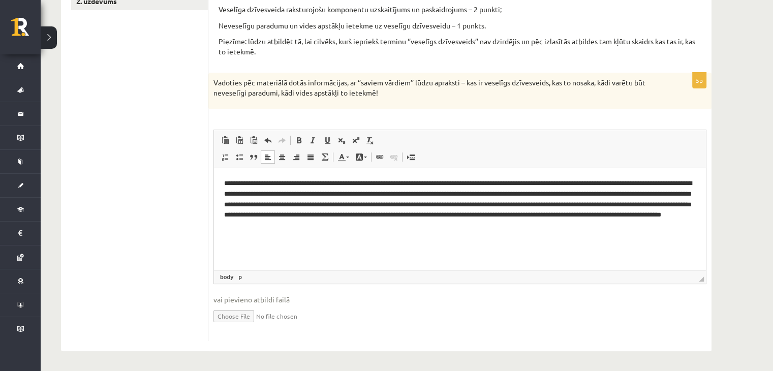
click at [452, 227] on p "**********" at bounding box center [460, 204] width 472 height 53
click at [413, 225] on p "**********" at bounding box center [460, 204] width 472 height 53
click at [453, 228] on p "**********" at bounding box center [460, 204] width 472 height 53
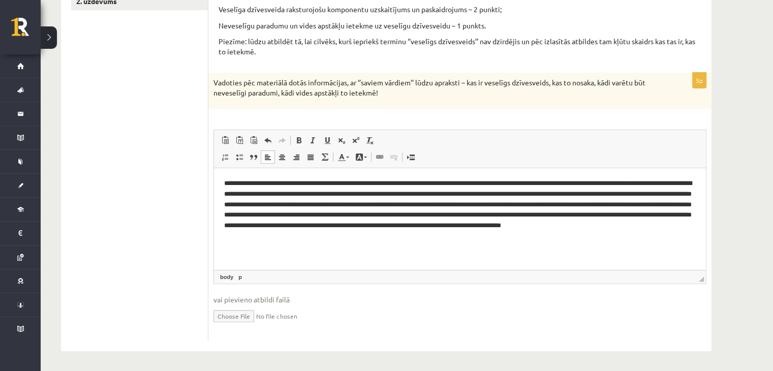
click at [359, 236] on p "**********" at bounding box center [460, 210] width 472 height 64
click at [551, 239] on p "**********" at bounding box center [460, 210] width 472 height 64
click at [590, 237] on p "**********" at bounding box center [460, 210] width 472 height 64
click at [575, 236] on p "**********" at bounding box center [460, 210] width 472 height 64
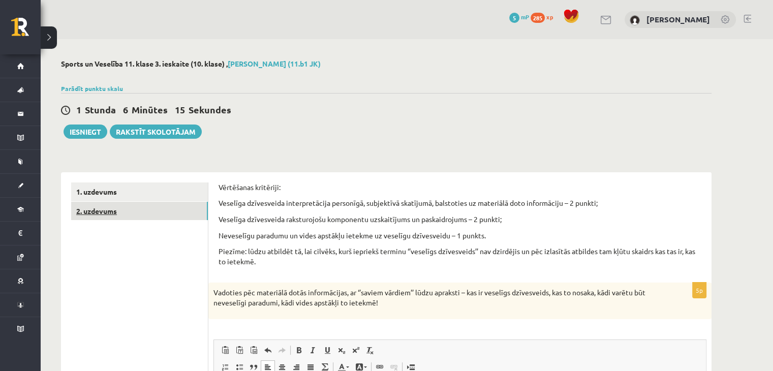
click at [187, 208] on link "2. uzdevums" at bounding box center [139, 211] width 137 height 19
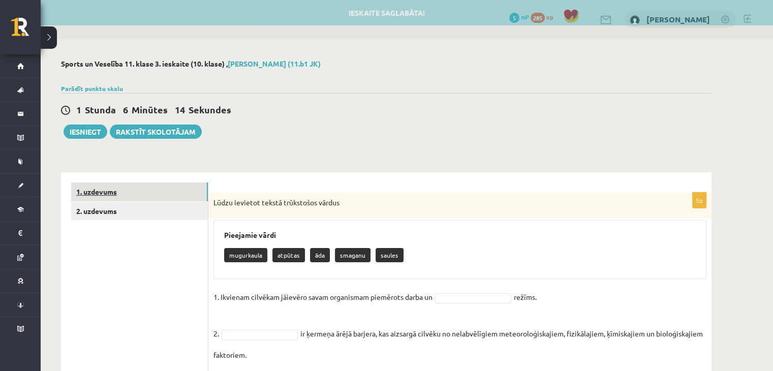
click at [182, 185] on link "1. uzdevums" at bounding box center [139, 191] width 137 height 19
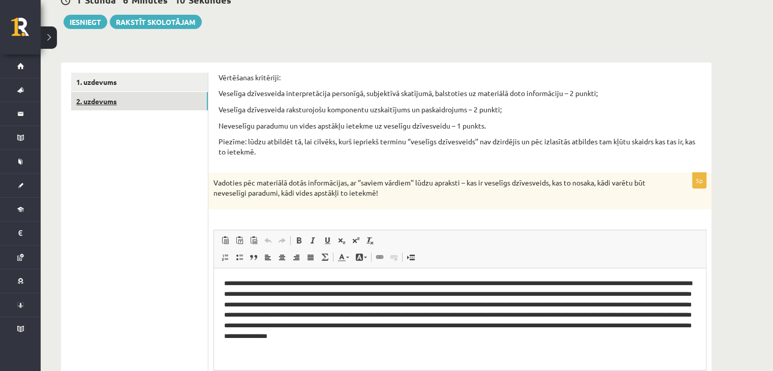
click at [193, 92] on link "2. uzdevums" at bounding box center [139, 101] width 137 height 19
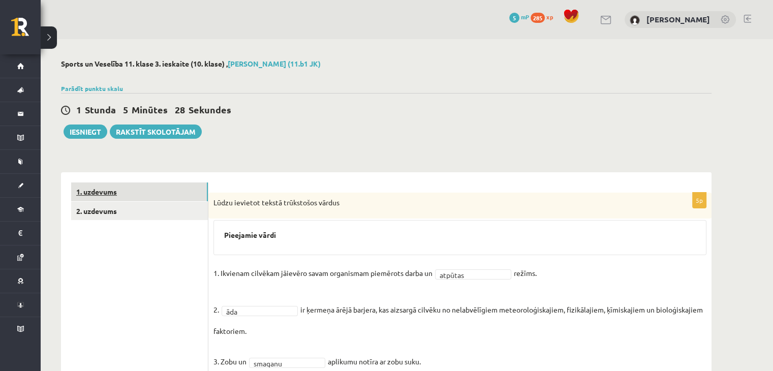
click at [145, 185] on link "1. uzdevums" at bounding box center [139, 191] width 137 height 19
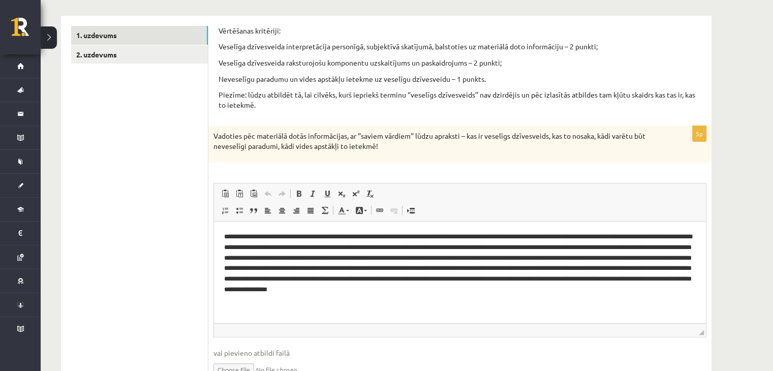
scroll to position [165, 0]
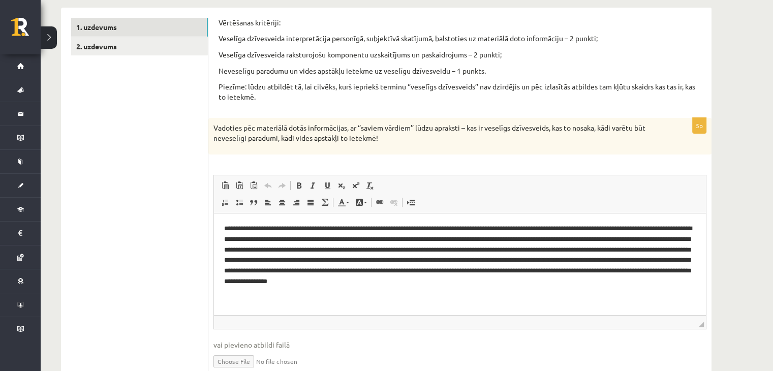
click at [623, 281] on p "**********" at bounding box center [460, 255] width 472 height 64
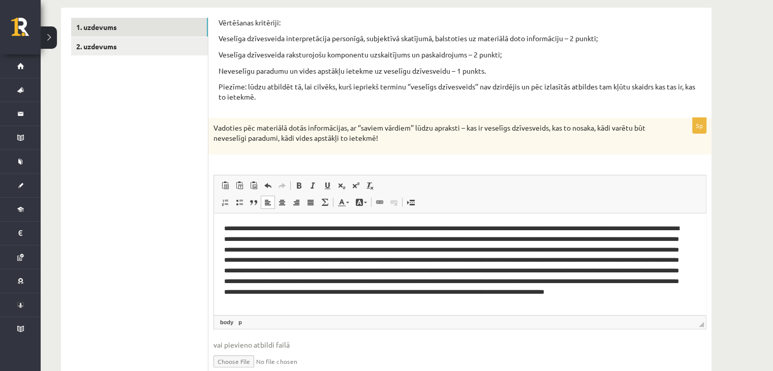
click at [507, 302] on p "Bagātinātā teksta redaktors, wiswyg-editor-user-answer-47363750328960" at bounding box center [456, 265] width 464 height 84
click at [480, 302] on p "Bagātinātā teksta redaktors, wiswyg-editor-user-answer-47363750328960" at bounding box center [456, 265] width 464 height 84
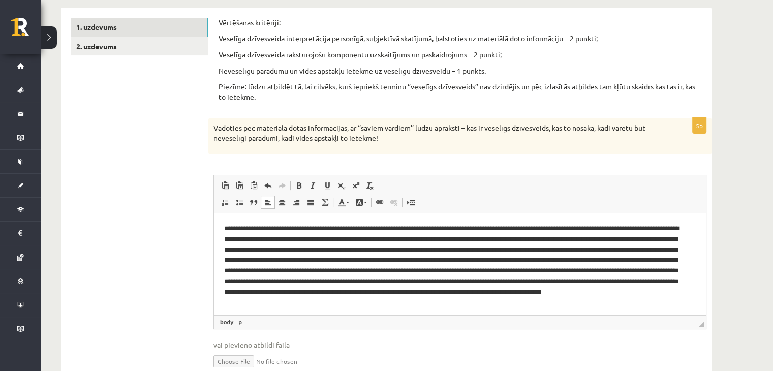
click at [559, 304] on p "Bagātinātā teksta redaktors, wiswyg-editor-user-answer-47363750328960" at bounding box center [456, 265] width 464 height 84
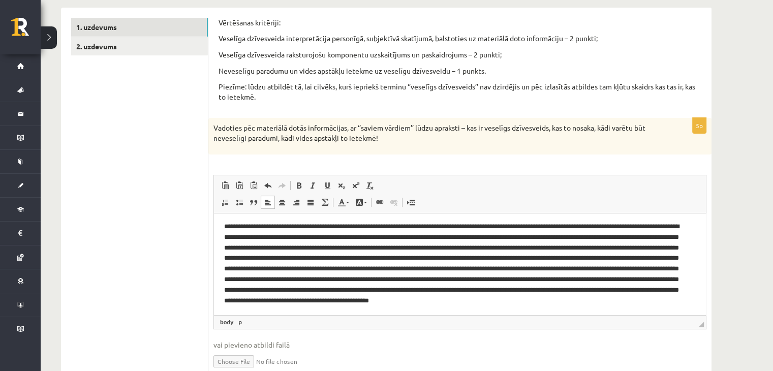
click at [399, 309] on p "Bagātinātā teksta redaktors, wiswyg-editor-user-answer-47363750328960" at bounding box center [456, 268] width 464 height 95
click at [428, 313] on p "Bagātinātā teksta redaktors, wiswyg-editor-user-answer-47363750328960" at bounding box center [456, 268] width 464 height 95
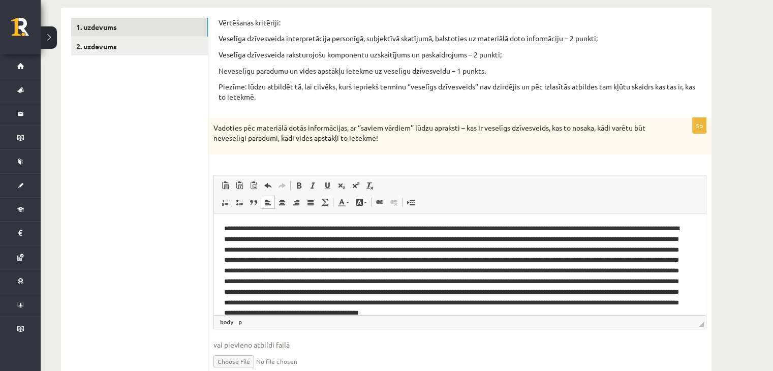
scroll to position [0, 0]
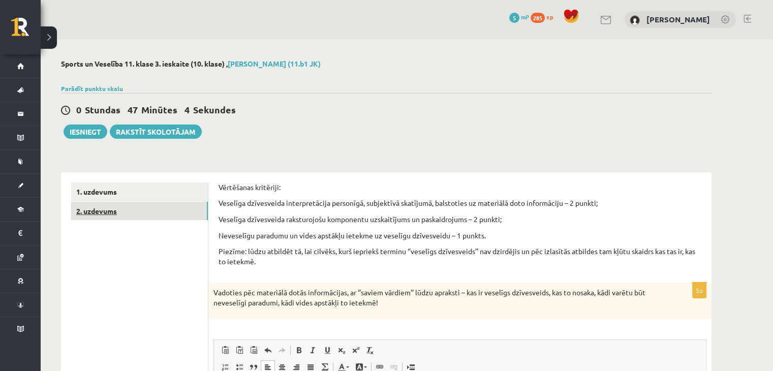
click at [120, 213] on link "2. uzdevums" at bounding box center [139, 211] width 137 height 19
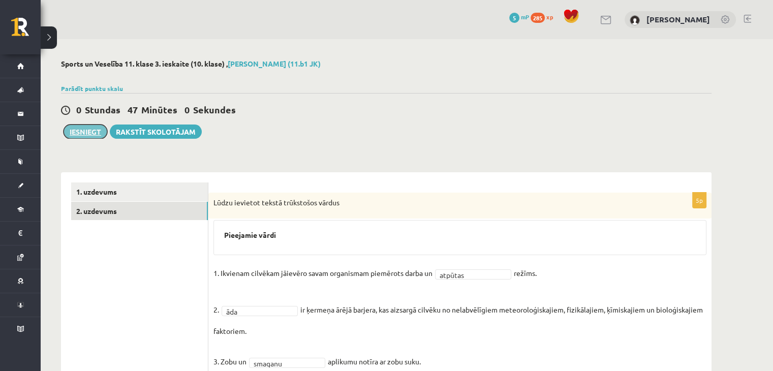
click at [89, 128] on button "Iesniegt" at bounding box center [86, 131] width 44 height 14
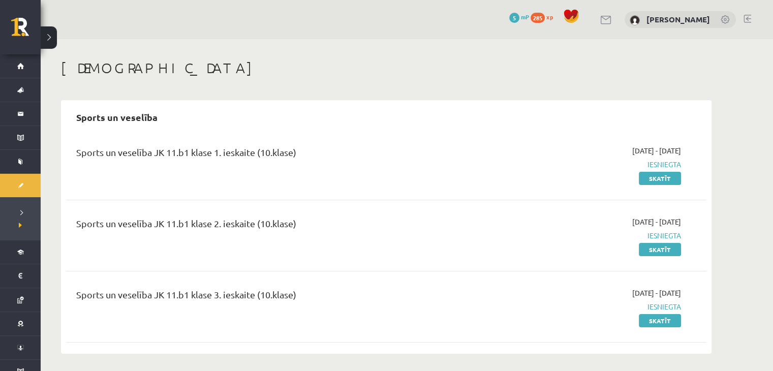
scroll to position [3, 0]
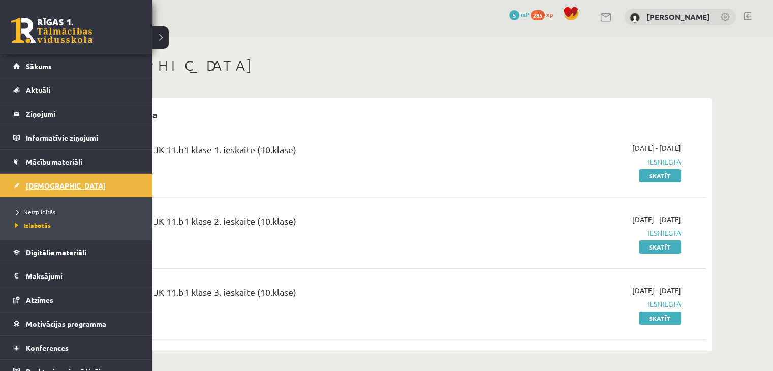
click at [38, 180] on link "[DEMOGRAPHIC_DATA]" at bounding box center [76, 185] width 127 height 23
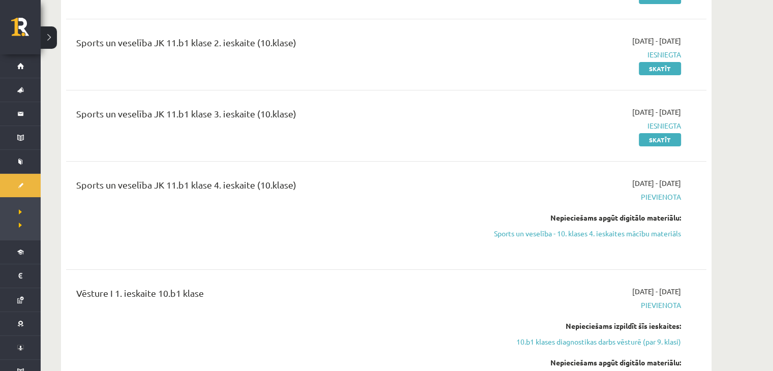
scroll to position [3803, 0]
click at [598, 228] on link "Sports un veselība - 10. klases 4. ieskaites mācību materiāls" at bounding box center [585, 233] width 192 height 11
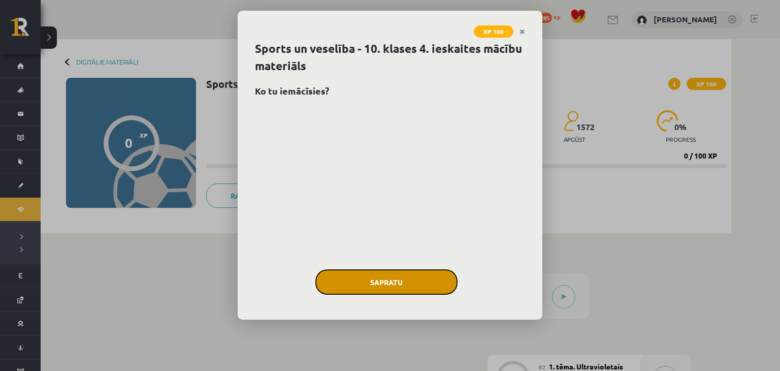
click at [424, 280] on button "Sapratu" at bounding box center [386, 281] width 142 height 25
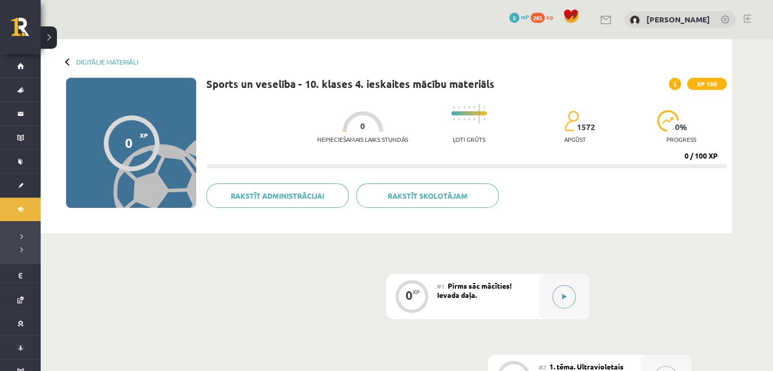
click at [571, 299] on button at bounding box center [563, 296] width 23 height 23
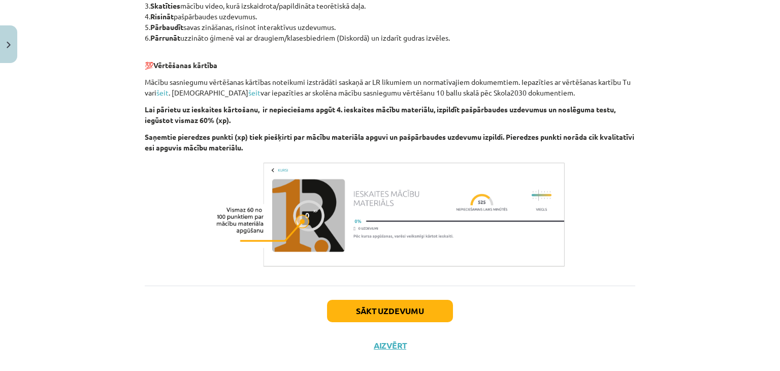
scroll to position [797, 0]
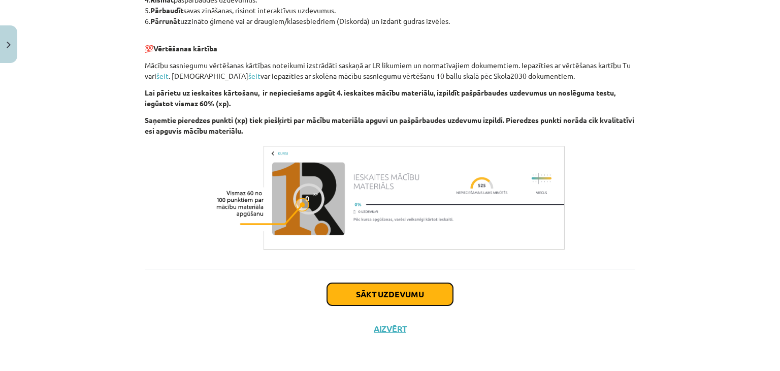
click at [408, 289] on button "Sākt uzdevumu" at bounding box center [390, 294] width 126 height 22
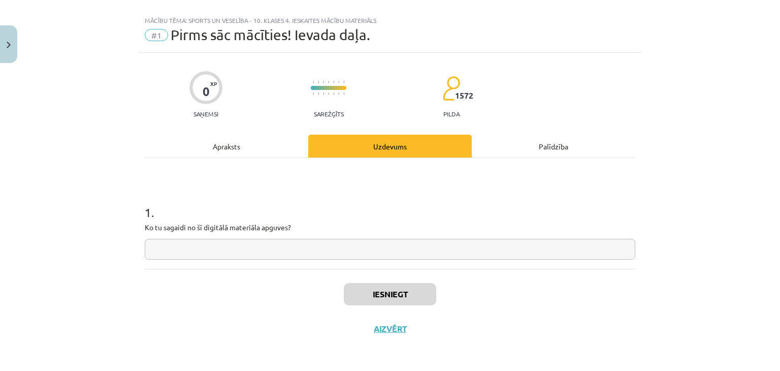
click at [365, 247] on input "text" at bounding box center [390, 249] width 491 height 21
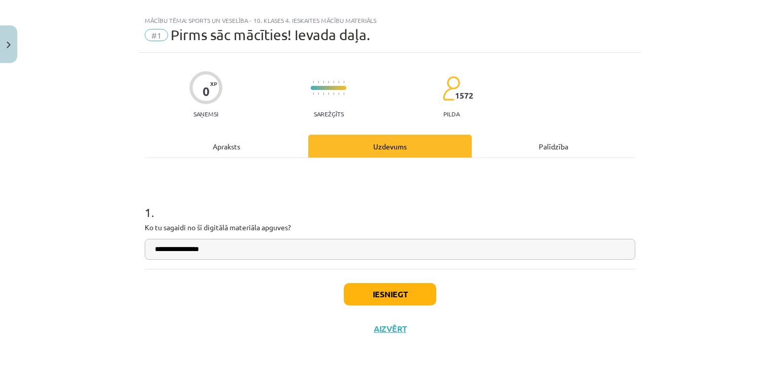
type input "**********"
click at [388, 290] on button "Iesniegt" at bounding box center [390, 294] width 92 height 22
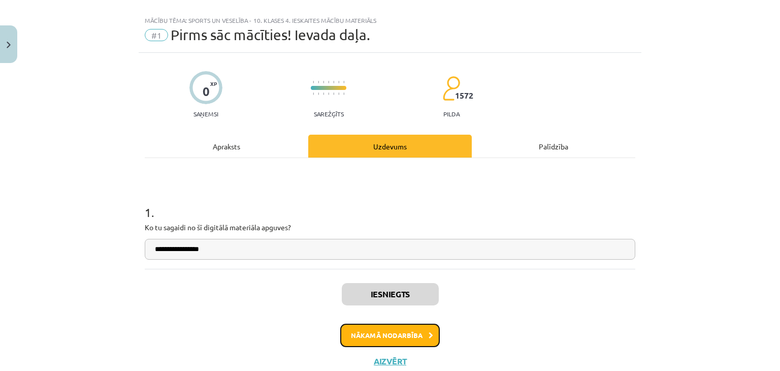
click at [385, 324] on button "Nākamā nodarbība" at bounding box center [390, 335] width 100 height 23
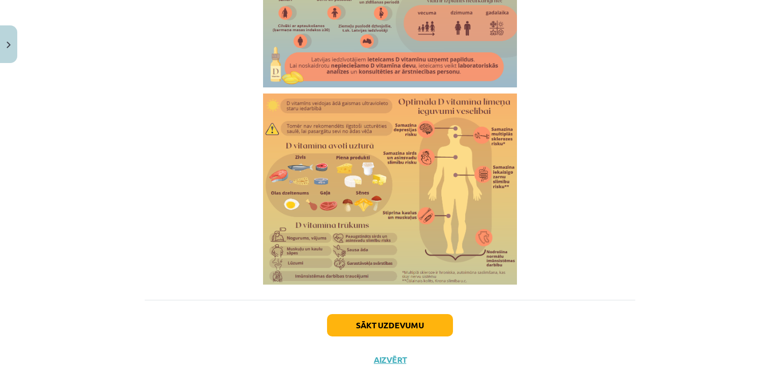
scroll to position [1733, 0]
click at [430, 328] on button "Sākt uzdevumu" at bounding box center [390, 325] width 126 height 22
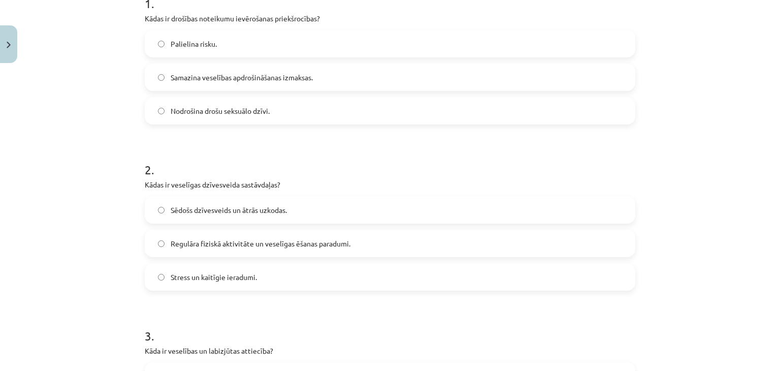
scroll to position [237, 0]
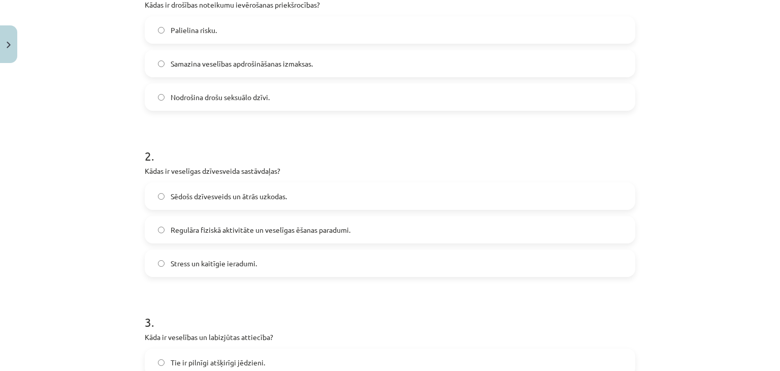
click at [318, 235] on label "Regulāra fiziskā aktivitāte un veselīgas ēšanas paradumi." at bounding box center [390, 229] width 489 height 25
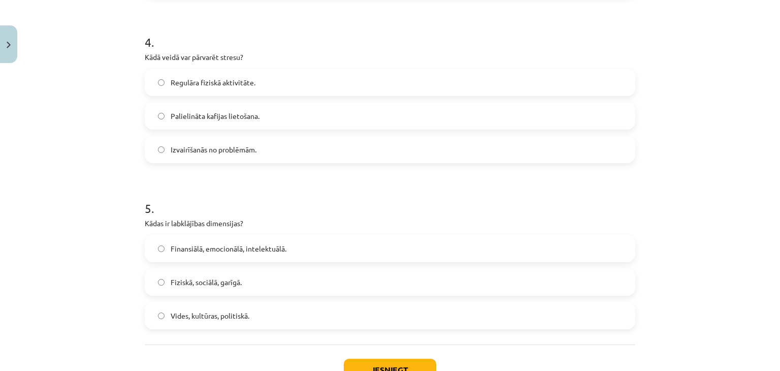
scroll to position [692, 0]
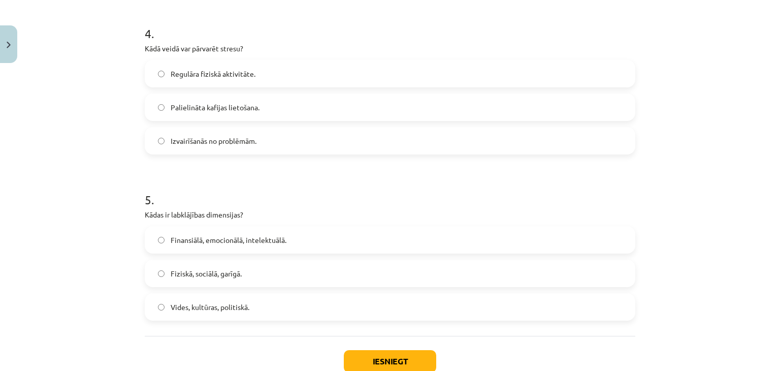
click at [283, 82] on label "Regulāra fiziskā aktivitāte." at bounding box center [390, 73] width 489 height 25
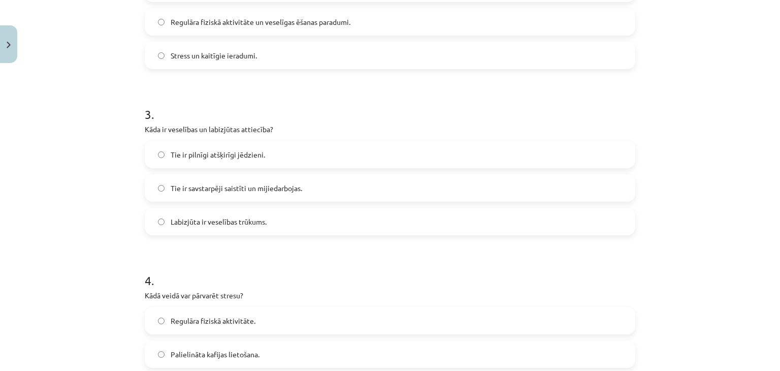
scroll to position [442, 0]
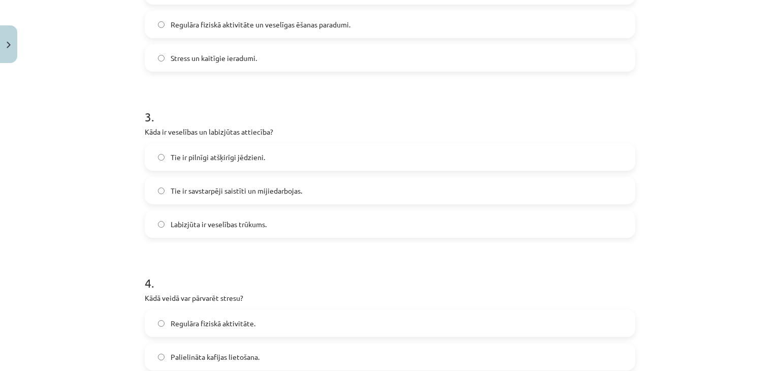
click at [293, 185] on span "Tie ir savstarpēji saistīti un mijiedarbojas." at bounding box center [237, 190] width 132 height 11
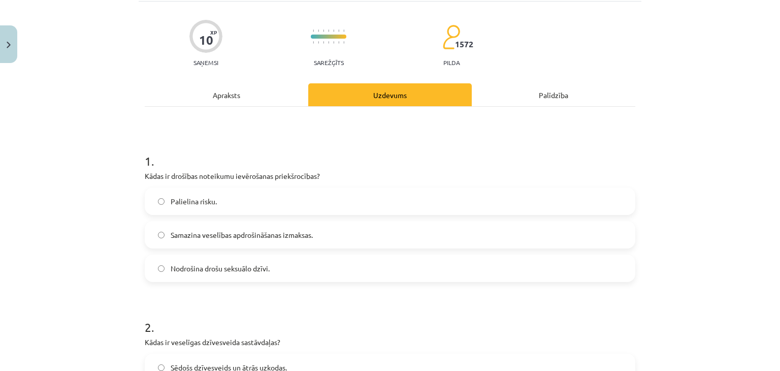
scroll to position [65, 0]
click at [225, 105] on div "Apraksts" at bounding box center [227, 96] width 164 height 23
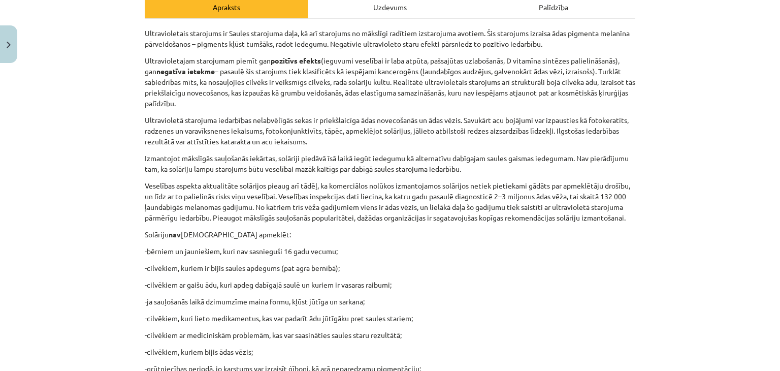
scroll to position [0, 0]
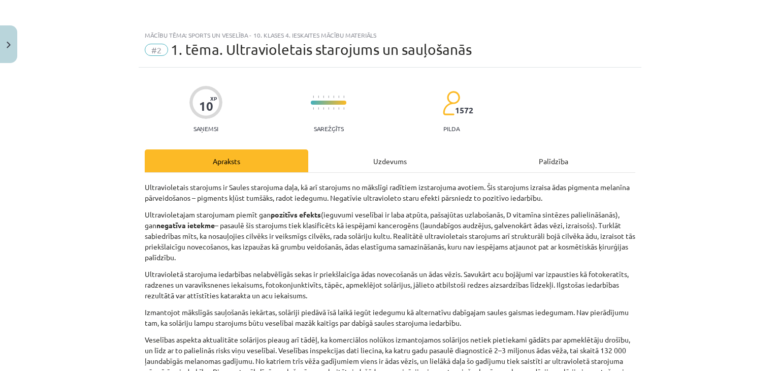
click at [400, 169] on div "Uzdevums" at bounding box center [390, 160] width 164 height 23
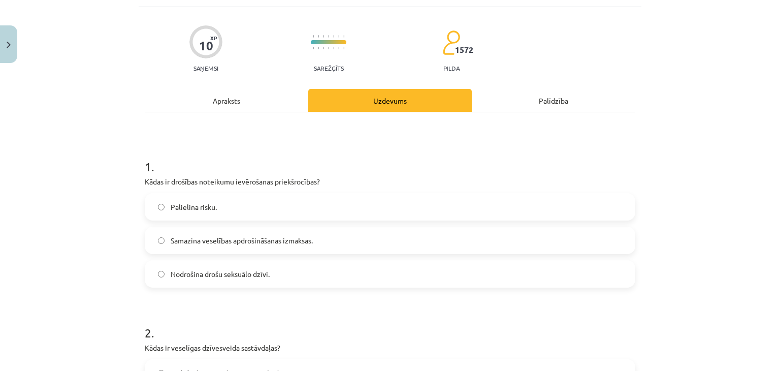
scroll to position [64, 0]
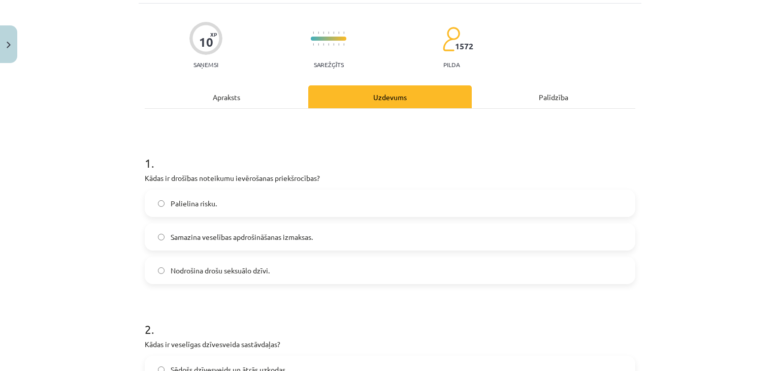
click at [334, 277] on label "Nodrošina drošu seksuālo dzīvi." at bounding box center [390, 270] width 489 height 25
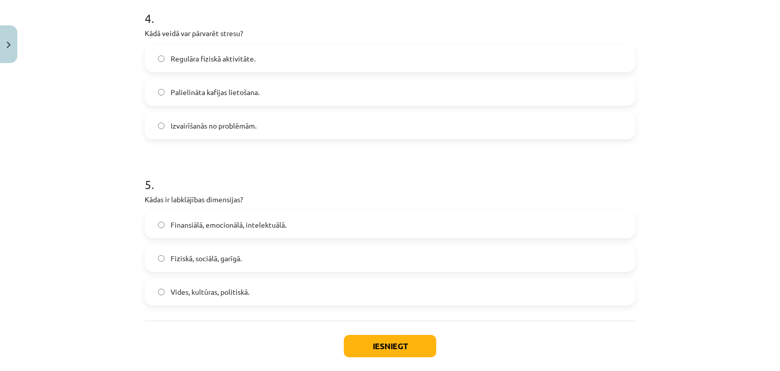
scroll to position [760, 0]
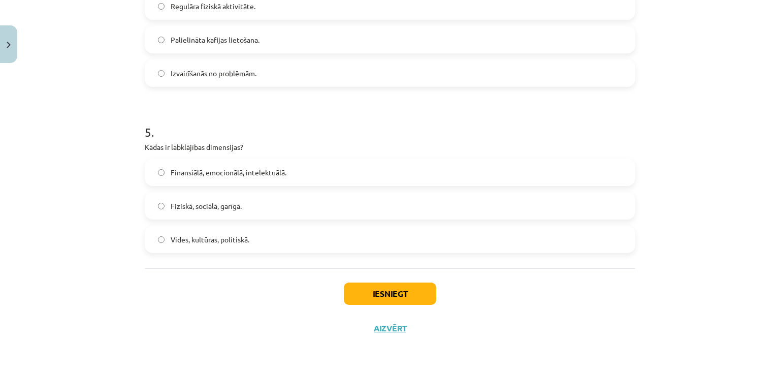
click at [287, 208] on label "Fiziskā, sociālā, garīgā." at bounding box center [390, 205] width 489 height 25
click at [404, 302] on button "Iesniegt" at bounding box center [390, 293] width 92 height 22
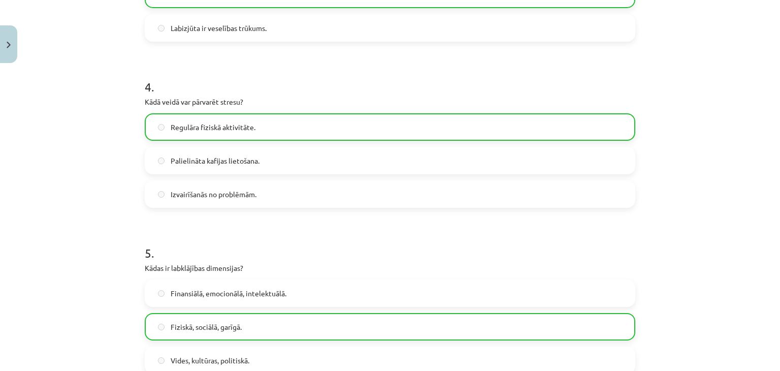
scroll to position [791, 0]
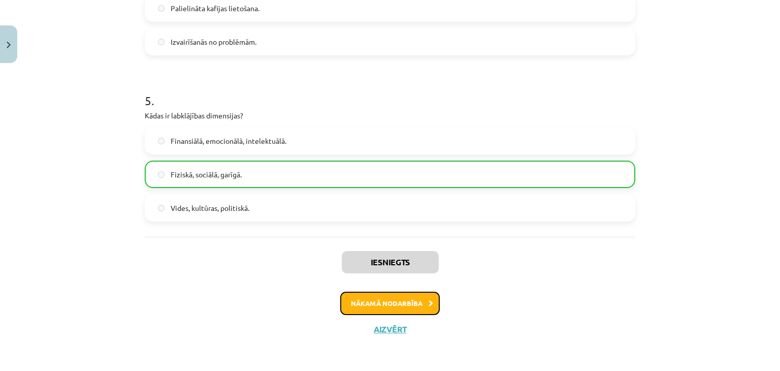
click at [408, 309] on button "Nākamā nodarbība" at bounding box center [390, 303] width 100 height 23
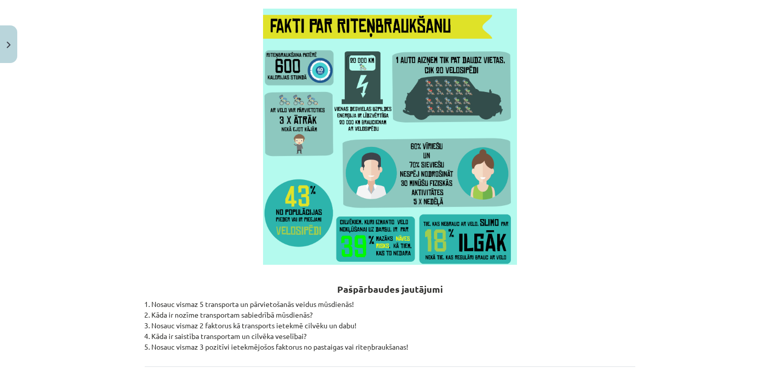
scroll to position [2973, 0]
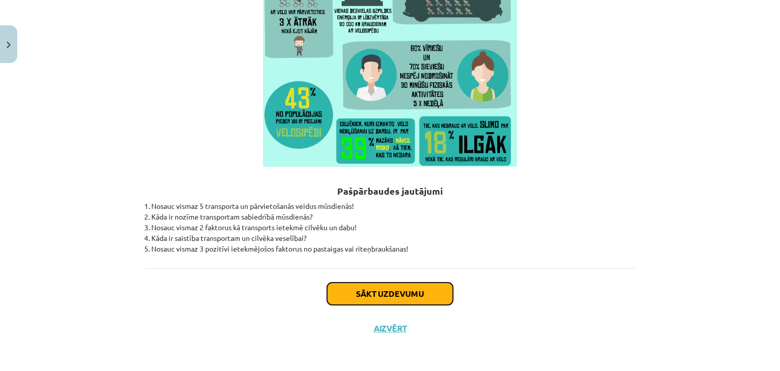
click at [425, 296] on button "Sākt uzdevumu" at bounding box center [390, 293] width 126 height 22
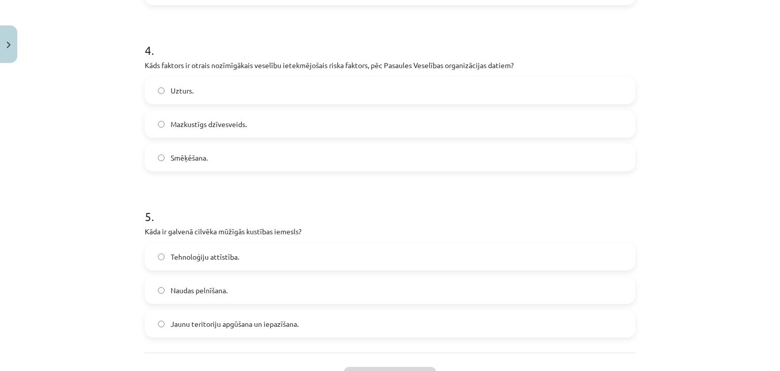
scroll to position [760, 0]
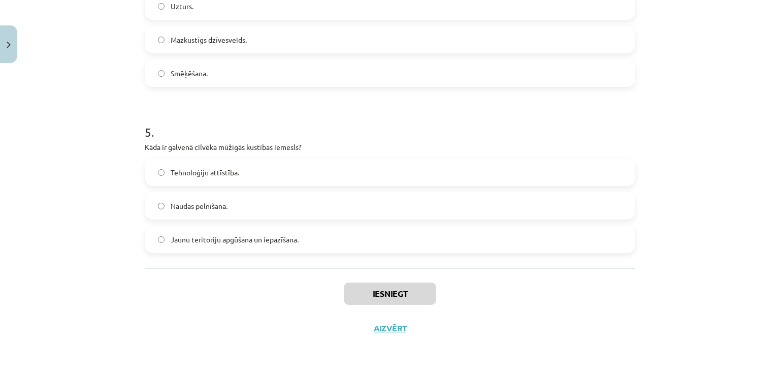
click at [355, 174] on label "Tehnoloģiju attīstība." at bounding box center [390, 172] width 489 height 25
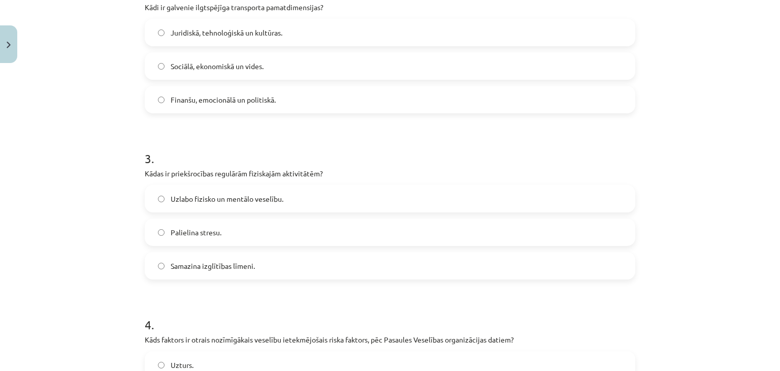
scroll to position [396, 0]
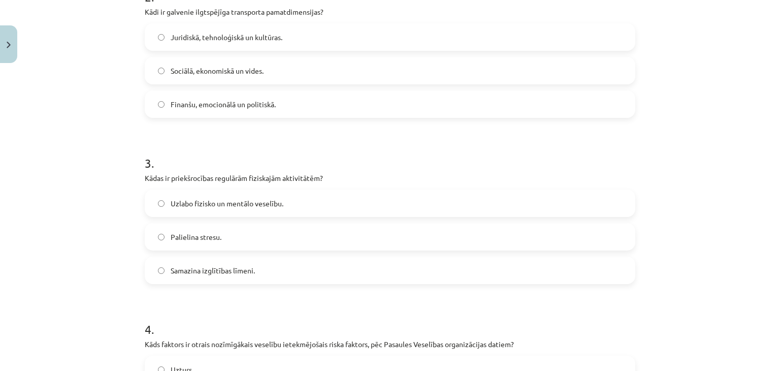
click at [340, 208] on label "Uzlabo fizisko un mentālo veselību." at bounding box center [390, 203] width 489 height 25
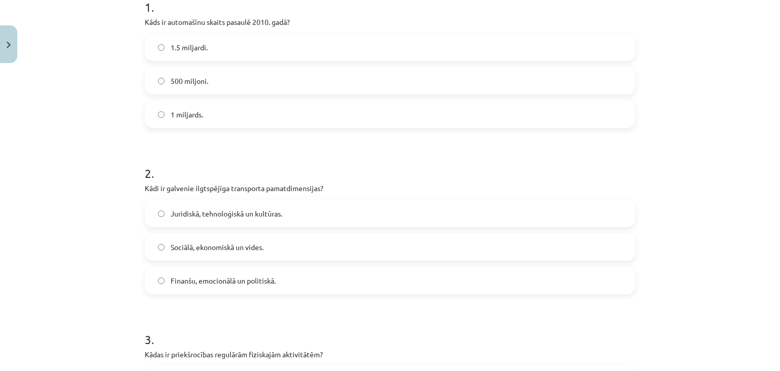
scroll to position [204, 0]
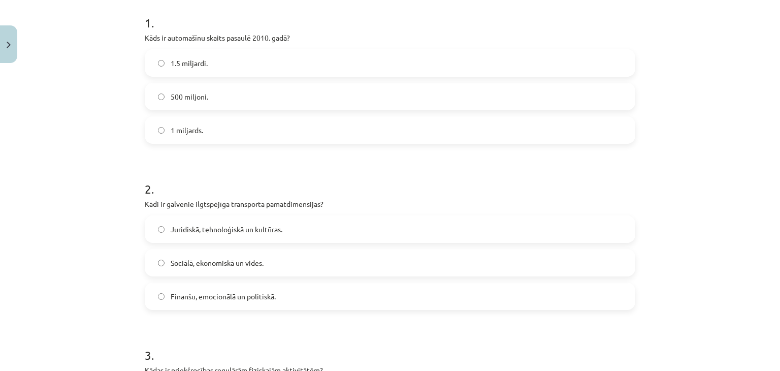
click at [319, 229] on label "Juridiskā, tehnoloģiskā un kultūras." at bounding box center [390, 228] width 489 height 25
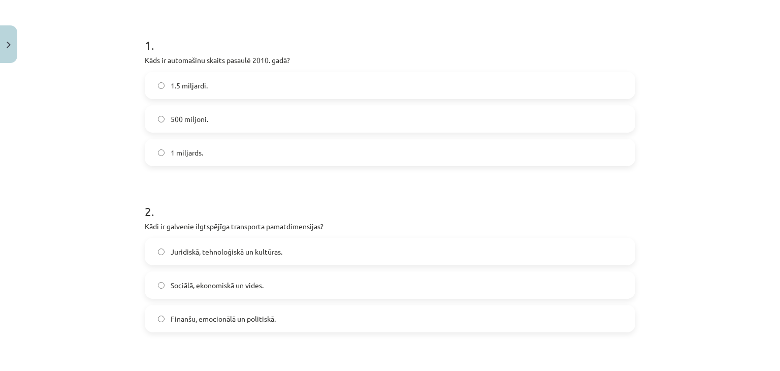
scroll to position [180, 0]
click at [287, 315] on label "Finanšu, emocionālā un politiskā." at bounding box center [390, 319] width 489 height 25
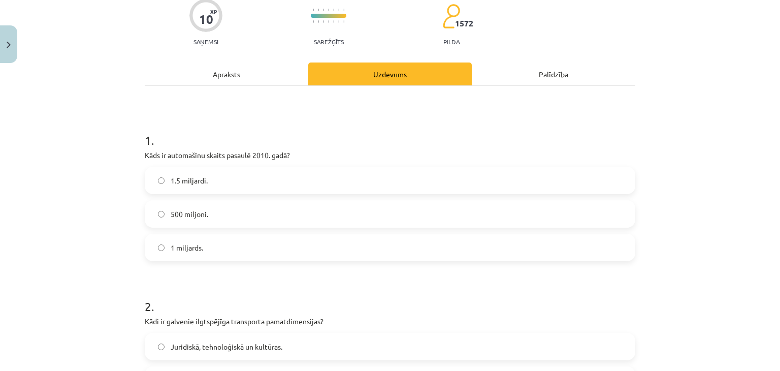
scroll to position [84, 0]
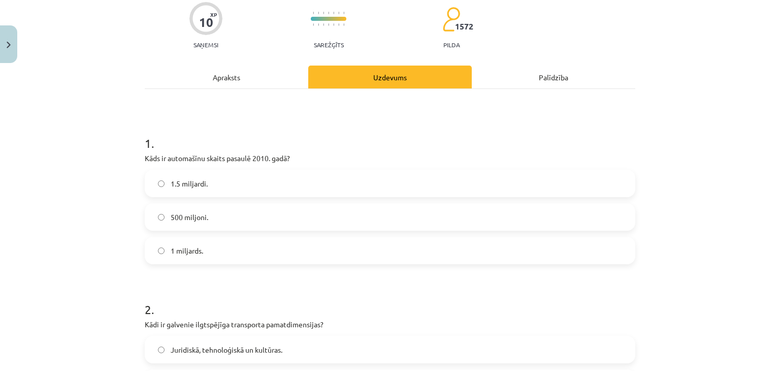
click at [306, 252] on label "1 miljards." at bounding box center [390, 250] width 489 height 25
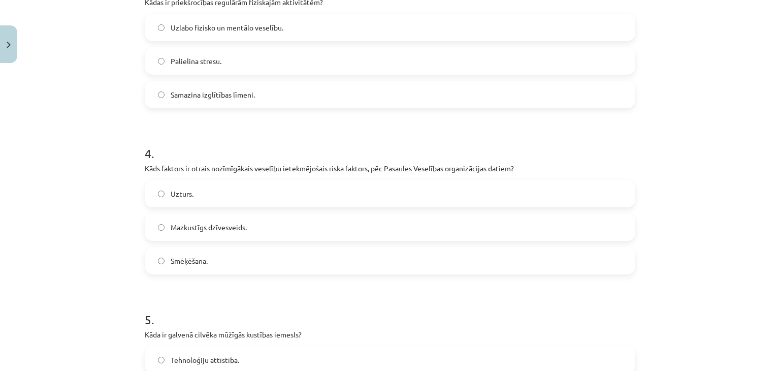
scroll to position [582, 0]
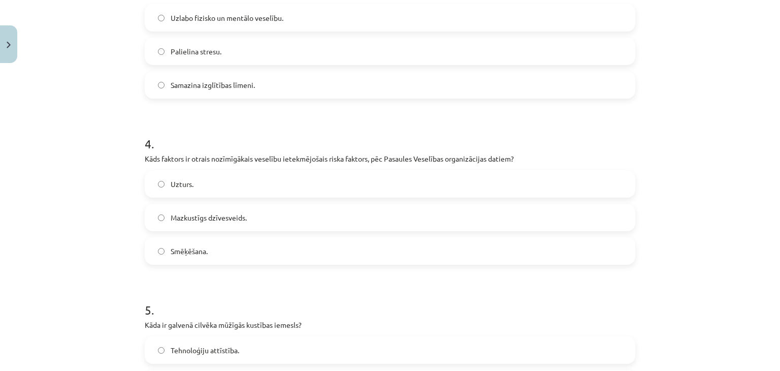
click at [280, 175] on label "Uzturs." at bounding box center [390, 183] width 489 height 25
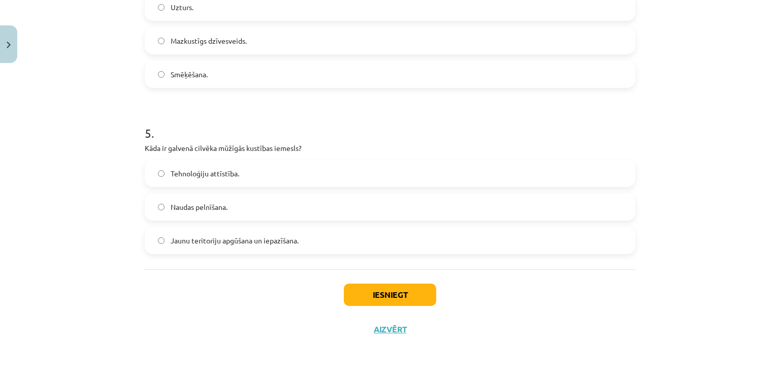
scroll to position [760, 0]
click at [359, 287] on button "Iesniegt" at bounding box center [390, 293] width 92 height 22
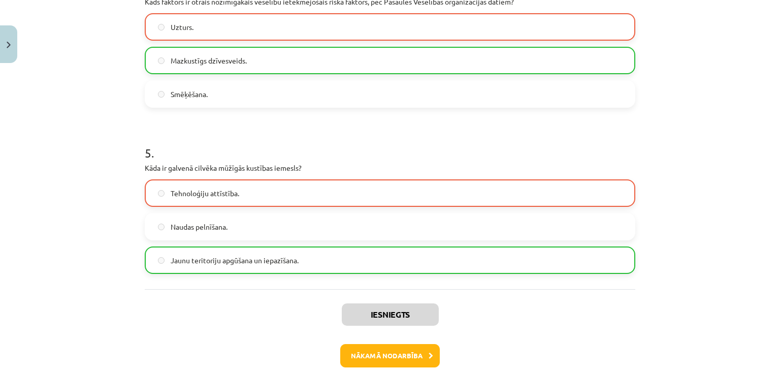
scroll to position [740, 0]
click at [400, 354] on button "Nākamā nodarbība" at bounding box center [390, 354] width 100 height 23
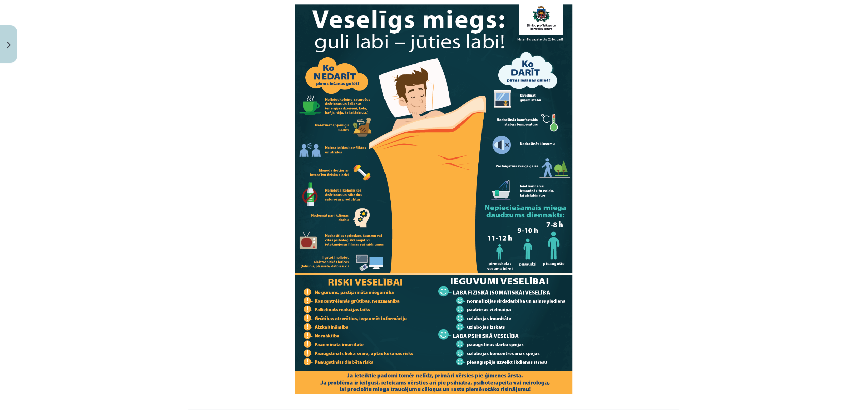
scroll to position [842, 0]
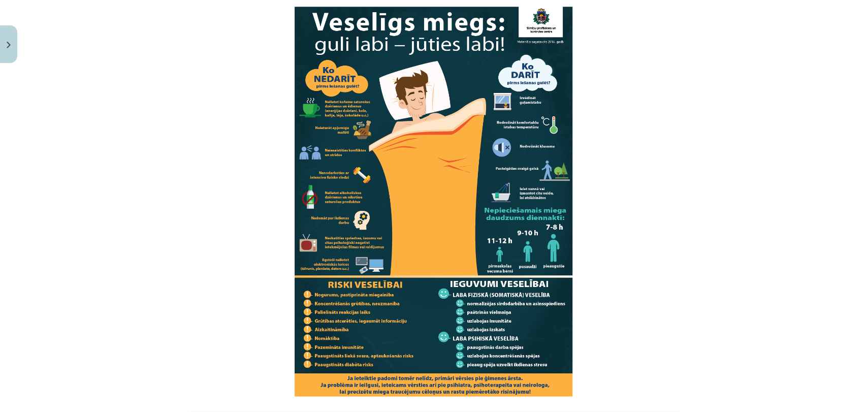
drag, startPoint x: 758, startPoint y: 0, endPoint x: 643, endPoint y: 212, distance: 241.7
click at [643, 212] on p at bounding box center [433, 202] width 491 height 390
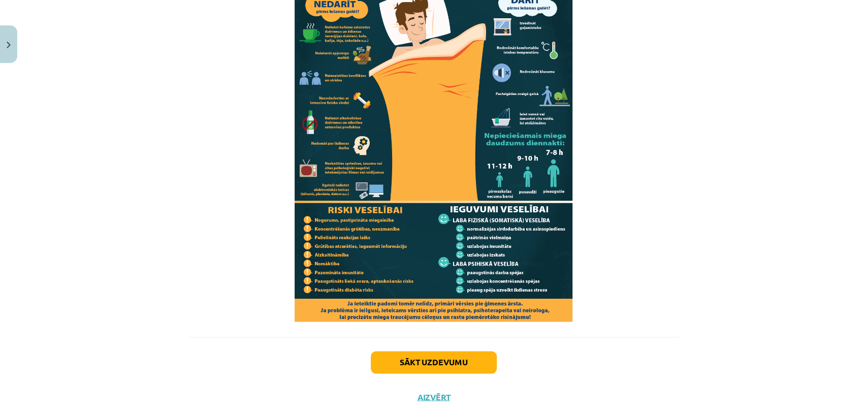
scroll to position [943, 0]
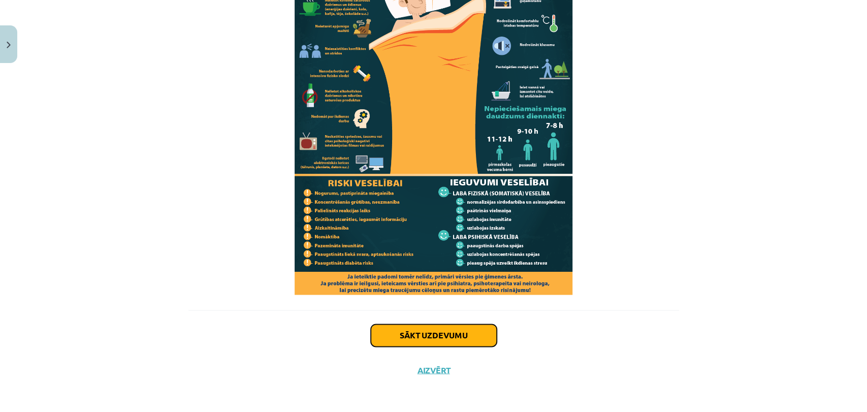
click at [431, 339] on button "Sākt uzdevumu" at bounding box center [434, 335] width 126 height 22
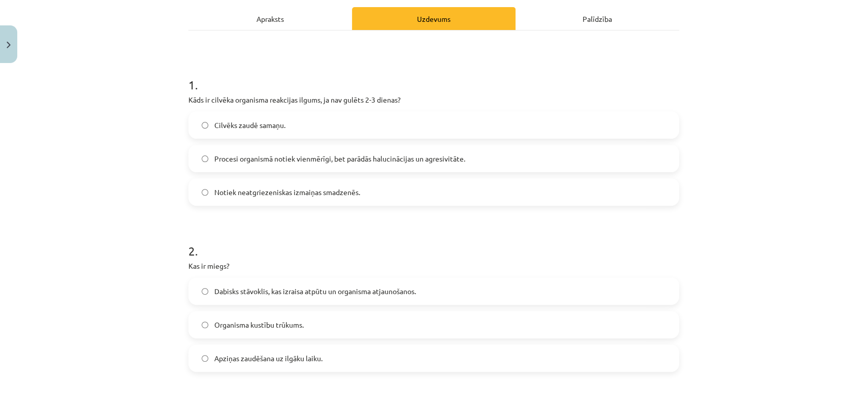
scroll to position [25, 0]
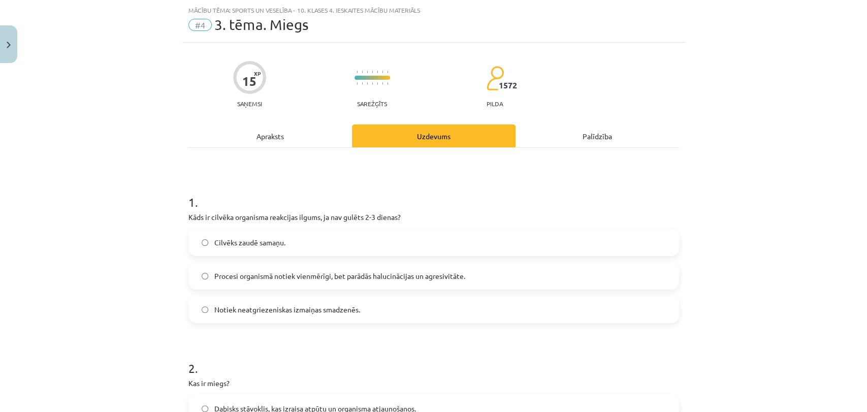
click at [432, 277] on span "Procesi organismā notiek vienmērīgi, bet parādās halucinācijas un agresivitāte." at bounding box center [339, 276] width 251 height 11
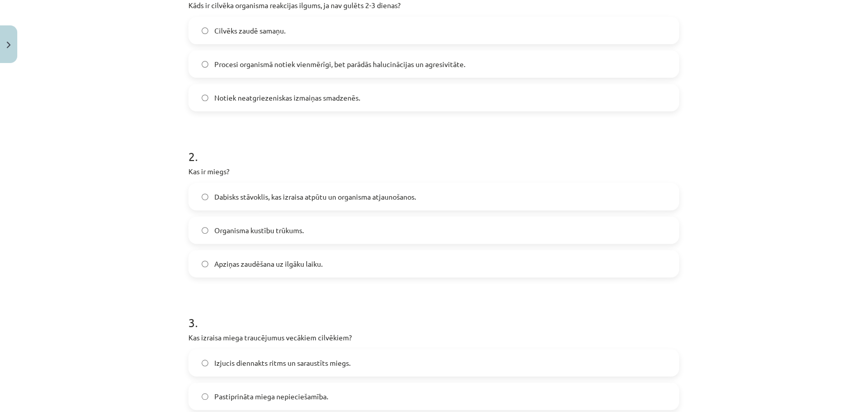
scroll to position [289, 0]
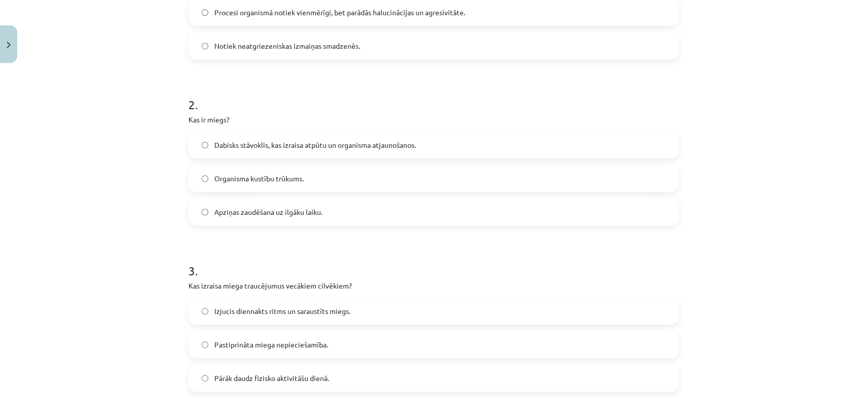
click at [383, 146] on span "Dabisks stāvoklis, kas izraisa atpūtu un organisma atjaunošanos." at bounding box center [315, 145] width 202 height 11
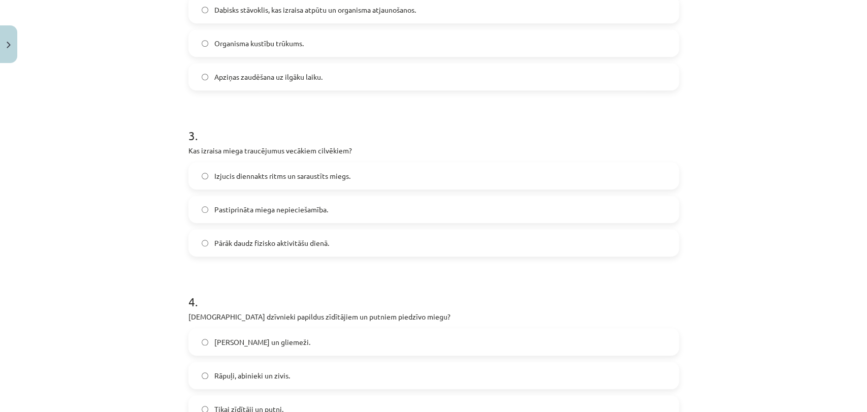
scroll to position [426, 0]
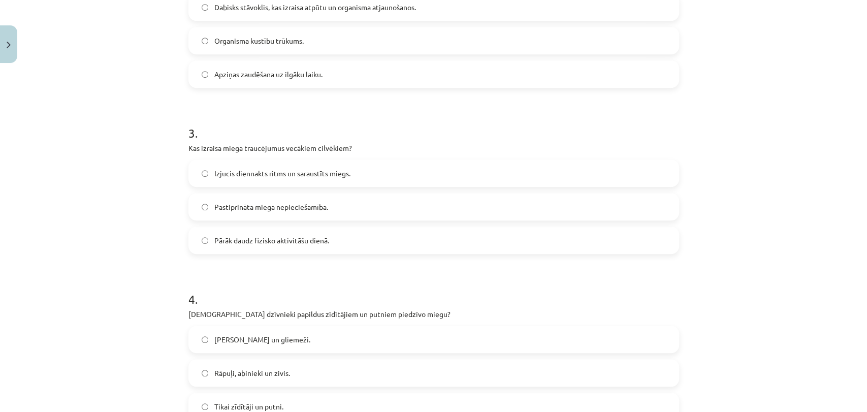
click at [343, 178] on span "Izjucis diennakts ritms un saraustīts miegs." at bounding box center [282, 173] width 136 height 11
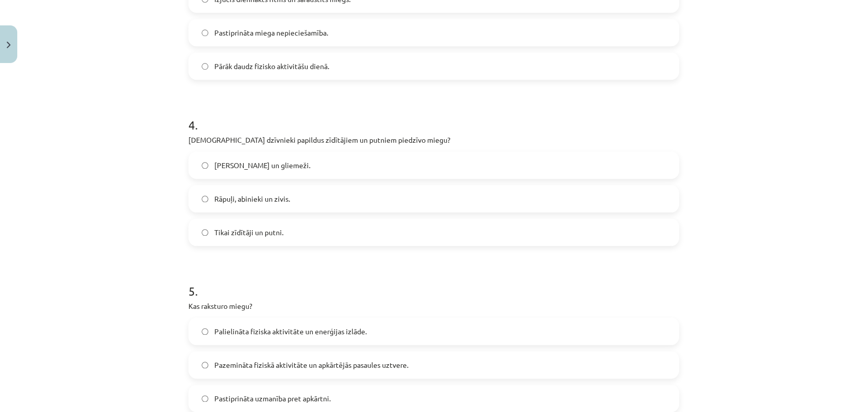
scroll to position [604, 0]
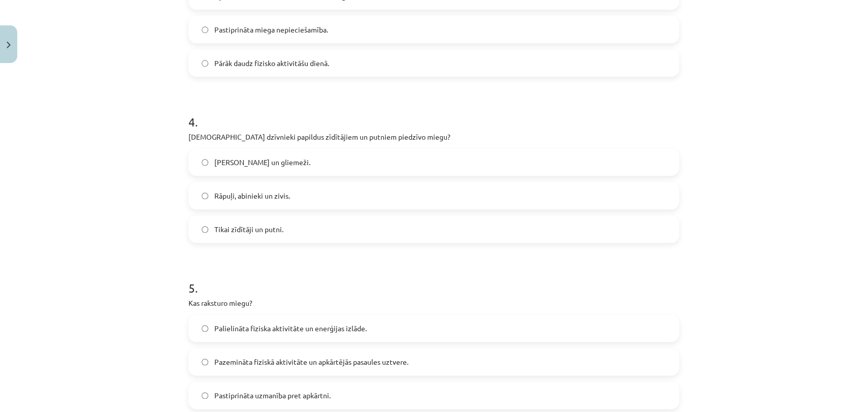
click at [323, 194] on label "Rāpuļi, abinieki un zivis." at bounding box center [433, 195] width 489 height 25
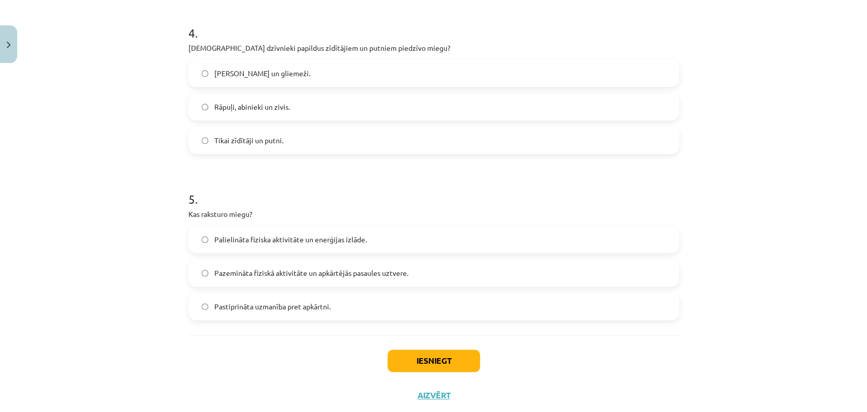
scroll to position [718, 0]
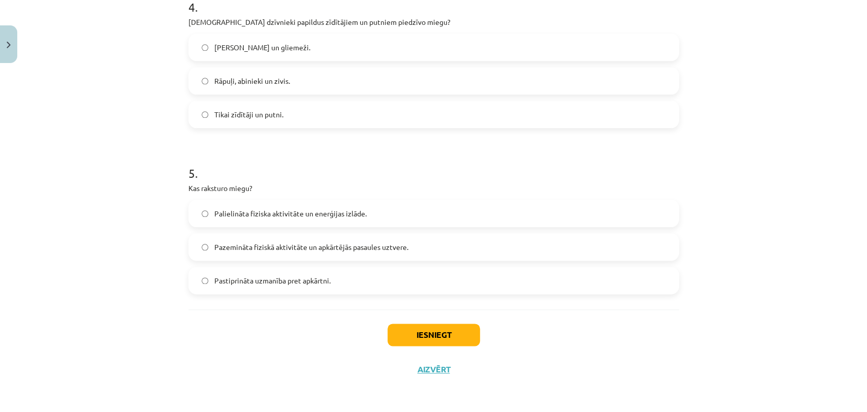
click at [367, 218] on label "Palielināta fiziska aktivitāte un enerģijas izlāde." at bounding box center [433, 213] width 489 height 25
click at [414, 329] on button "Iesniegt" at bounding box center [434, 335] width 92 height 22
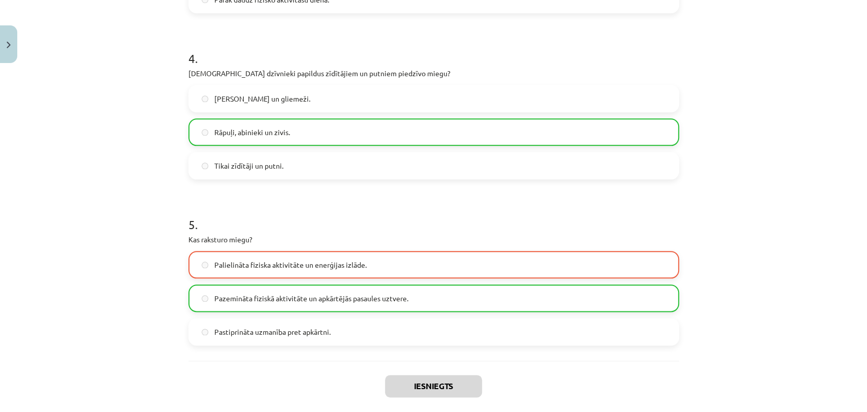
scroll to position [750, 0]
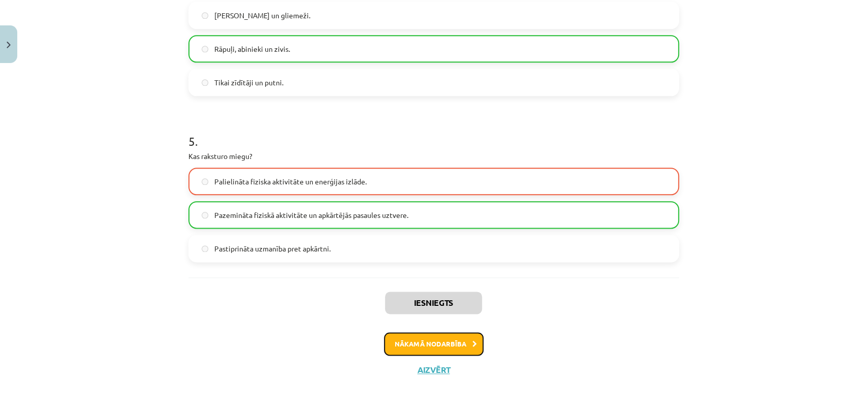
click at [438, 334] on button "Nākamā nodarbība" at bounding box center [434, 343] width 100 height 23
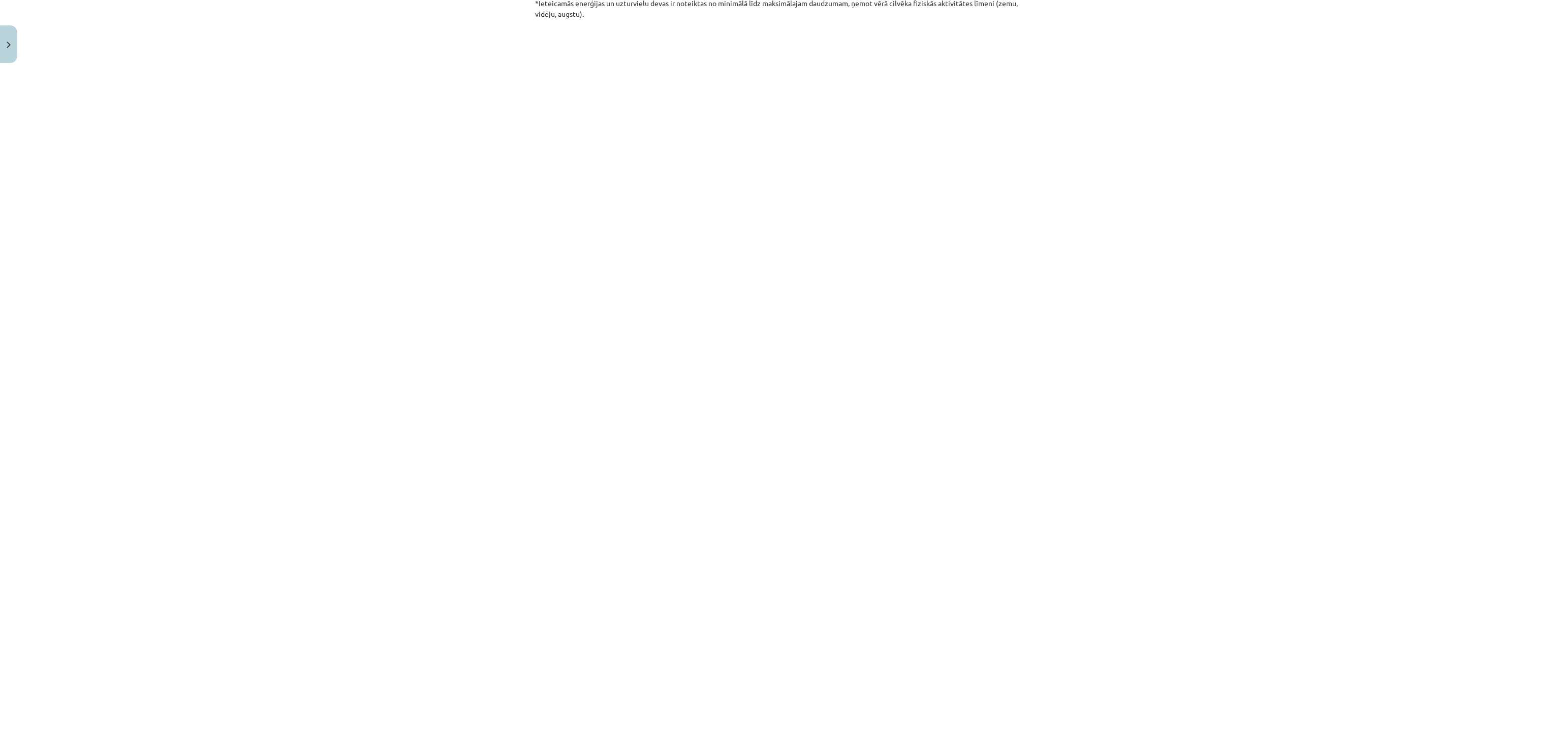
scroll to position [1638, 0]
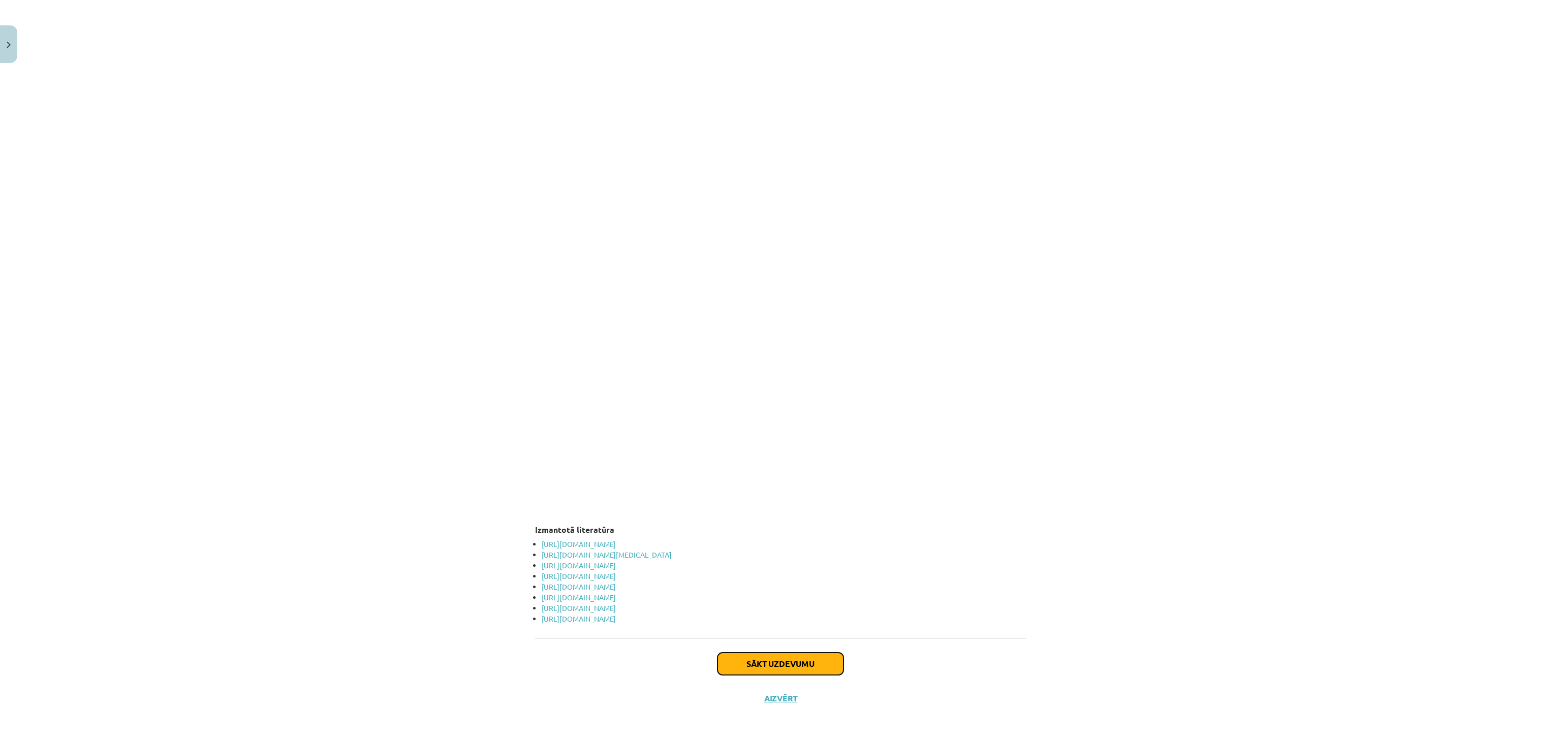
click at [780, 370] on button "Sākt uzdevumu" at bounding box center [780, 664] width 126 height 22
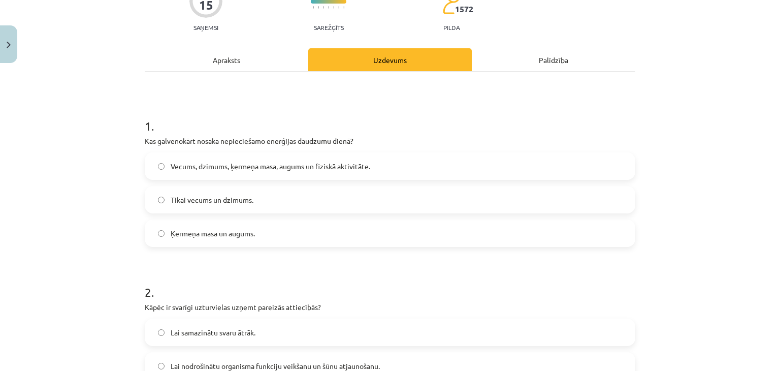
scroll to position [102, 0]
click at [301, 157] on label "Vecums, dzimums, ķermeņa masa, augums un fiziskā aktivitāte." at bounding box center [390, 165] width 489 height 25
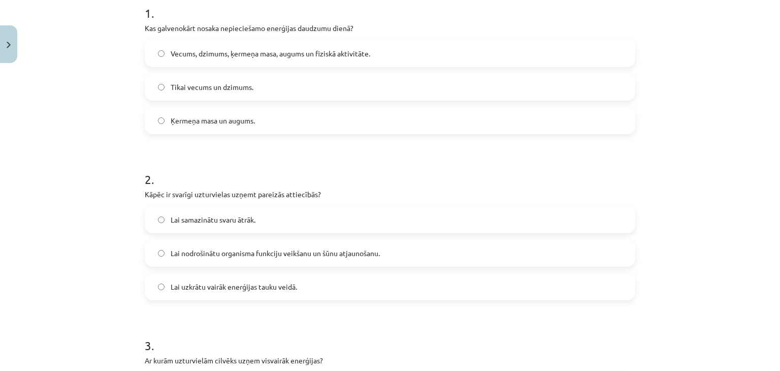
scroll to position [230, 0]
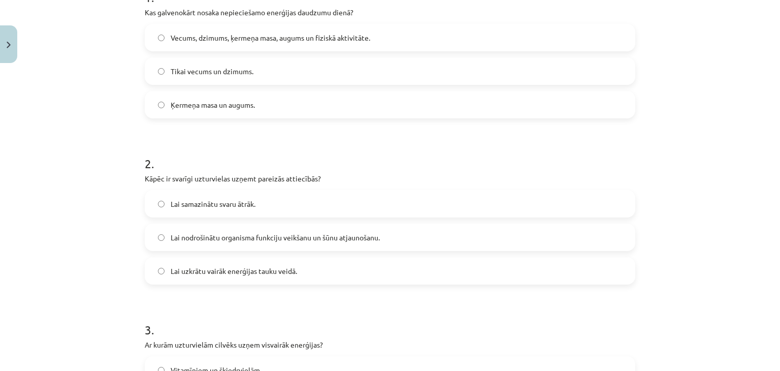
click at [344, 240] on span "Lai nodrošinātu organisma funkciju veikšanu un šūnu atjaunošanu." at bounding box center [275, 237] width 209 height 11
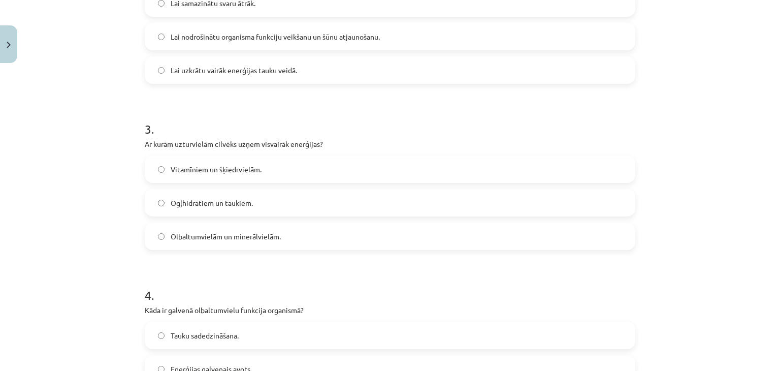
scroll to position [435, 0]
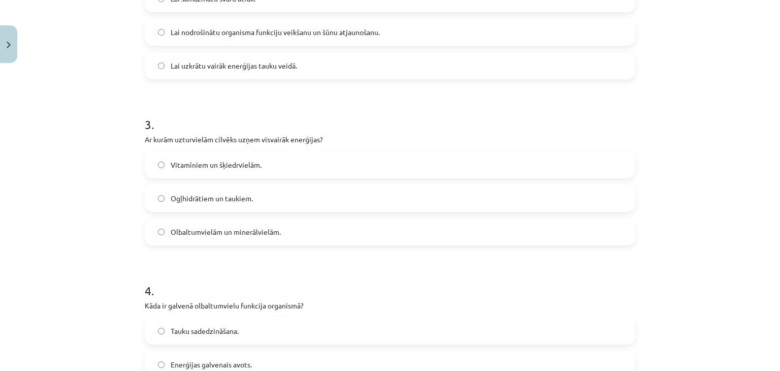
click at [280, 206] on label "Ogļhidrātiem un taukiem." at bounding box center [390, 197] width 489 height 25
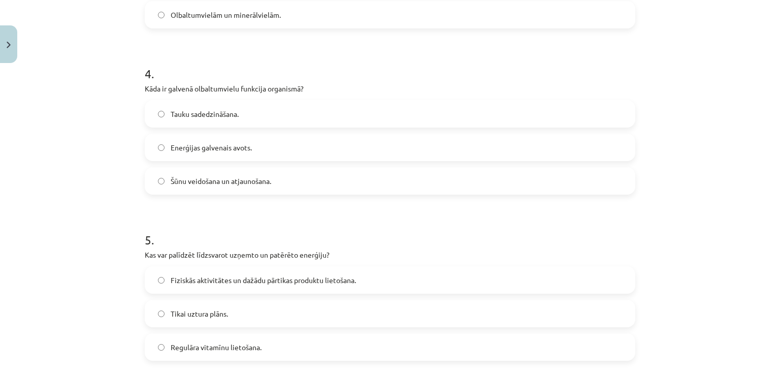
scroll to position [652, 0]
click at [308, 185] on label "Šūnu veidošana un atjaunošana." at bounding box center [390, 180] width 489 height 25
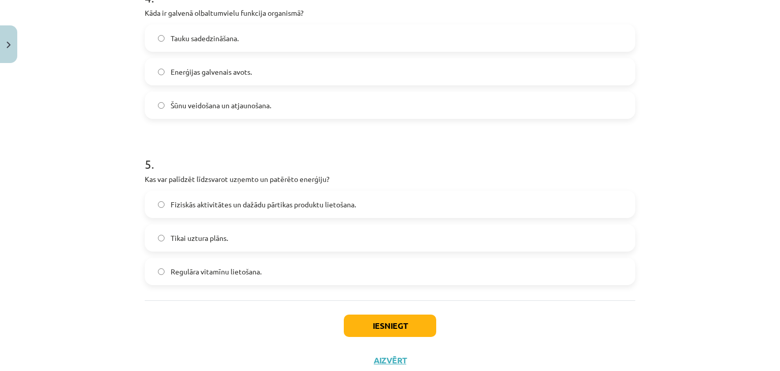
scroll to position [760, 0]
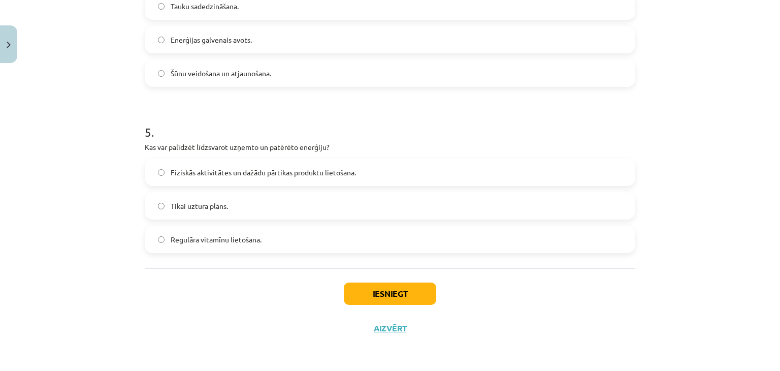
click at [335, 169] on span "Fiziskās aktivitātes un dažādu pārtikas produktu lietošana." at bounding box center [263, 172] width 185 height 11
click at [377, 301] on button "Iesniegt" at bounding box center [390, 293] width 92 height 22
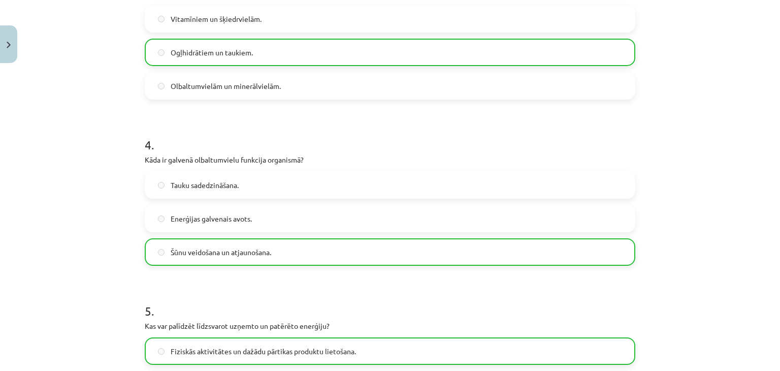
scroll to position [791, 0]
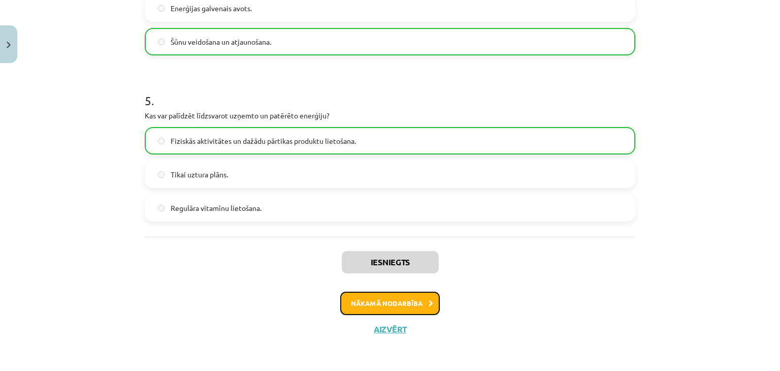
click at [406, 301] on button "Nākamā nodarbība" at bounding box center [390, 303] width 100 height 23
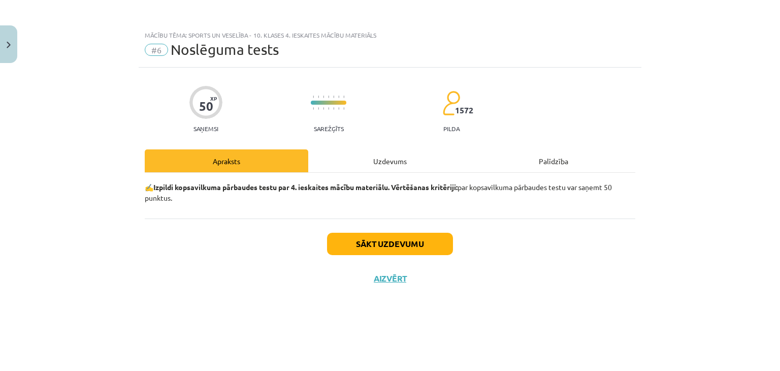
scroll to position [0, 0]
click at [408, 244] on button "Sākt uzdevumu" at bounding box center [390, 244] width 126 height 22
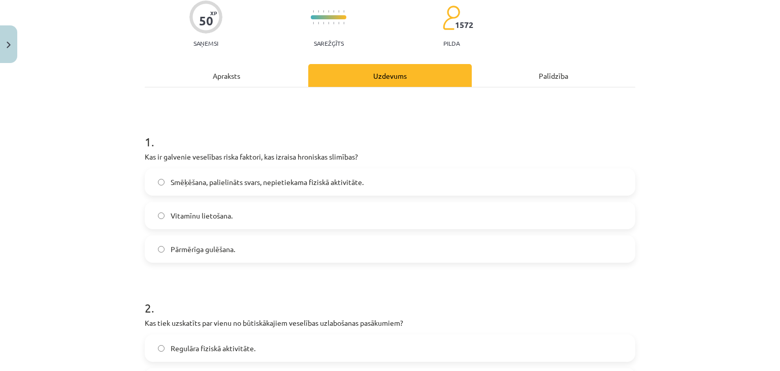
scroll to position [89, 0]
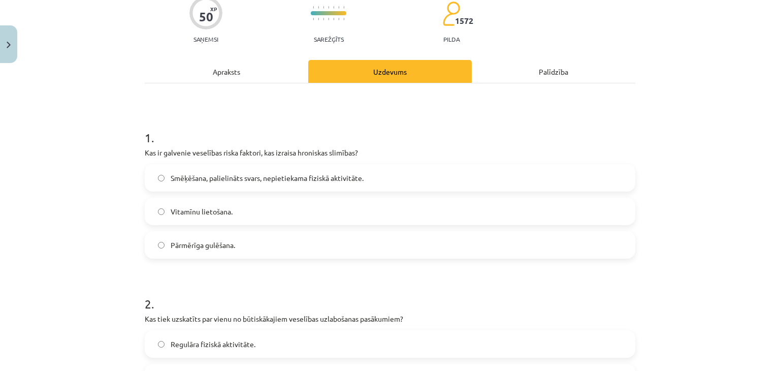
click at [368, 185] on label "Smēķēšana, palielināts svars, nepietiekama fiziskā aktivitāte." at bounding box center [390, 177] width 489 height 25
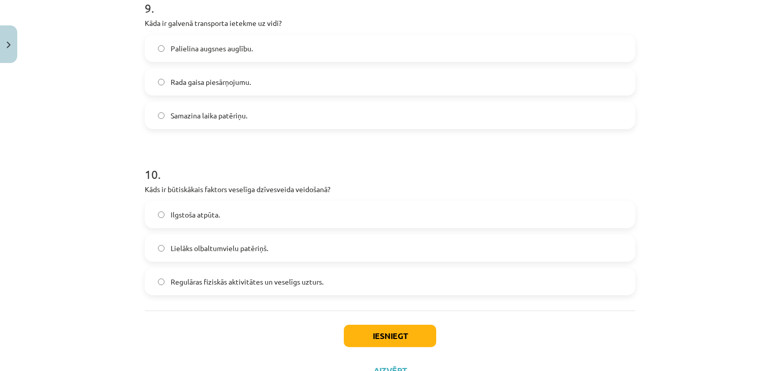
scroll to position [1548, 0]
click at [310, 290] on label "Regulāras fiziskās aktivitātes un veselīgs uzturs." at bounding box center [390, 280] width 489 height 25
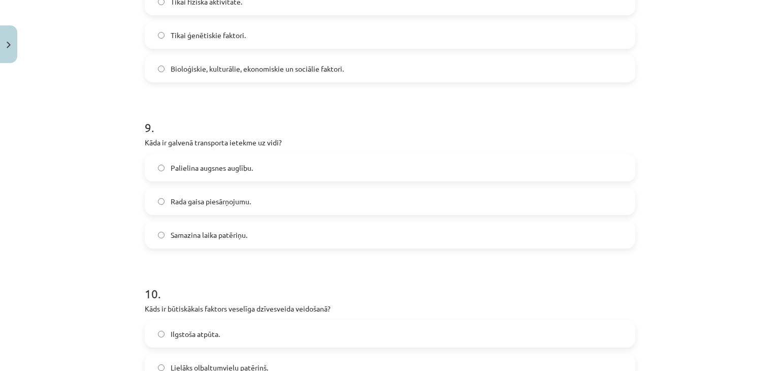
scroll to position [1427, 0]
click at [312, 207] on label "Rada gaisa piesārņojumu." at bounding box center [390, 203] width 489 height 25
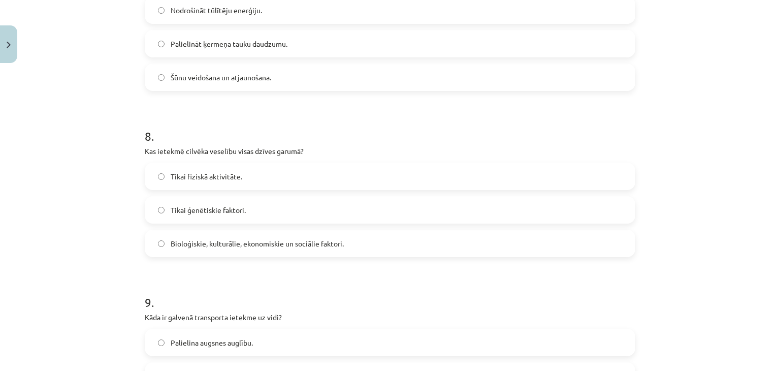
scroll to position [1246, 0]
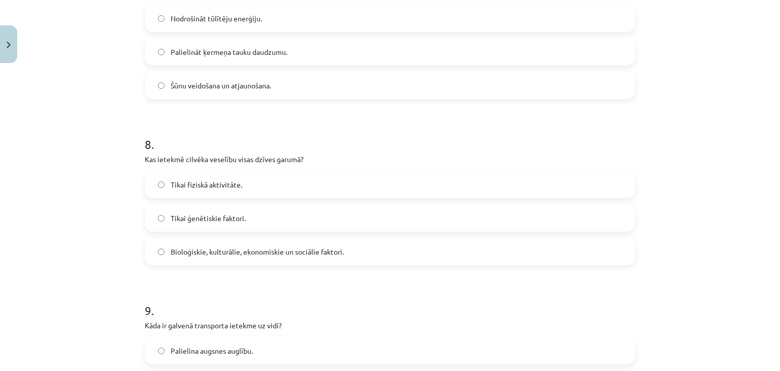
click at [317, 253] on span "Bioloģiskie, kulturālie, ekonomiskie un sociālie faktori." at bounding box center [257, 251] width 173 height 11
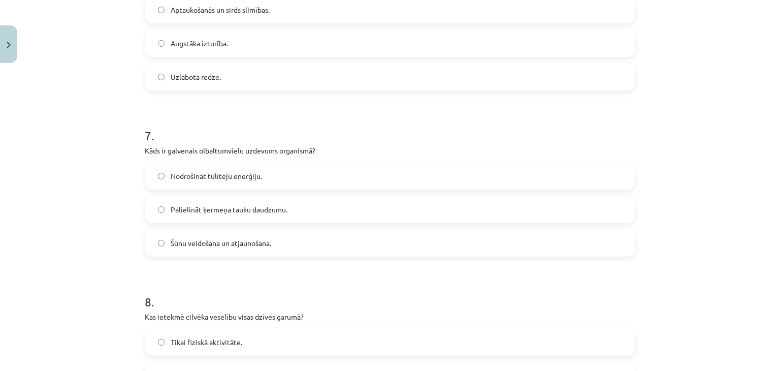
scroll to position [1087, 0]
click at [290, 237] on label "Šūnu veidošana un atjaunošana." at bounding box center [390, 244] width 489 height 25
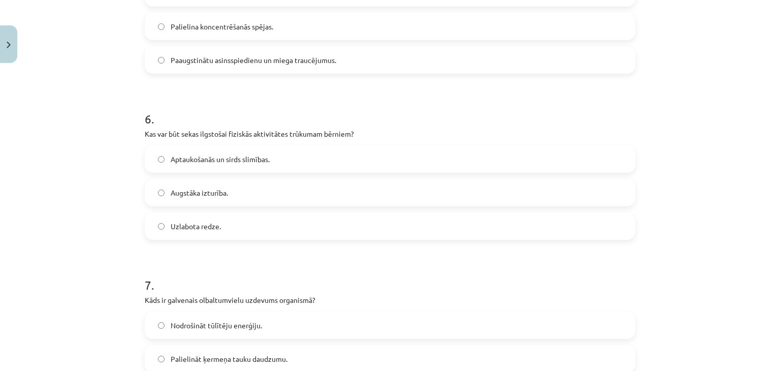
scroll to position [938, 0]
click at [292, 171] on label "Aptaukošanās un sirds slimības." at bounding box center [390, 159] width 489 height 25
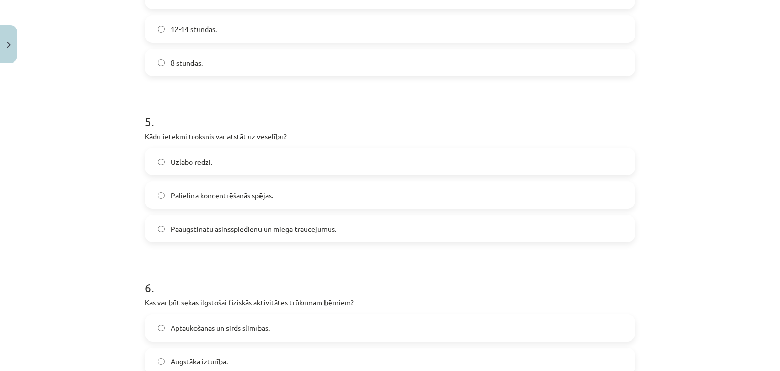
scroll to position [768, 0]
click at [281, 238] on label "Paaugstinātu asinsspiedienu un miega traucējumus." at bounding box center [390, 230] width 489 height 25
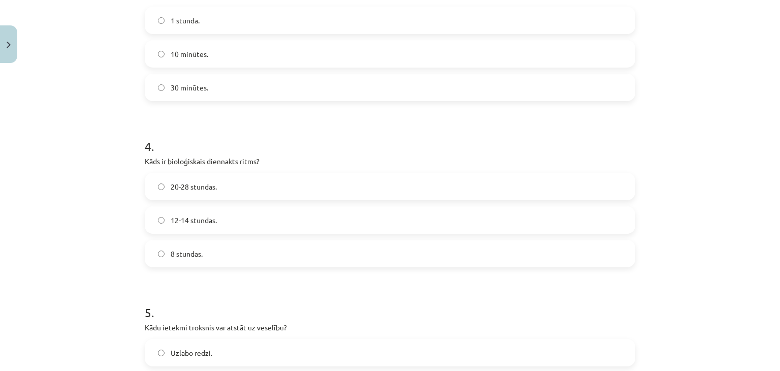
scroll to position [568, 0]
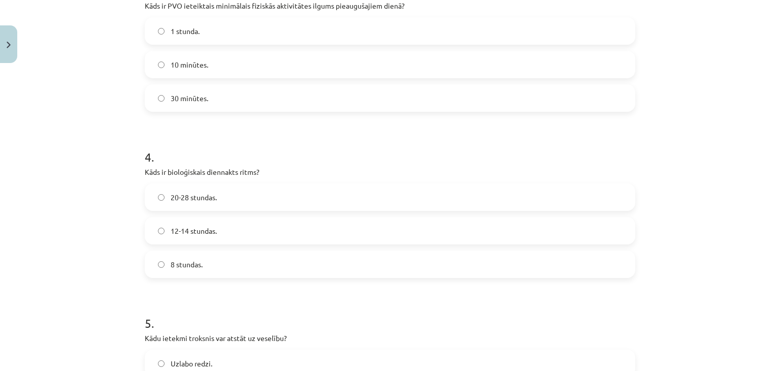
click at [261, 199] on label "20-28 stundas." at bounding box center [390, 196] width 489 height 25
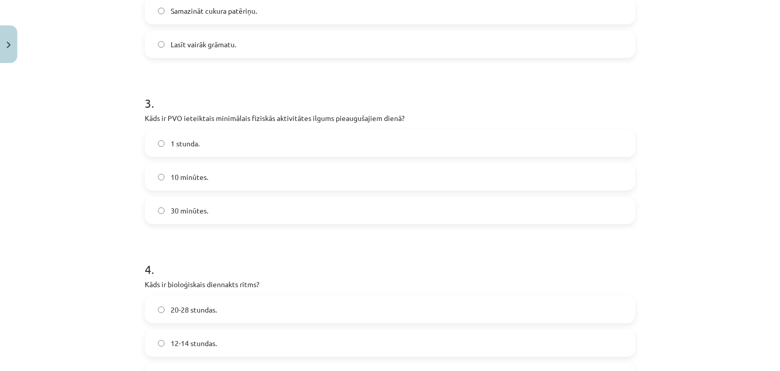
scroll to position [453, 0]
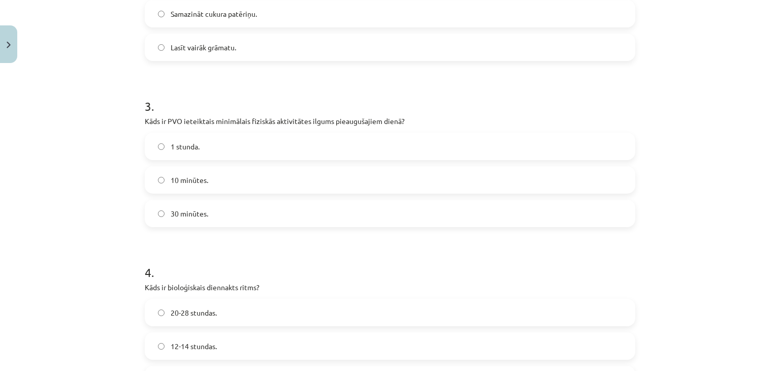
click at [322, 148] on label "1 stunda." at bounding box center [390, 146] width 489 height 25
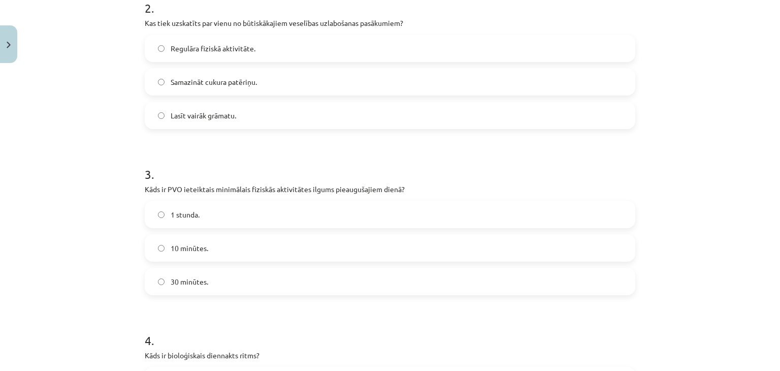
scroll to position [392, 0]
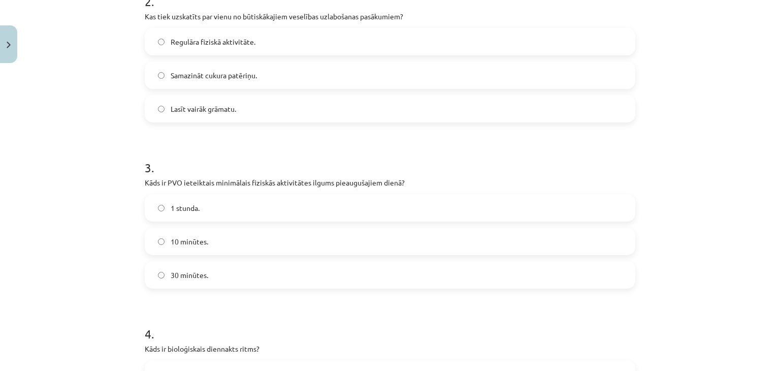
click at [278, 279] on label "30 minūtes." at bounding box center [390, 274] width 489 height 25
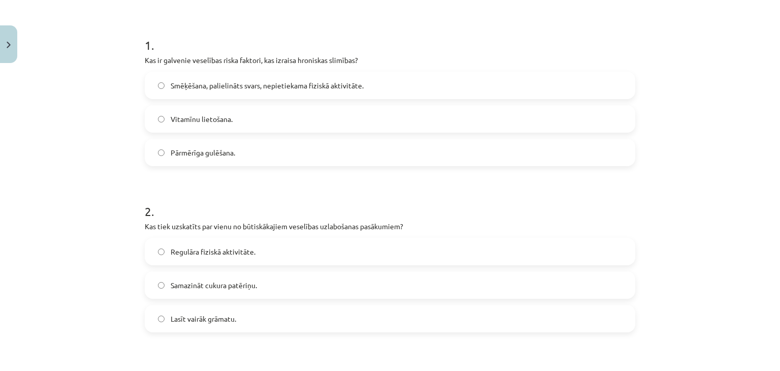
scroll to position [179, 0]
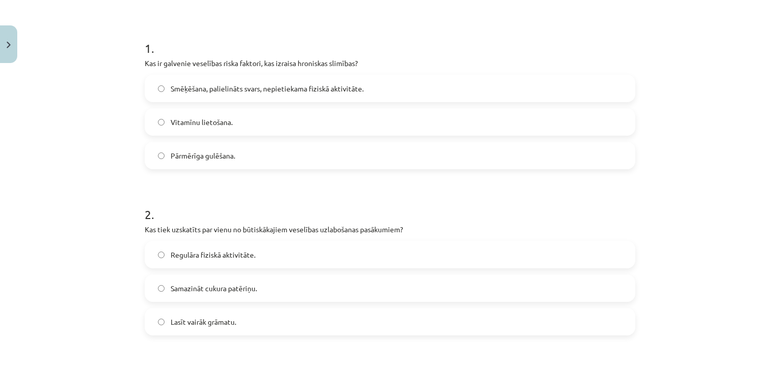
click at [301, 256] on label "Regulāra fiziskā aktivitāte." at bounding box center [390, 254] width 489 height 25
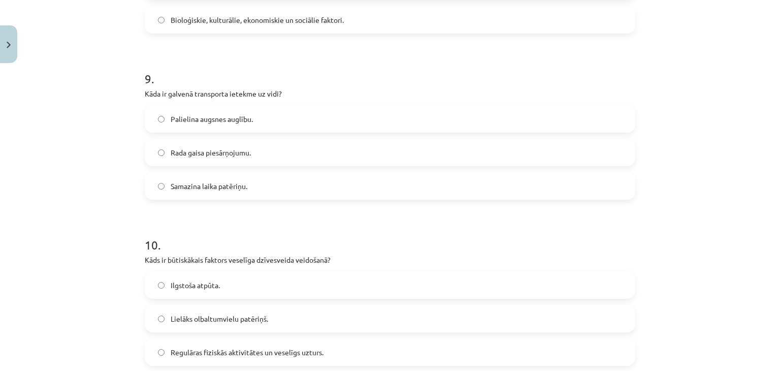
scroll to position [1590, 0]
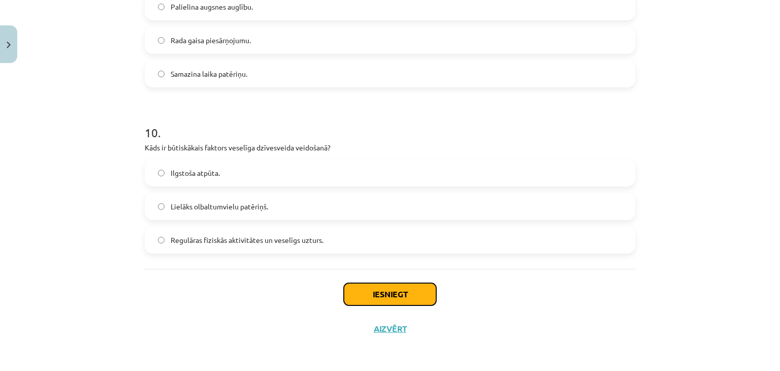
click at [381, 288] on button "Iesniegt" at bounding box center [390, 294] width 92 height 22
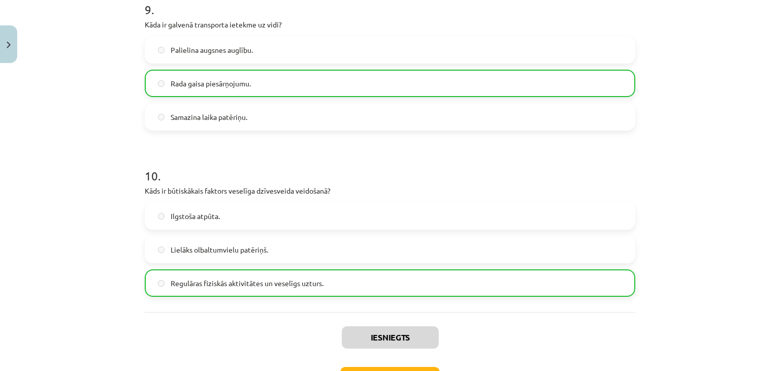
scroll to position [1622, 0]
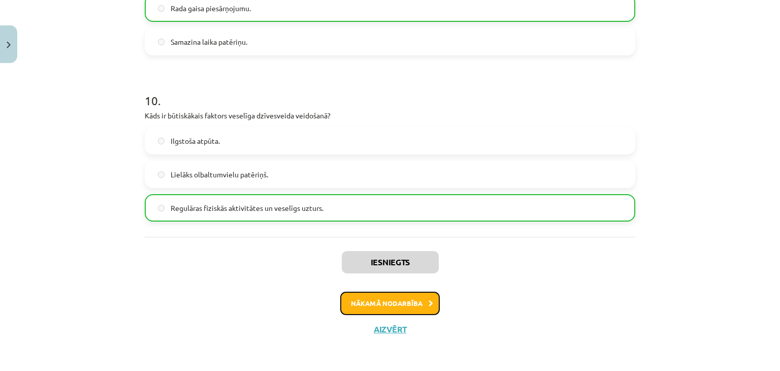
click at [393, 305] on button "Nākamā nodarbība" at bounding box center [390, 303] width 100 height 23
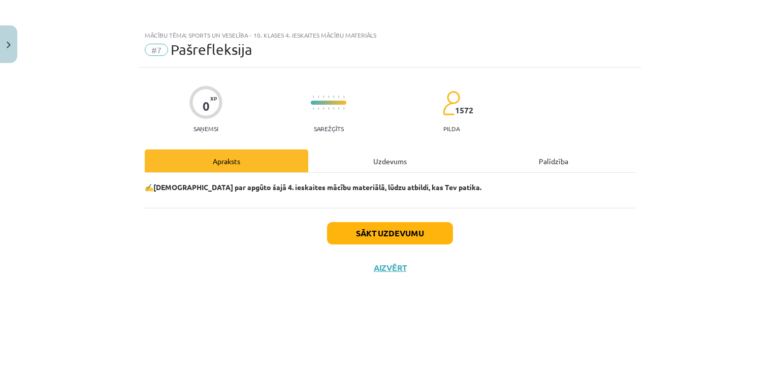
scroll to position [0, 0]
click at [385, 236] on button "Sākt uzdevumu" at bounding box center [390, 233] width 126 height 22
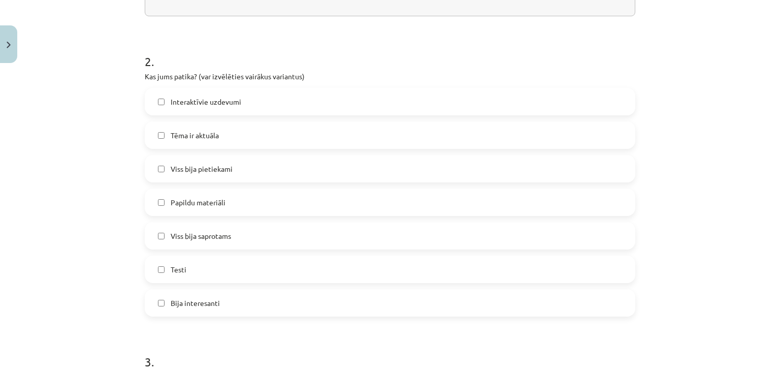
scroll to position [267, 0]
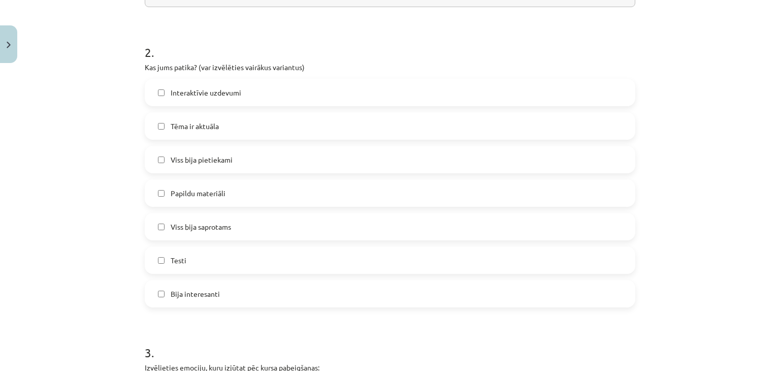
click at [240, 104] on label "Interaktīvie uzdevumi" at bounding box center [390, 92] width 489 height 25
click at [238, 124] on label "Tēma ir aktuāla" at bounding box center [390, 125] width 489 height 25
click at [236, 173] on div "Interaktīvie uzdevumi Tēma ir aktuāla Viss bija pietiekami Papildu materiāli Vi…" at bounding box center [390, 193] width 491 height 229
click at [237, 163] on label "Viss bija pietiekami" at bounding box center [390, 159] width 489 height 25
click at [232, 202] on label "Papildu materiāli" at bounding box center [390, 192] width 489 height 25
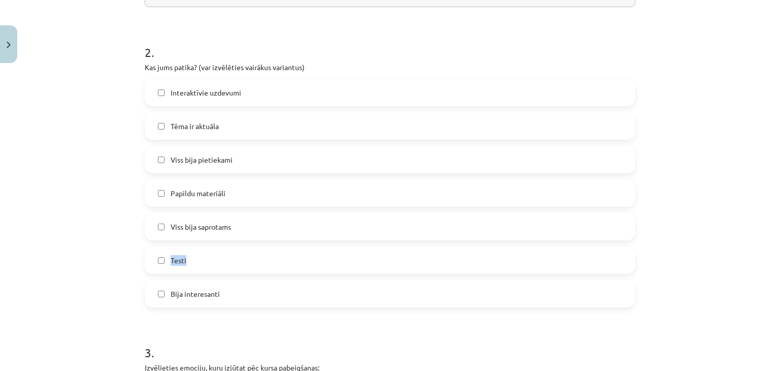
drag, startPoint x: 229, startPoint y: 230, endPoint x: 226, endPoint y: 263, distance: 32.7
click at [226, 263] on div "Interaktīvie uzdevumi Tēma ir aktuāla Viss bija pietiekami Papildu materiāli Vi…" at bounding box center [390, 193] width 491 height 229
click at [226, 263] on label "Testi" at bounding box center [390, 259] width 489 height 25
click at [227, 296] on label "Bija interesanti" at bounding box center [390, 293] width 489 height 25
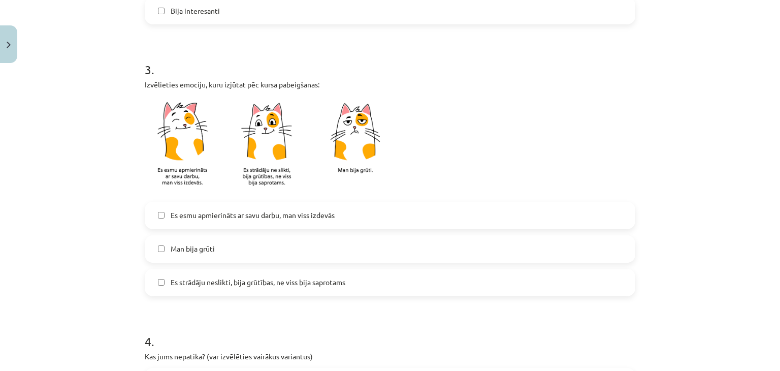
scroll to position [551, 0]
click at [242, 226] on label "Es esmu apmierināts ar savu darbu, man viss izdevās" at bounding box center [390, 214] width 489 height 25
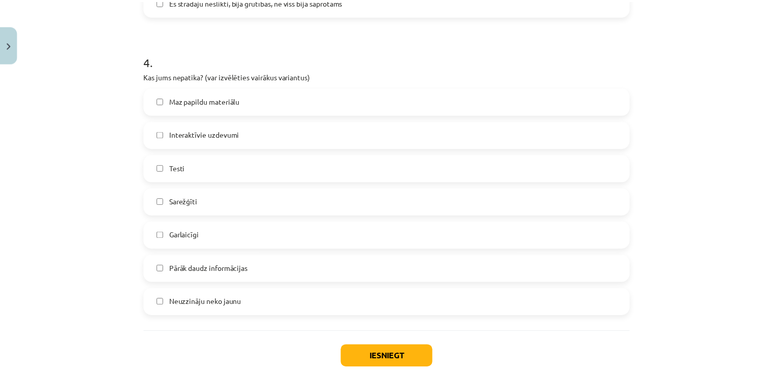
scroll to position [893, 0]
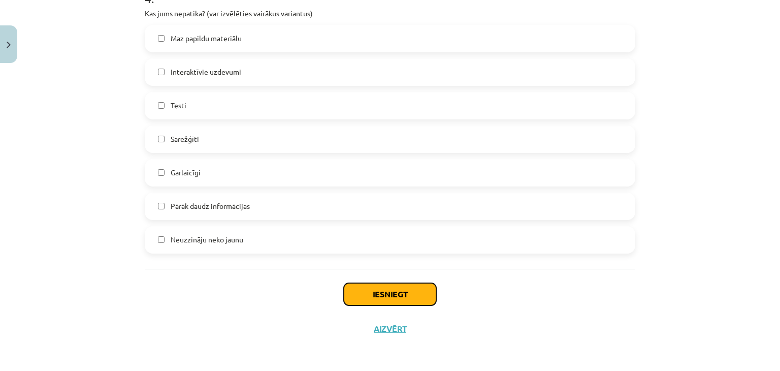
click at [357, 285] on button "Iesniegt" at bounding box center [390, 294] width 92 height 22
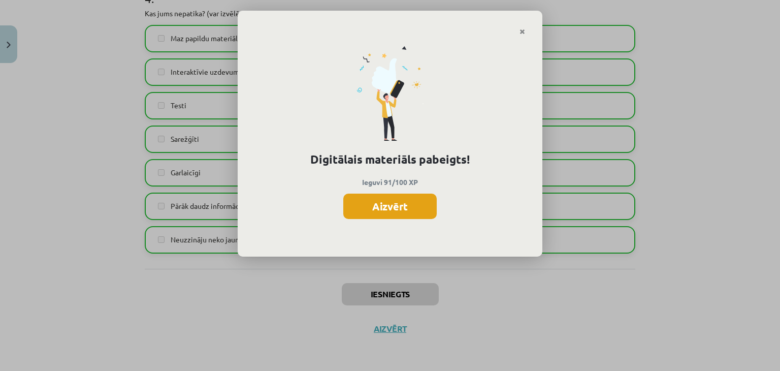
click at [384, 208] on button "Aizvērt" at bounding box center [389, 206] width 93 height 25
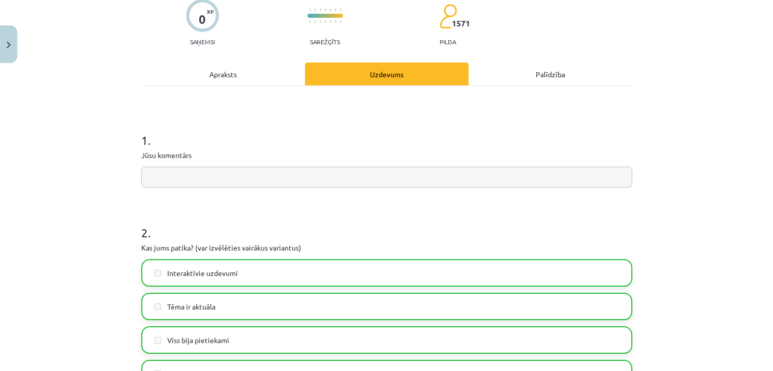
scroll to position [0, 0]
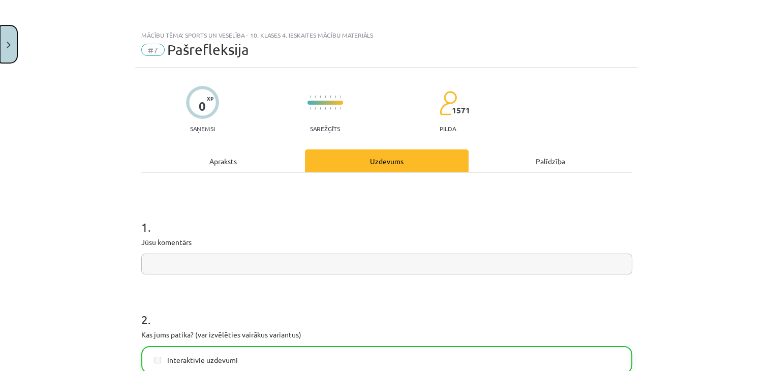
click at [9, 42] on img "Close" at bounding box center [9, 45] width 4 height 7
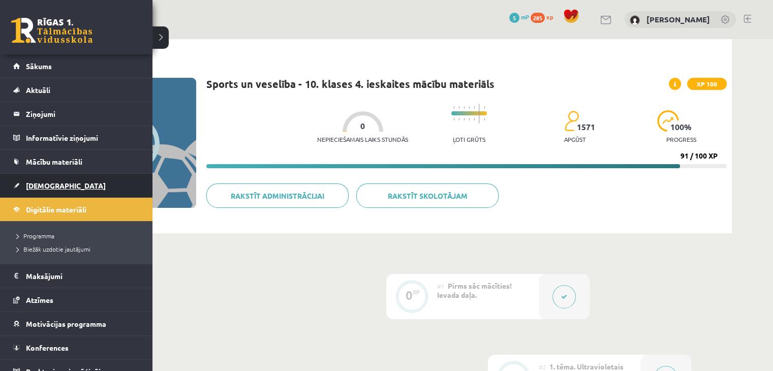
click at [45, 183] on span "[DEMOGRAPHIC_DATA]" at bounding box center [66, 185] width 80 height 9
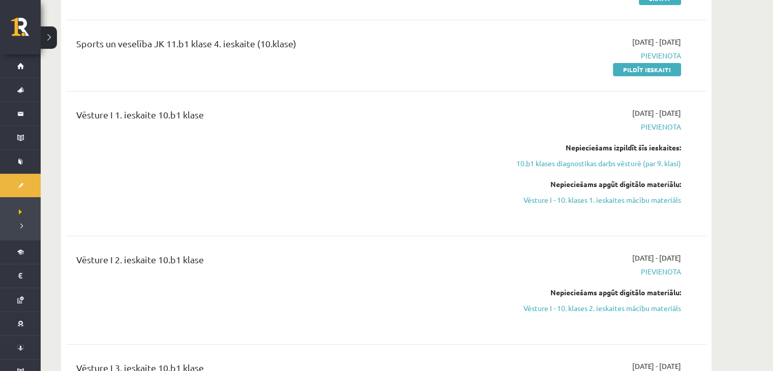
scroll to position [3900, 0]
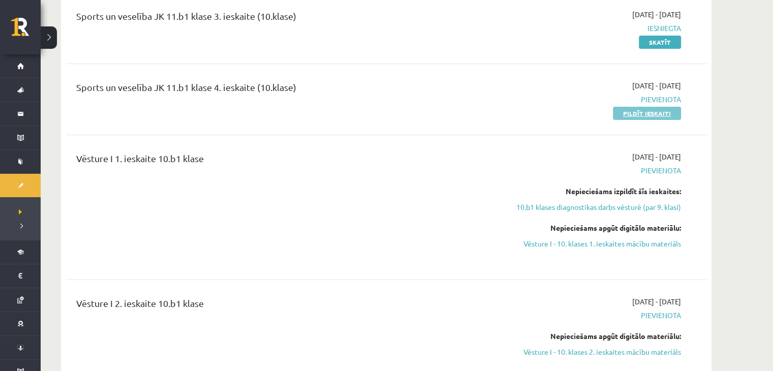
click at [632, 111] on link "Pildīt ieskaiti" at bounding box center [647, 113] width 68 height 13
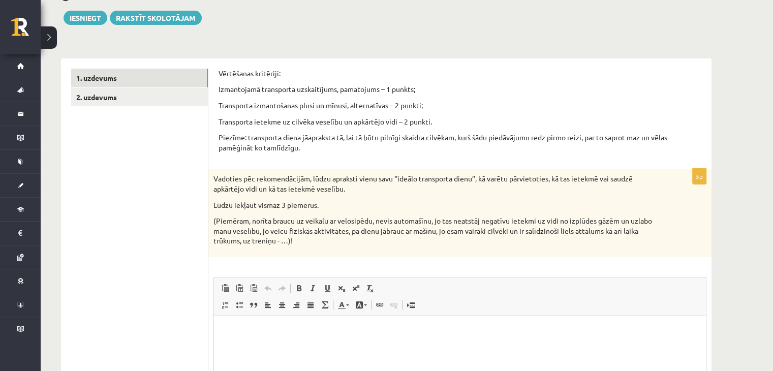
scroll to position [118, 0]
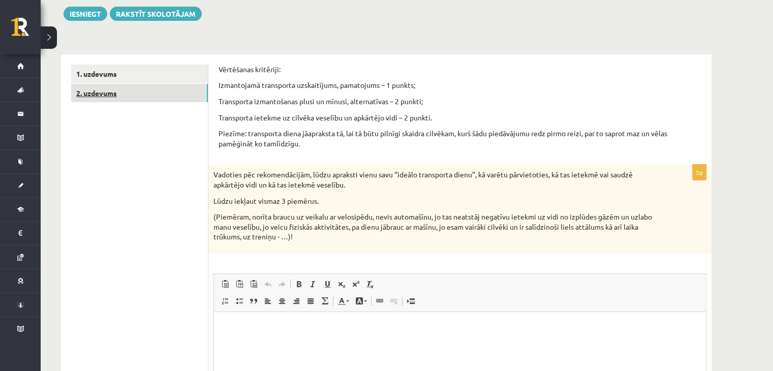
click at [134, 92] on link "2. uzdevums" at bounding box center [139, 93] width 137 height 19
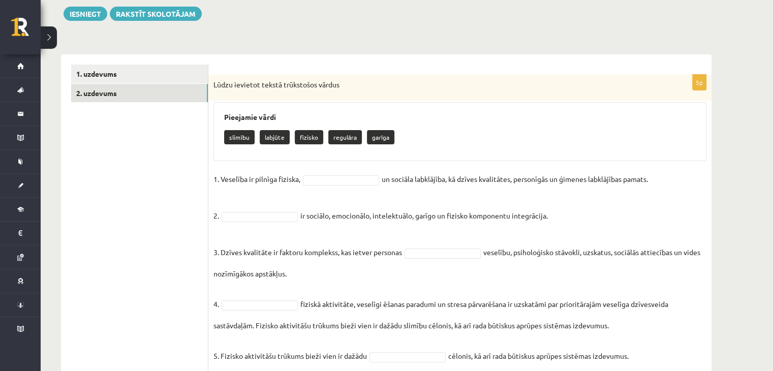
scroll to position [152, 0]
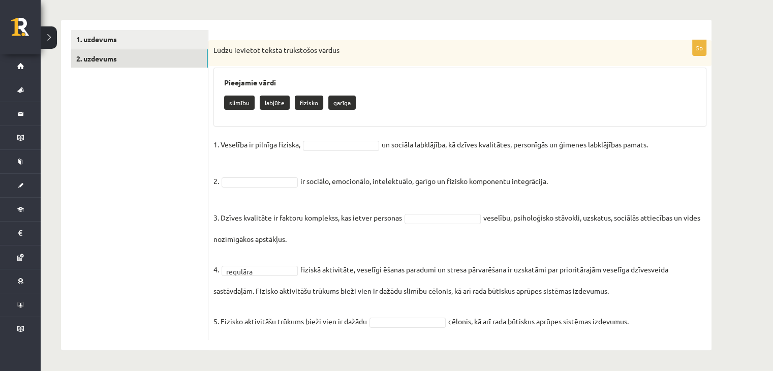
click at [240, 105] on p "slimību" at bounding box center [239, 103] width 30 height 14
click at [270, 99] on p "fizisko" at bounding box center [273, 103] width 28 height 14
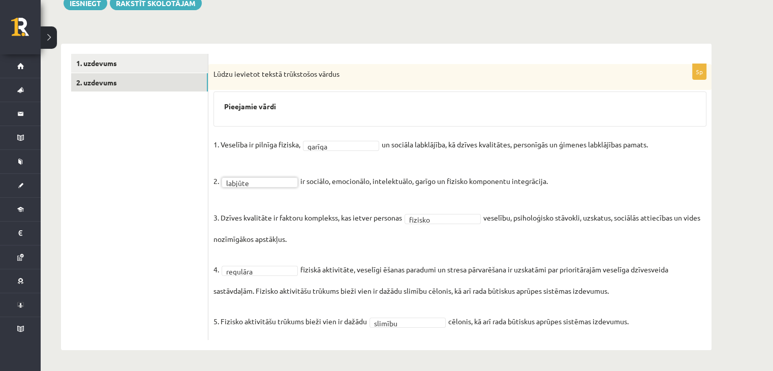
scroll to position [129, 0]
click at [104, 64] on link "1. uzdevums" at bounding box center [139, 63] width 137 height 19
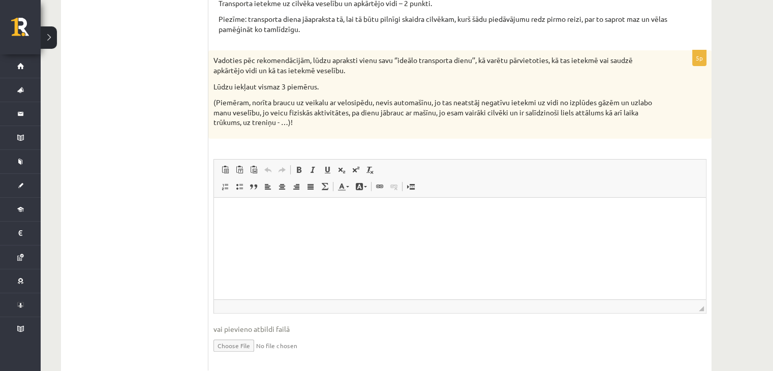
scroll to position [234, 0]
click at [334, 204] on html at bounding box center [460, 211] width 492 height 31
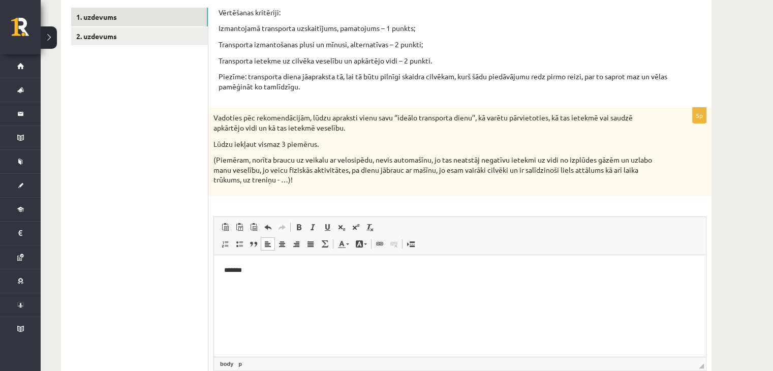
scroll to position [173, 0]
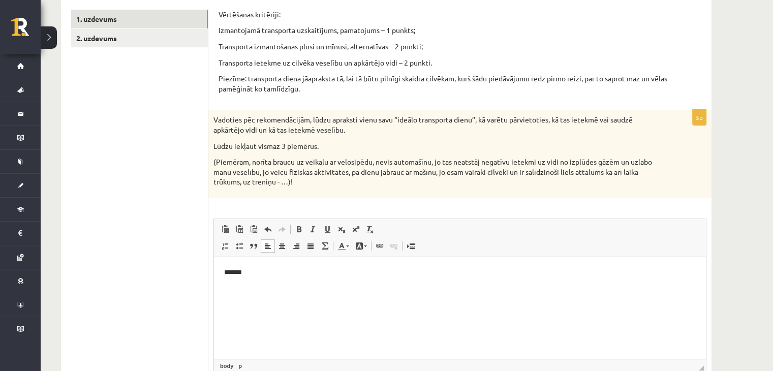
drag, startPoint x: 120, startPoint y: 9, endPoint x: 333, endPoint y: 204, distance: 289.5
click at [333, 204] on div "**********" at bounding box center [459, 270] width 503 height 320
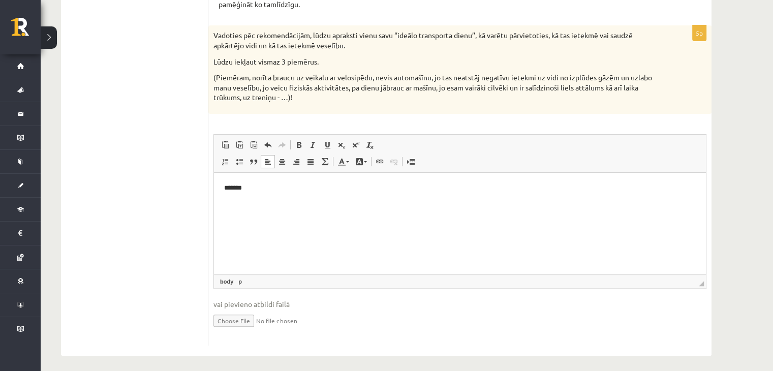
scroll to position [262, 0]
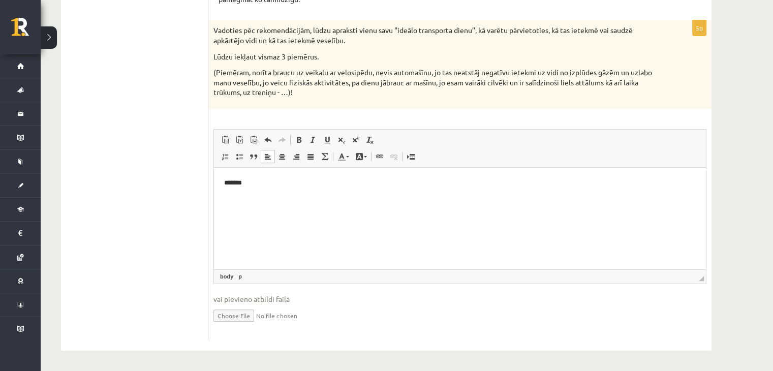
click at [302, 181] on p "*******" at bounding box center [460, 182] width 472 height 11
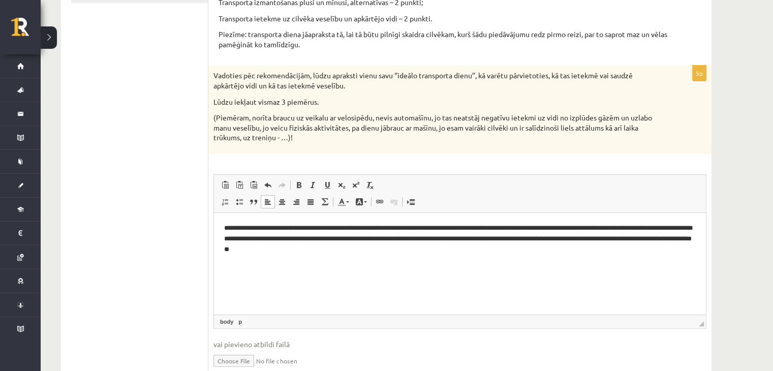
scroll to position [225, 0]
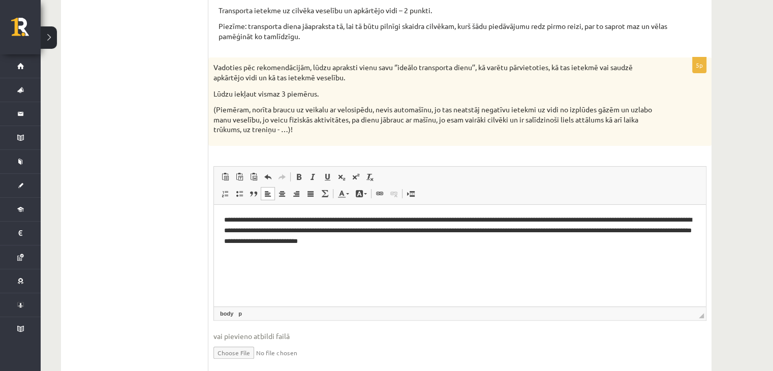
click at [415, 240] on p "**********" at bounding box center [460, 229] width 472 height 31
click at [430, 245] on p "**********" at bounding box center [460, 229] width 472 height 31
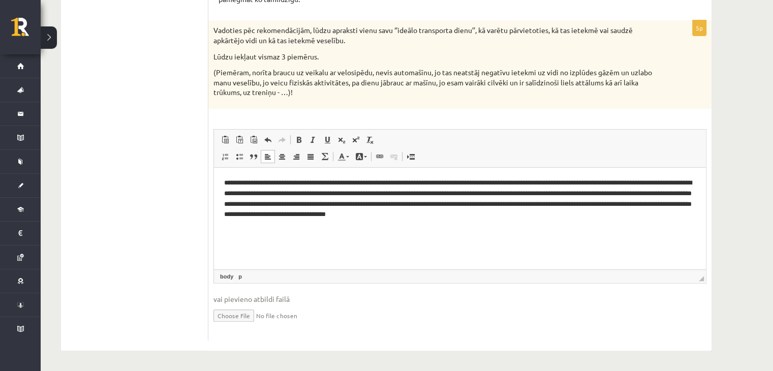
scroll to position [0, 0]
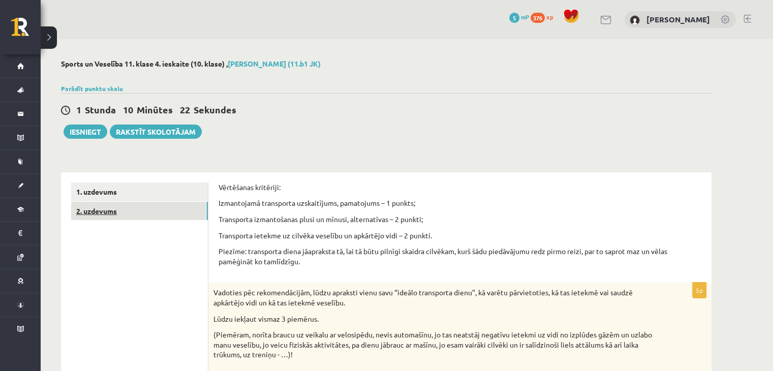
click at [150, 212] on link "2. uzdevums" at bounding box center [139, 211] width 137 height 19
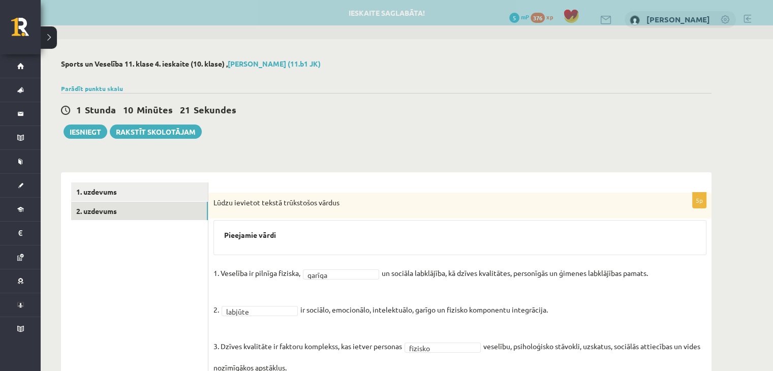
scroll to position [129, 0]
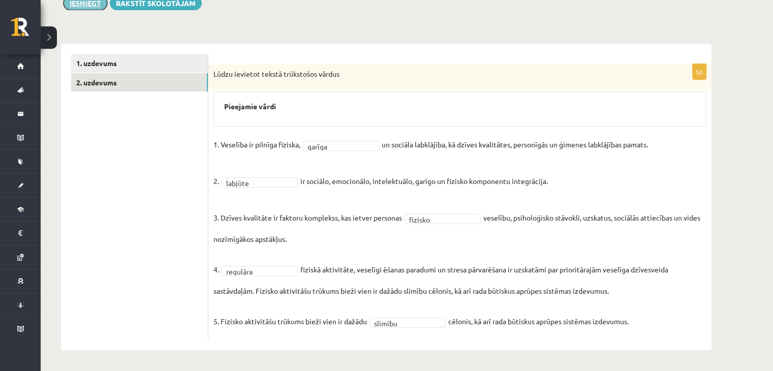
click at [88, 9] on button "Iesniegt" at bounding box center [86, 3] width 44 height 14
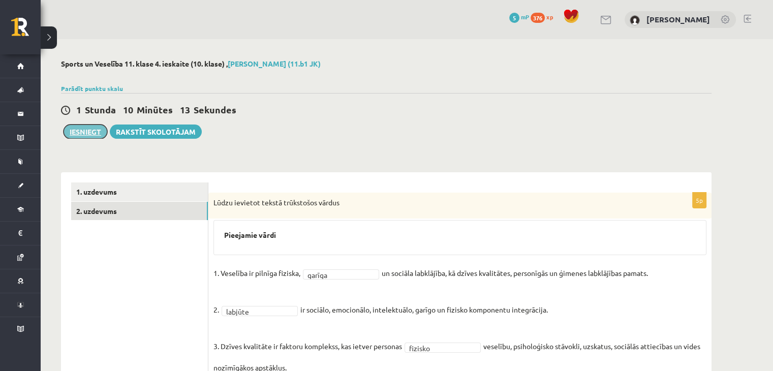
click at [91, 134] on button "Iesniegt" at bounding box center [86, 131] width 44 height 14
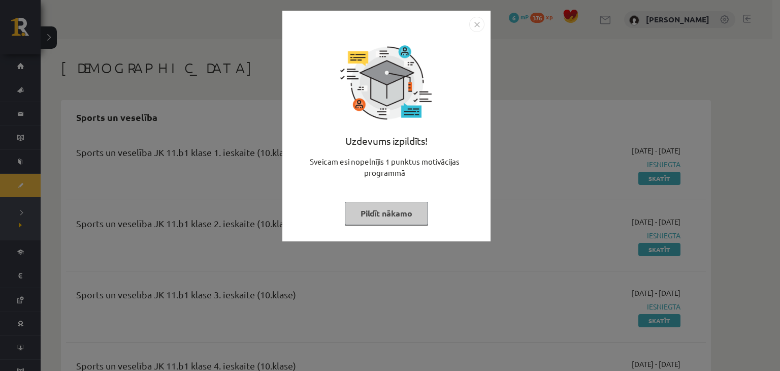
click at [469, 27] on img "Close" at bounding box center [476, 24] width 15 height 15
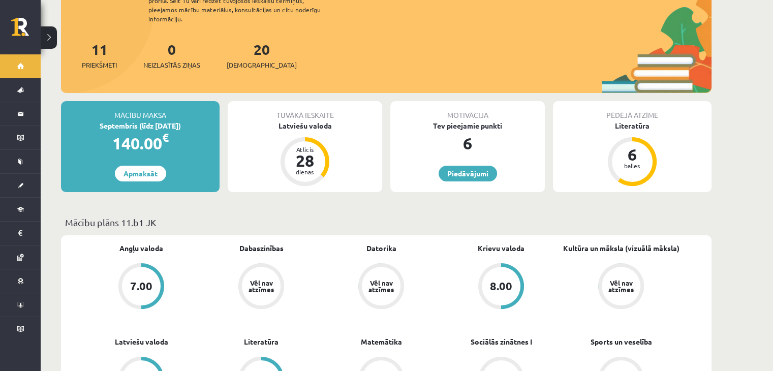
scroll to position [114, 0]
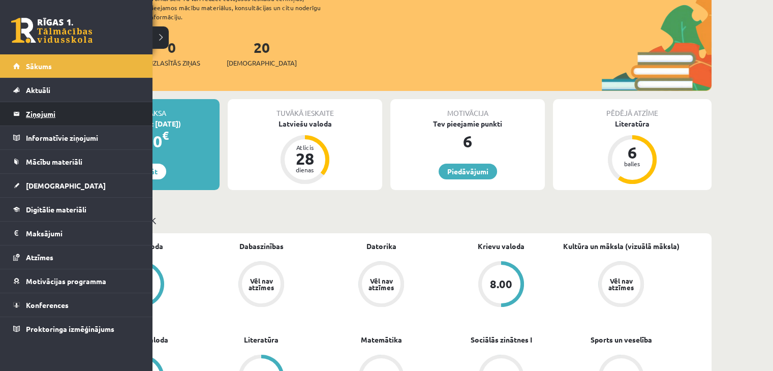
click at [44, 112] on legend "Ziņojumi 0" at bounding box center [83, 113] width 114 height 23
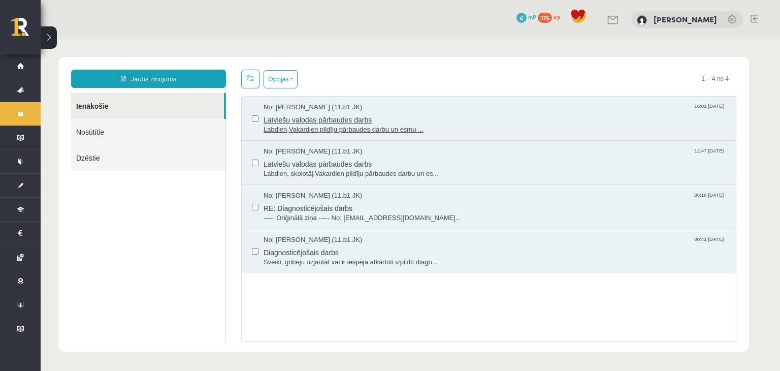
click at [316, 119] on span "Latviešu valodas pārbaudes darbs" at bounding box center [495, 118] width 462 height 13
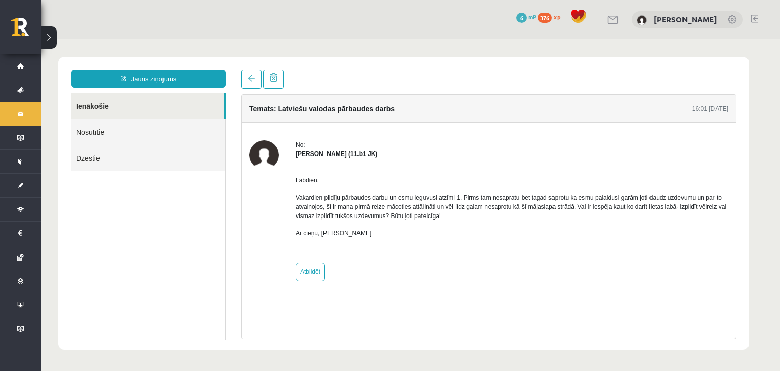
click at [149, 127] on link "Nosūtītie" at bounding box center [148, 132] width 154 height 26
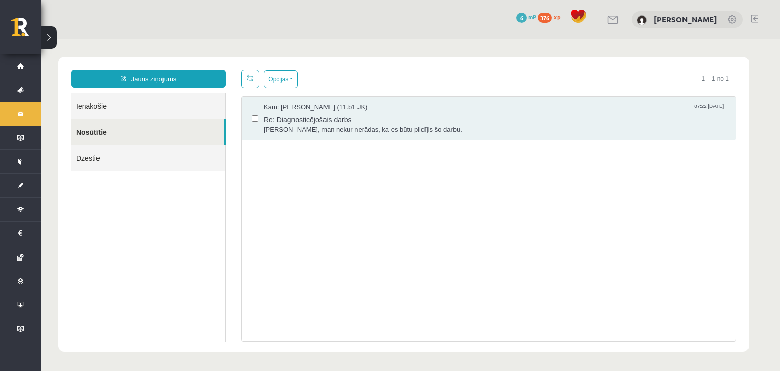
click at [150, 106] on link "Ienākošie" at bounding box center [148, 106] width 154 height 26
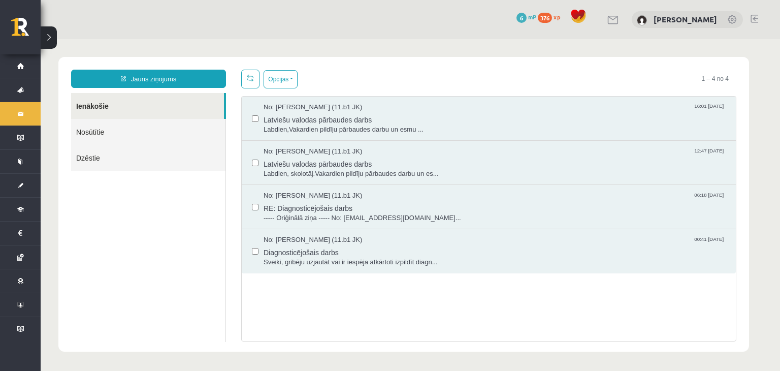
click at [123, 136] on link "Nosūtītie" at bounding box center [148, 132] width 154 height 26
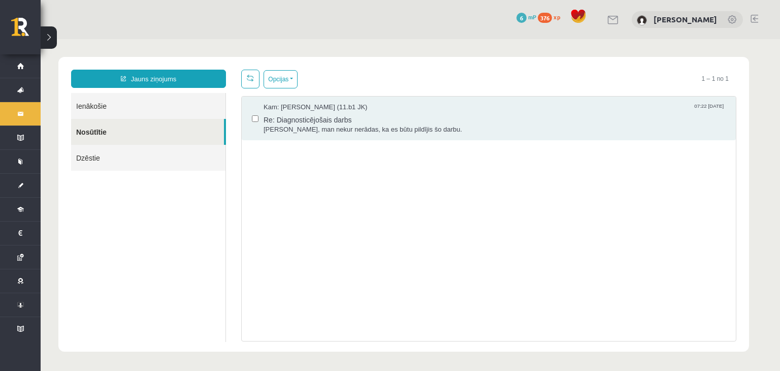
click at [174, 110] on link "Ienākošie" at bounding box center [148, 106] width 154 height 26
